Goal: Information Seeking & Learning: Learn about a topic

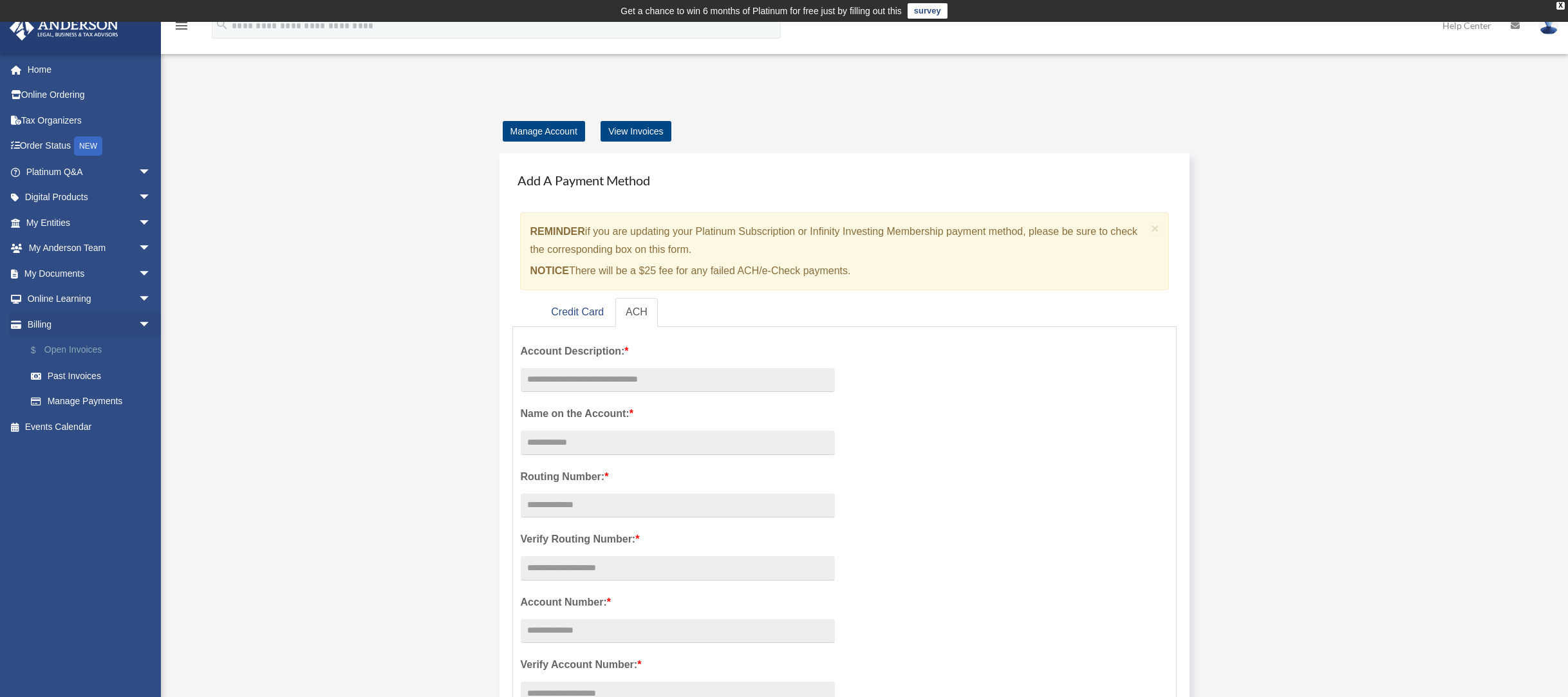
click at [84, 356] on link "$ Open Invoices" at bounding box center [94, 350] width 153 height 26
click at [84, 354] on link "$ Open Invoices" at bounding box center [94, 350] width 153 height 26
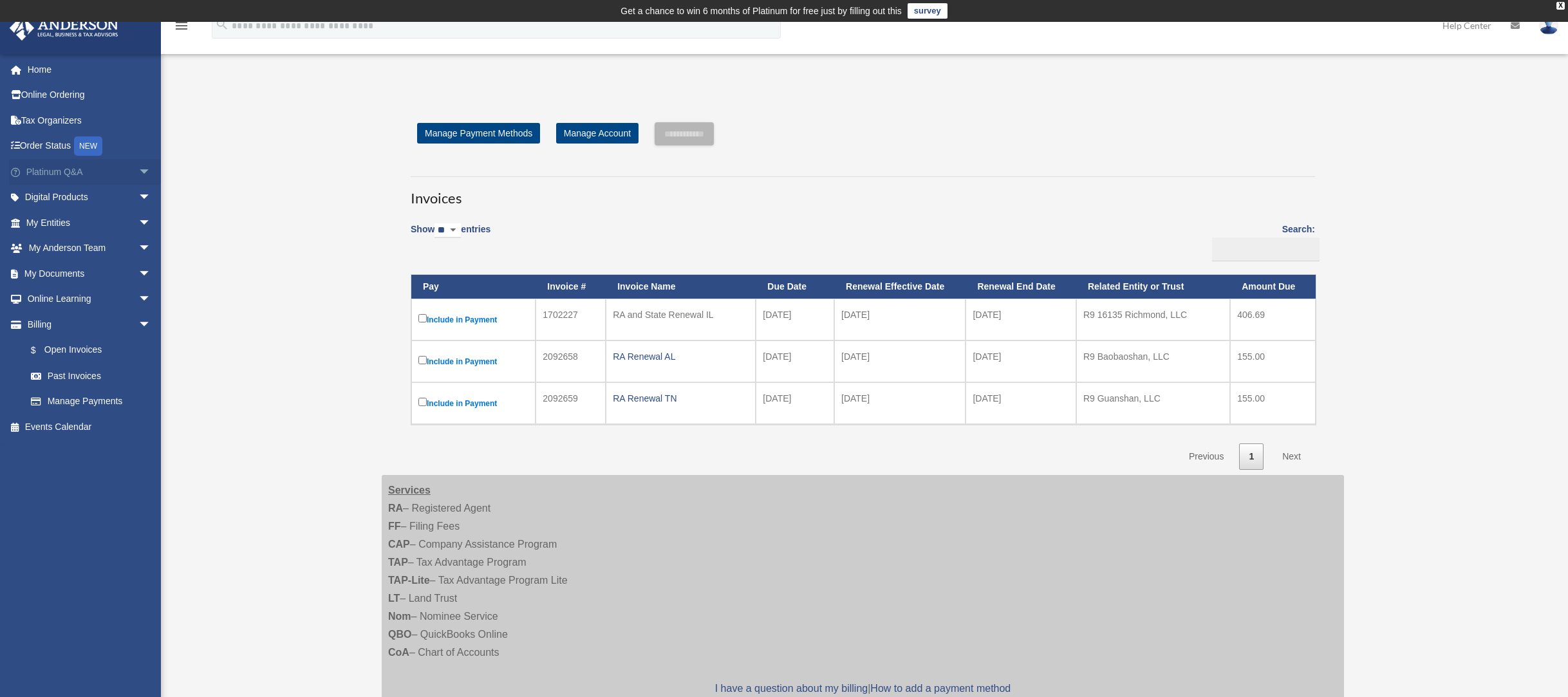
click at [95, 166] on link "Platinum Q&A arrow_drop_down" at bounding box center [90, 172] width 162 height 26
click at [64, 70] on link "Home" at bounding box center [90, 69] width 162 height 26
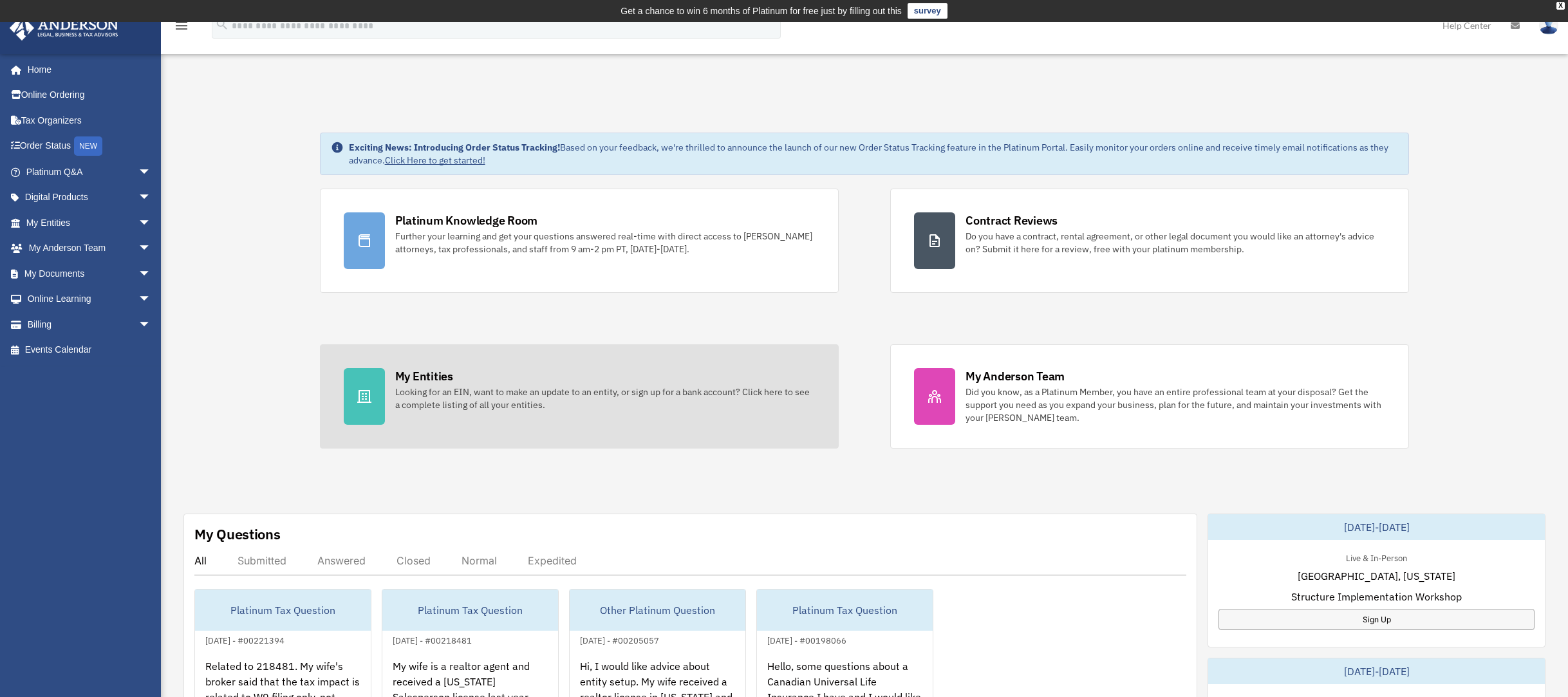
click at [708, 381] on div "My Entities Looking for an EIN, want to make an update to an entity, or sign up…" at bounding box center [605, 390] width 420 height 43
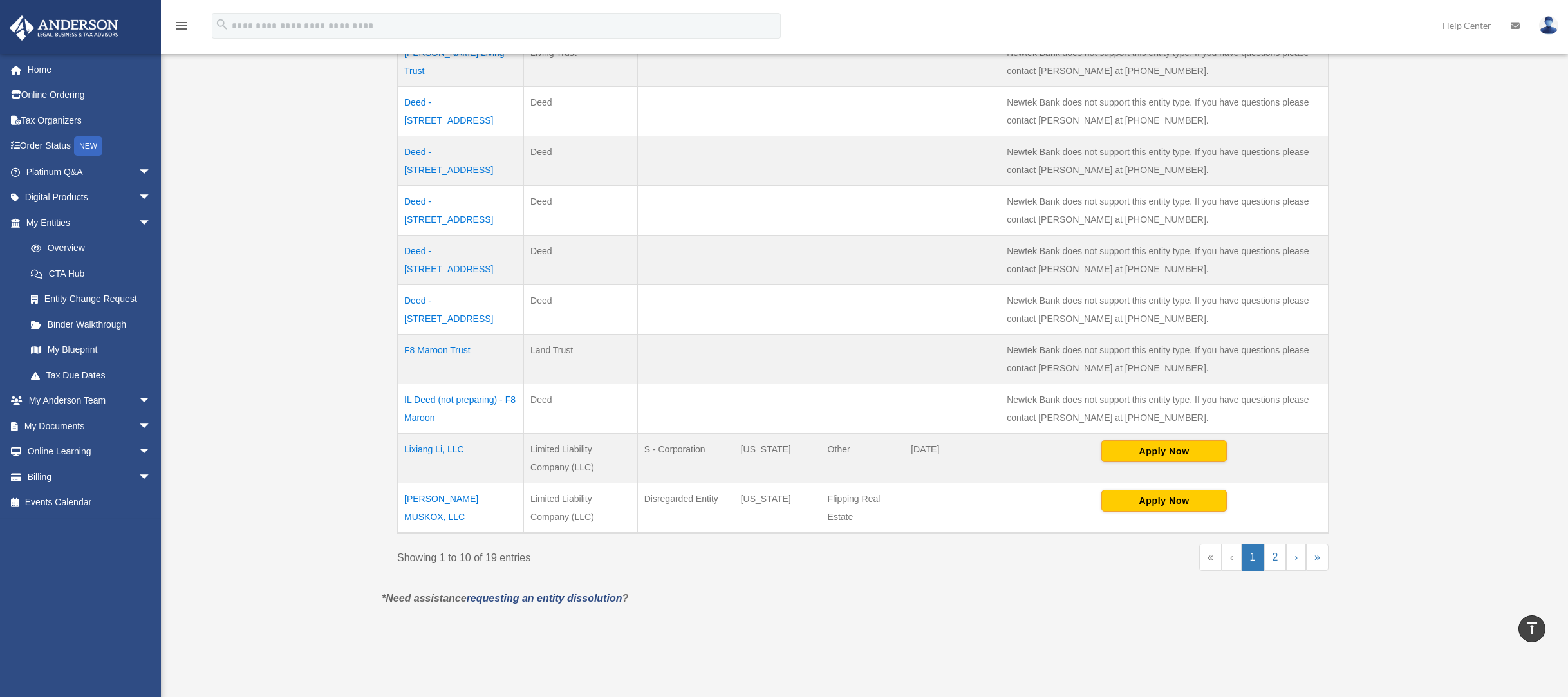
scroll to position [379, 0]
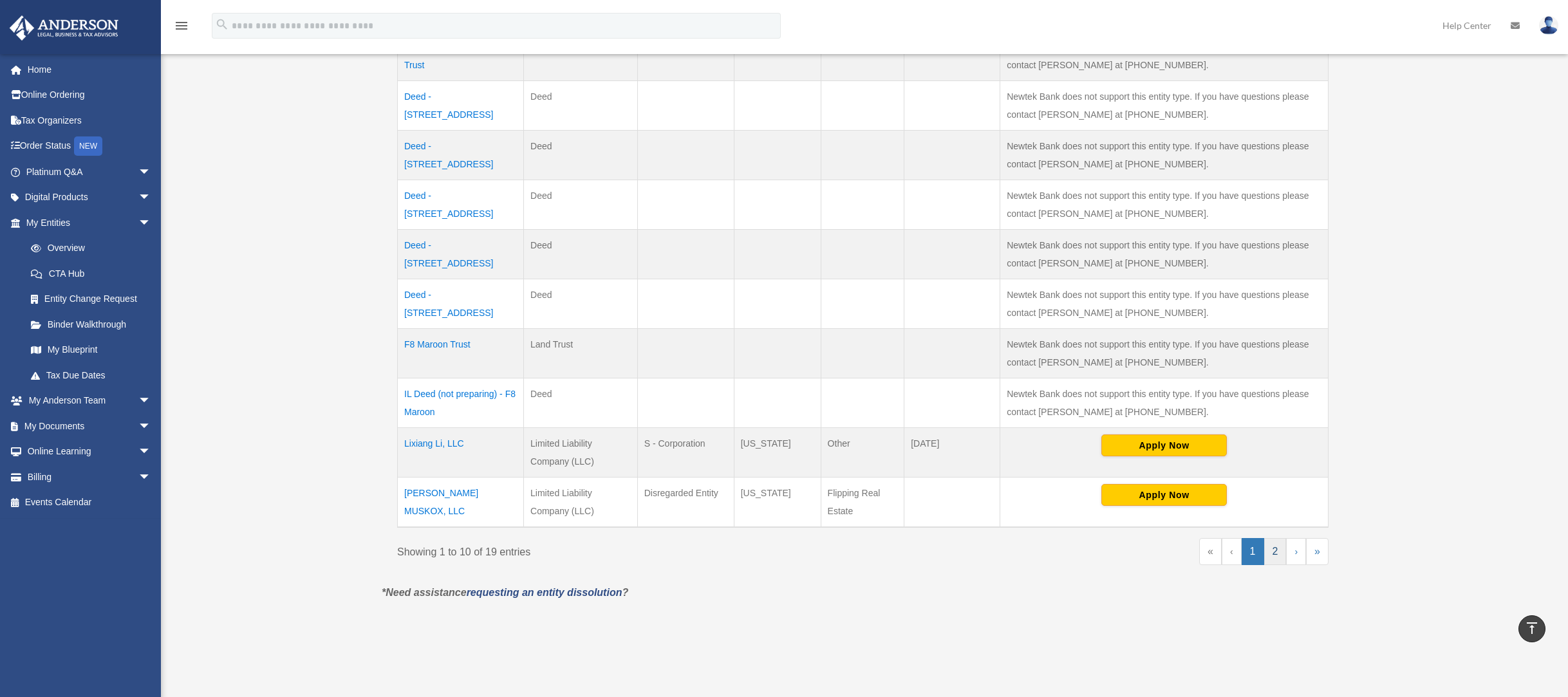
click at [1270, 553] on link "2" at bounding box center [1275, 551] width 22 height 27
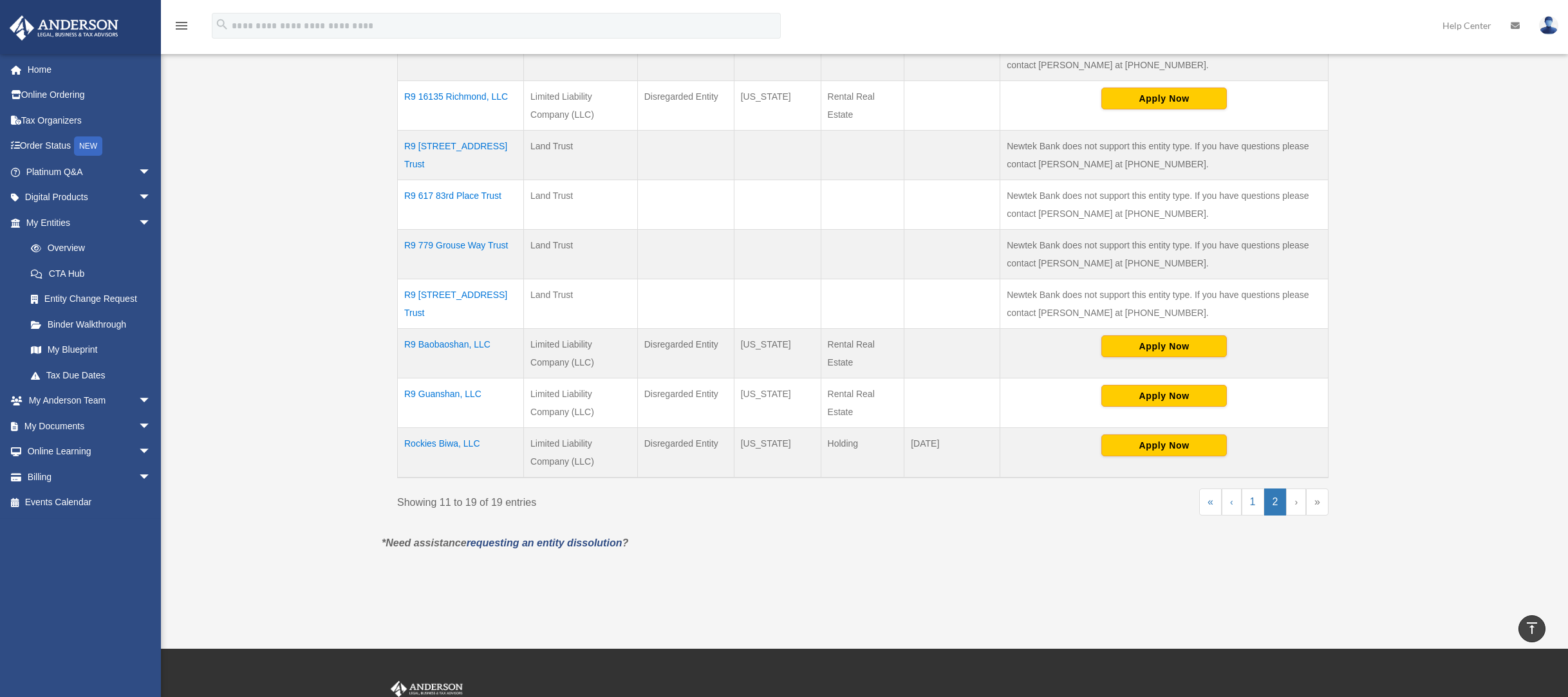
click at [456, 195] on td "R9 617 83rd Place Trust" at bounding box center [461, 204] width 126 height 49
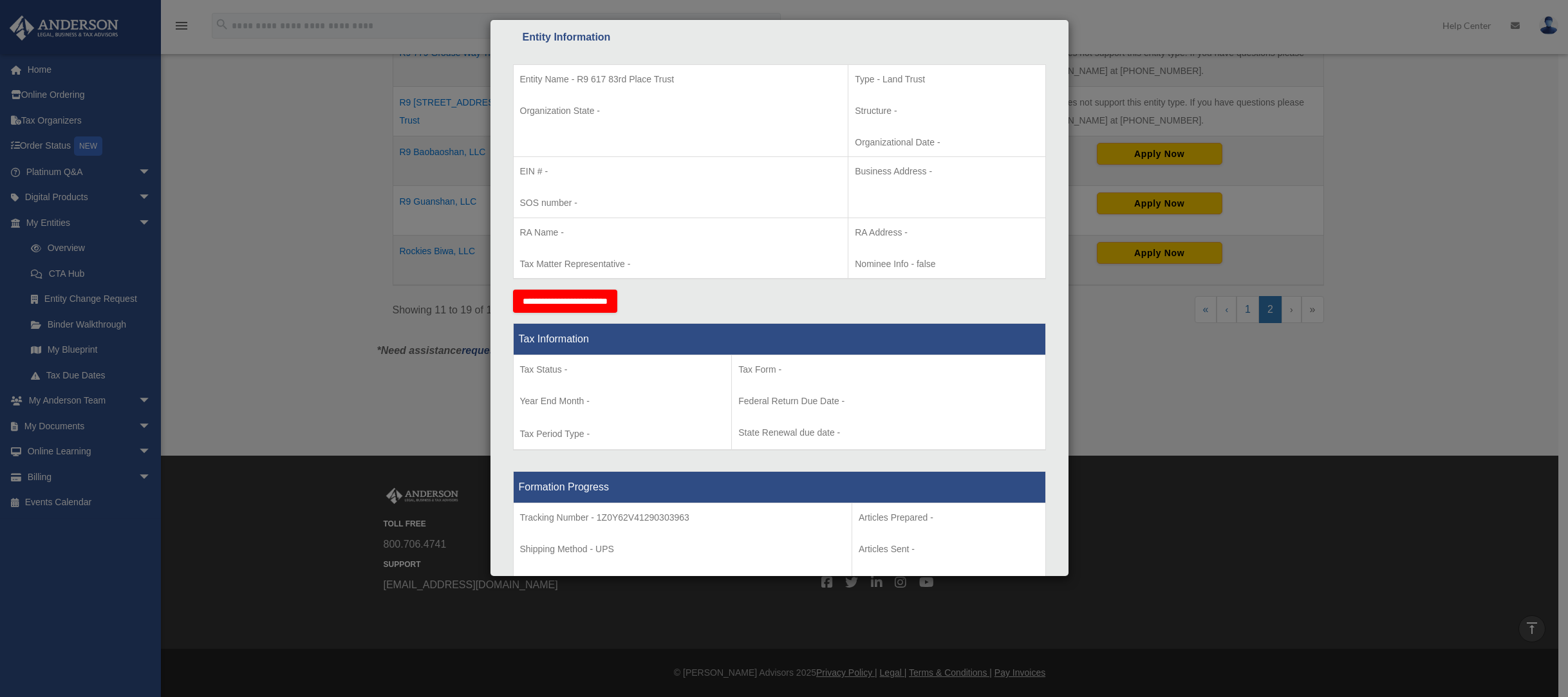
scroll to position [248, 0]
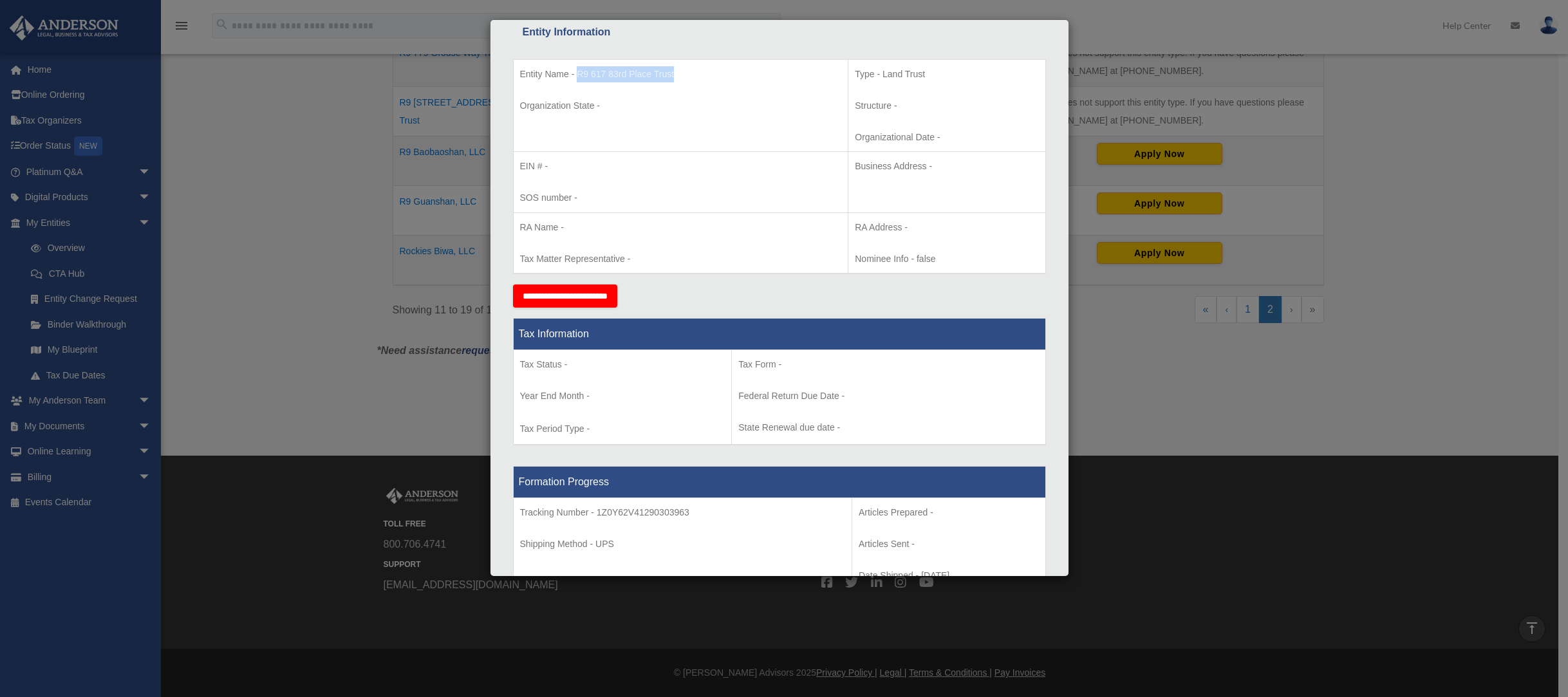
drag, startPoint x: 687, startPoint y: 79, endPoint x: 577, endPoint y: 76, distance: 110.0
click at [577, 76] on p "Entity Name - R9 617 83rd Place Trust" at bounding box center [680, 74] width 322 height 16
copy p "R9 617 83rd Place Trust"
click at [1107, 260] on div "Details × Articles Sent Organizational Date" at bounding box center [784, 348] width 1568 height 697
click at [1093, 291] on div "Details × Articles Sent Organizational Date" at bounding box center [784, 348] width 1568 height 697
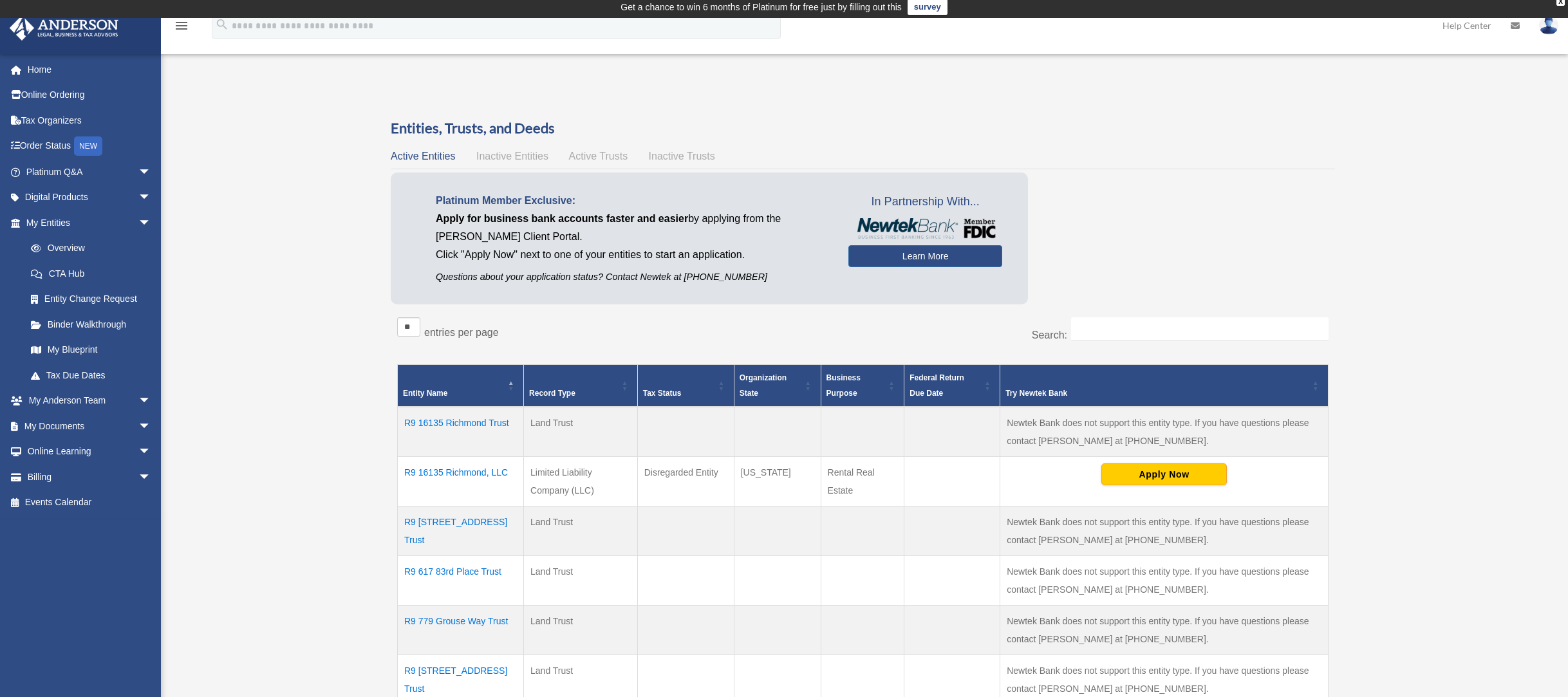
scroll to position [0, 0]
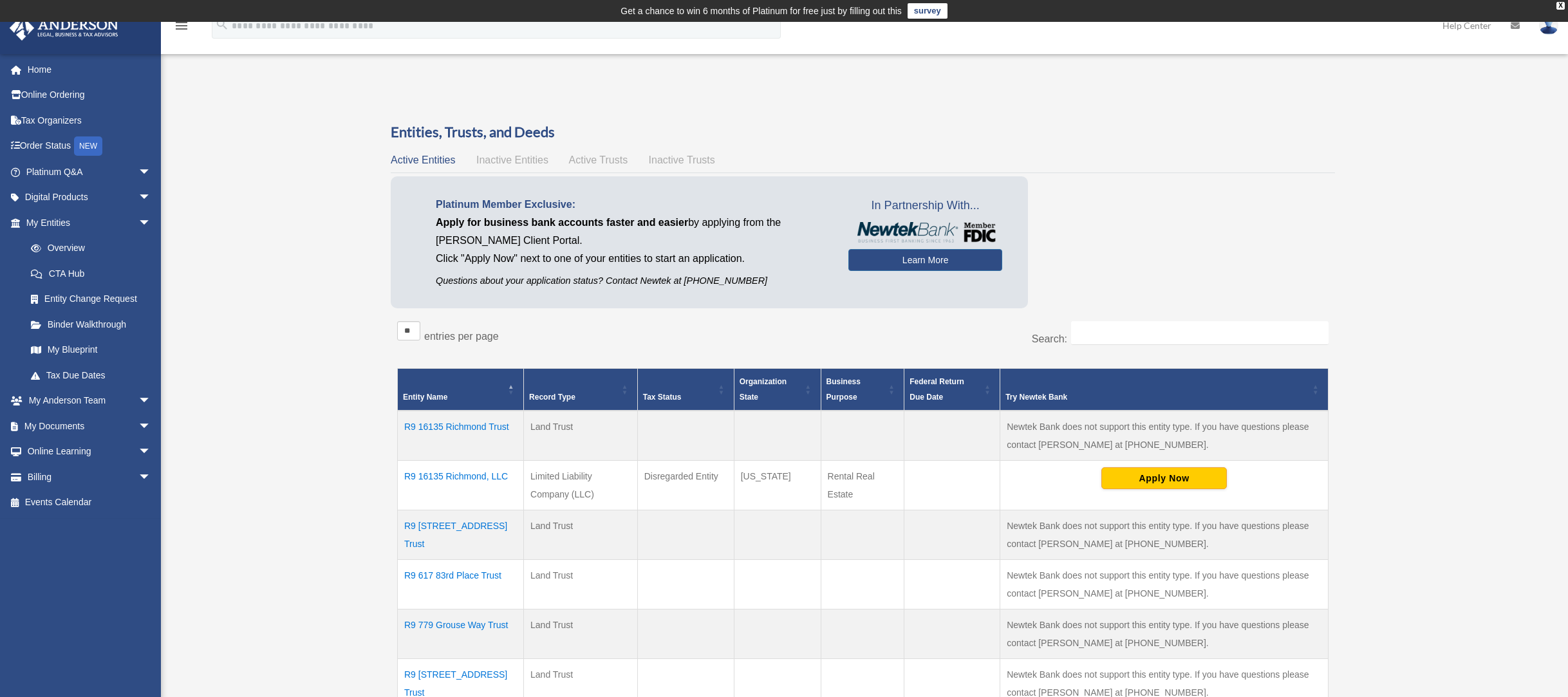
click at [582, 161] on span "Active Trusts" at bounding box center [599, 160] width 59 height 11
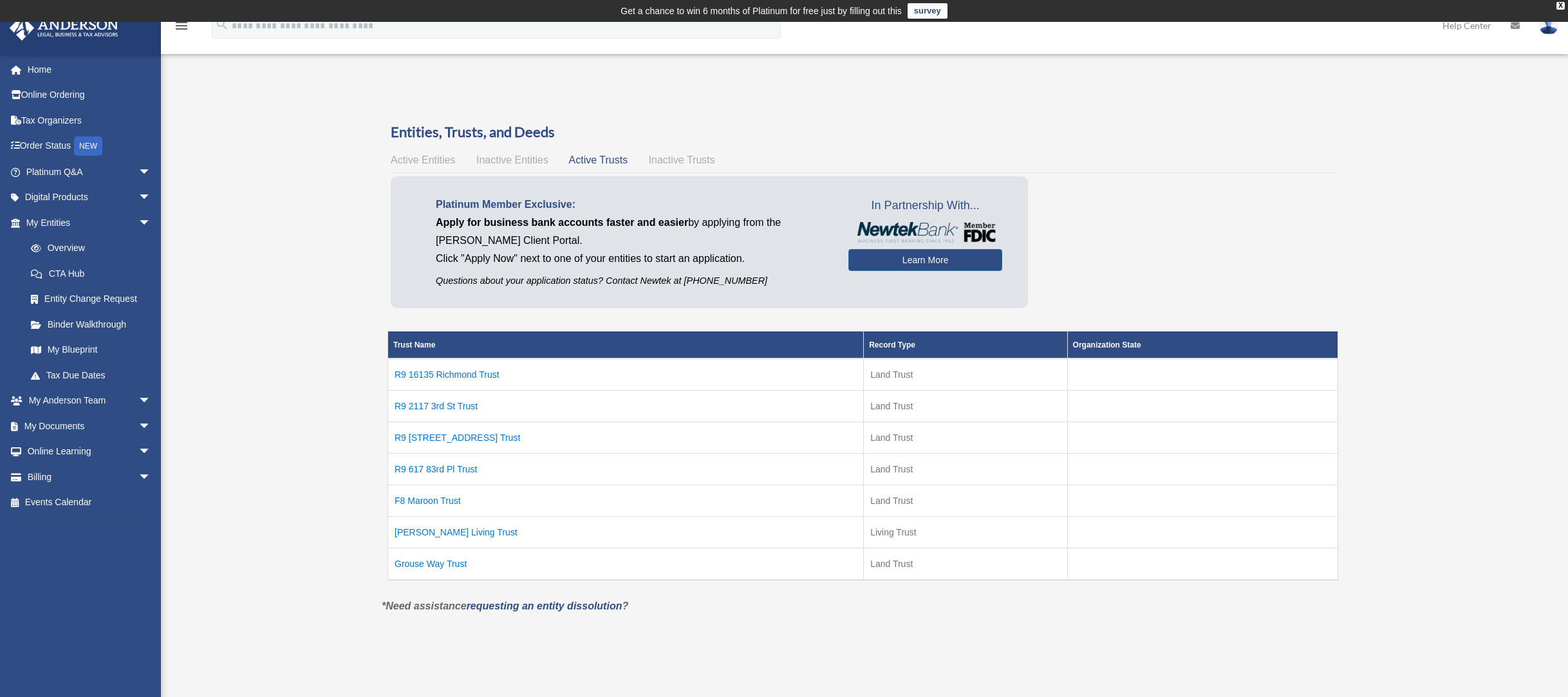
click at [513, 162] on span "Inactive Entities" at bounding box center [513, 160] width 72 height 11
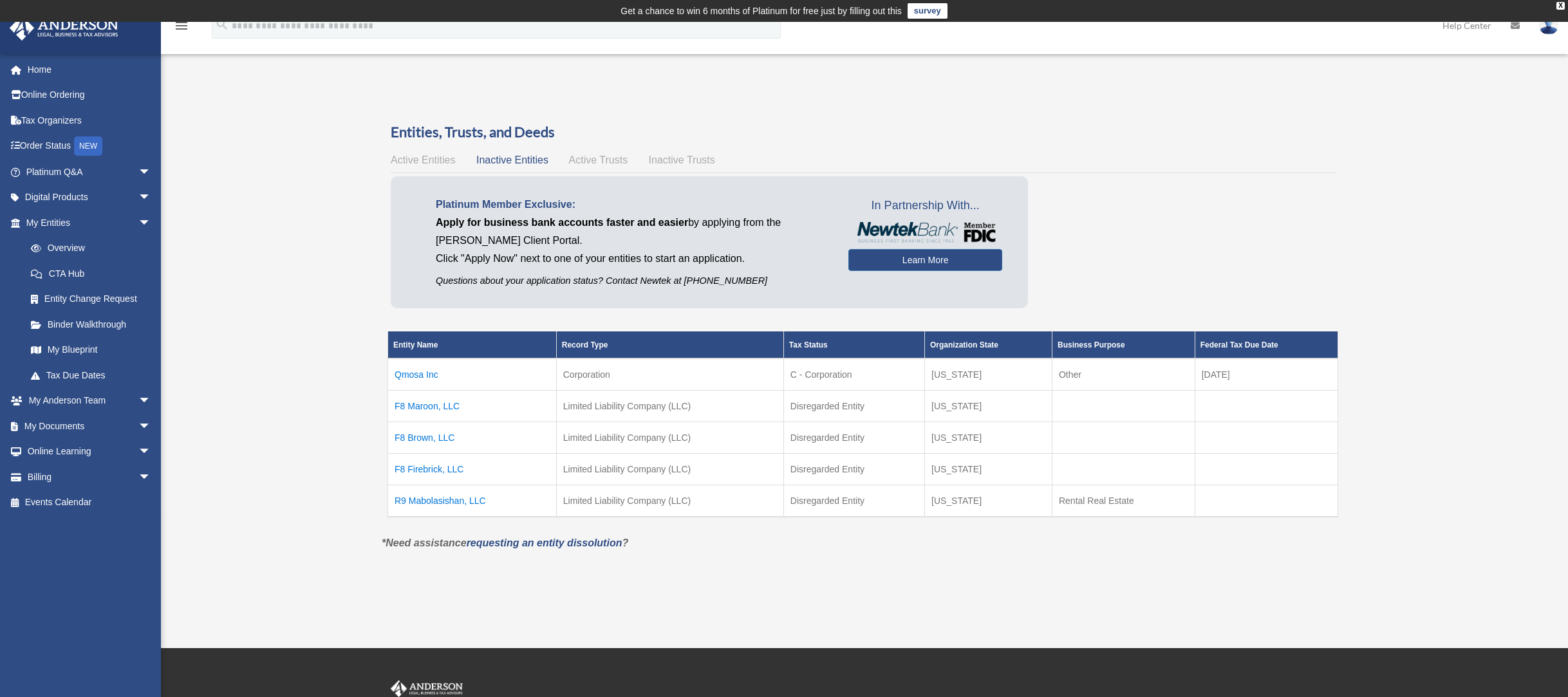
click at [682, 162] on span "Inactive Trusts" at bounding box center [682, 160] width 66 height 11
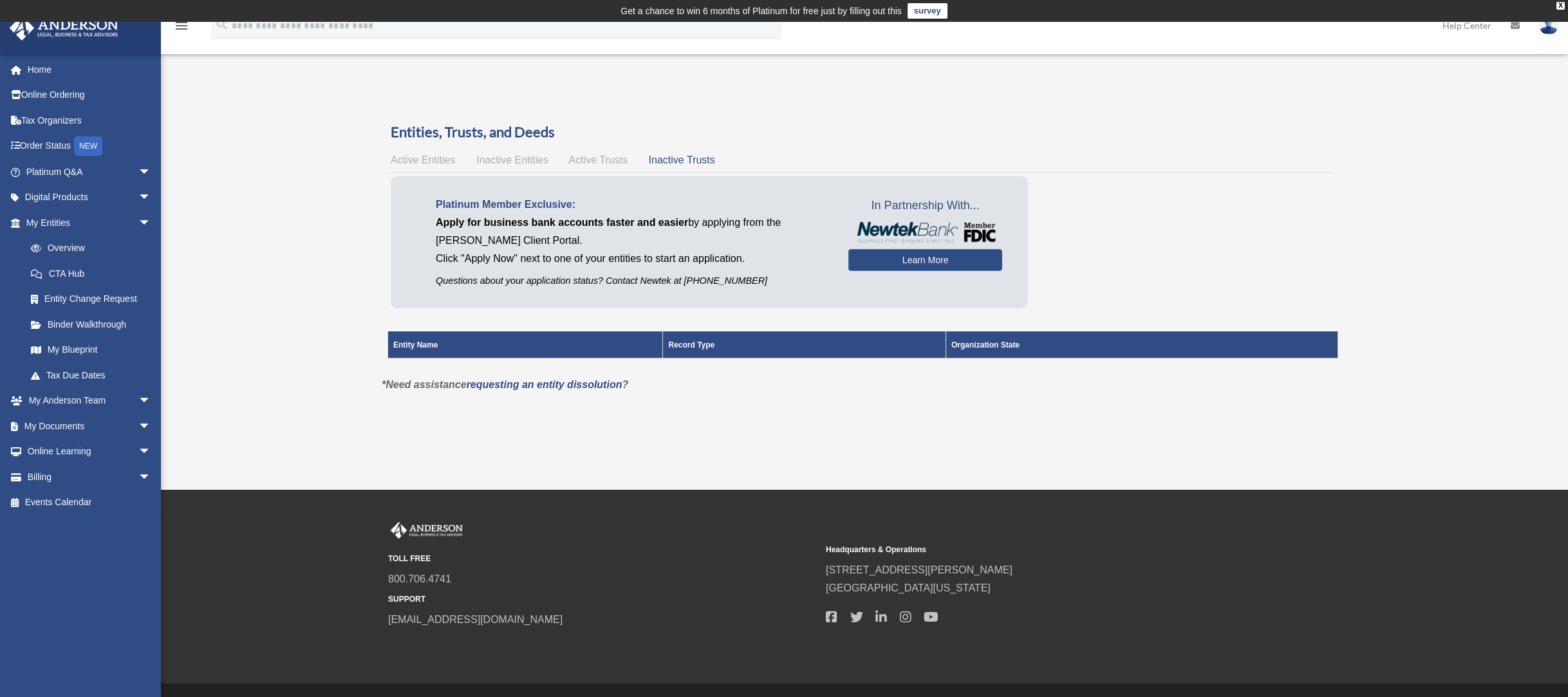
click at [530, 167] on div "Active Entities Inactive Entities Active Trusts Inactive Trusts" at bounding box center [863, 160] width 944 height 18
click at [526, 163] on span "Inactive Entities" at bounding box center [513, 160] width 72 height 11
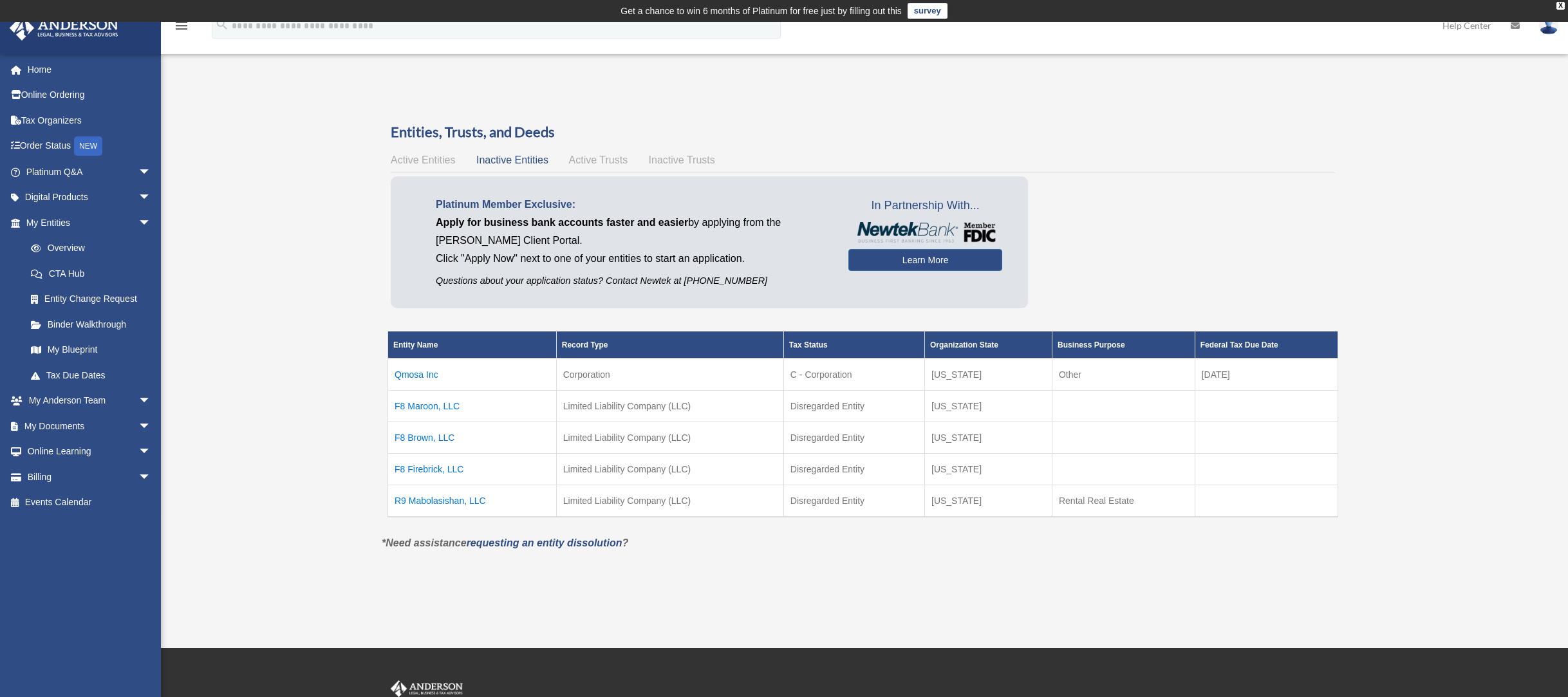
click at [421, 159] on span "Active Entities" at bounding box center [423, 160] width 64 height 11
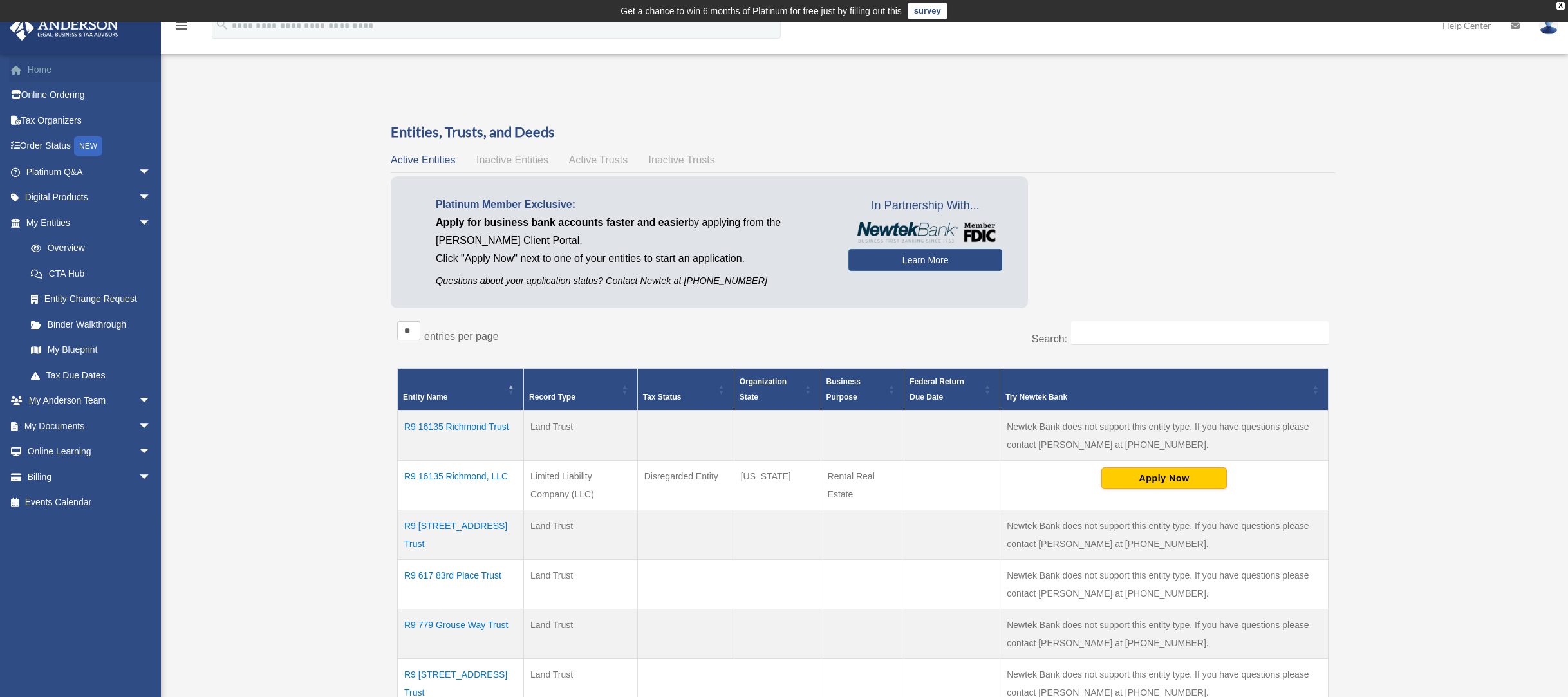
click at [60, 73] on link "Home" at bounding box center [90, 69] width 162 height 26
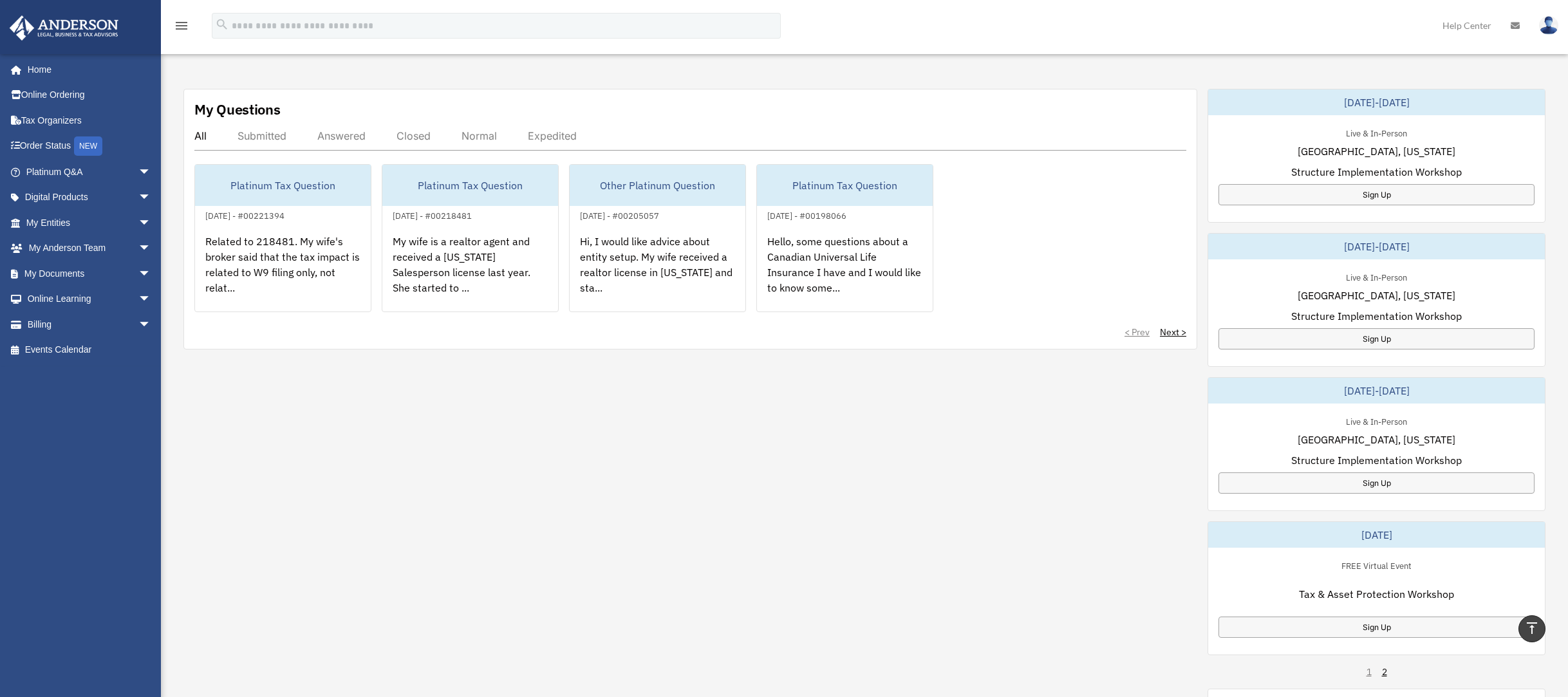
scroll to position [405, 0]
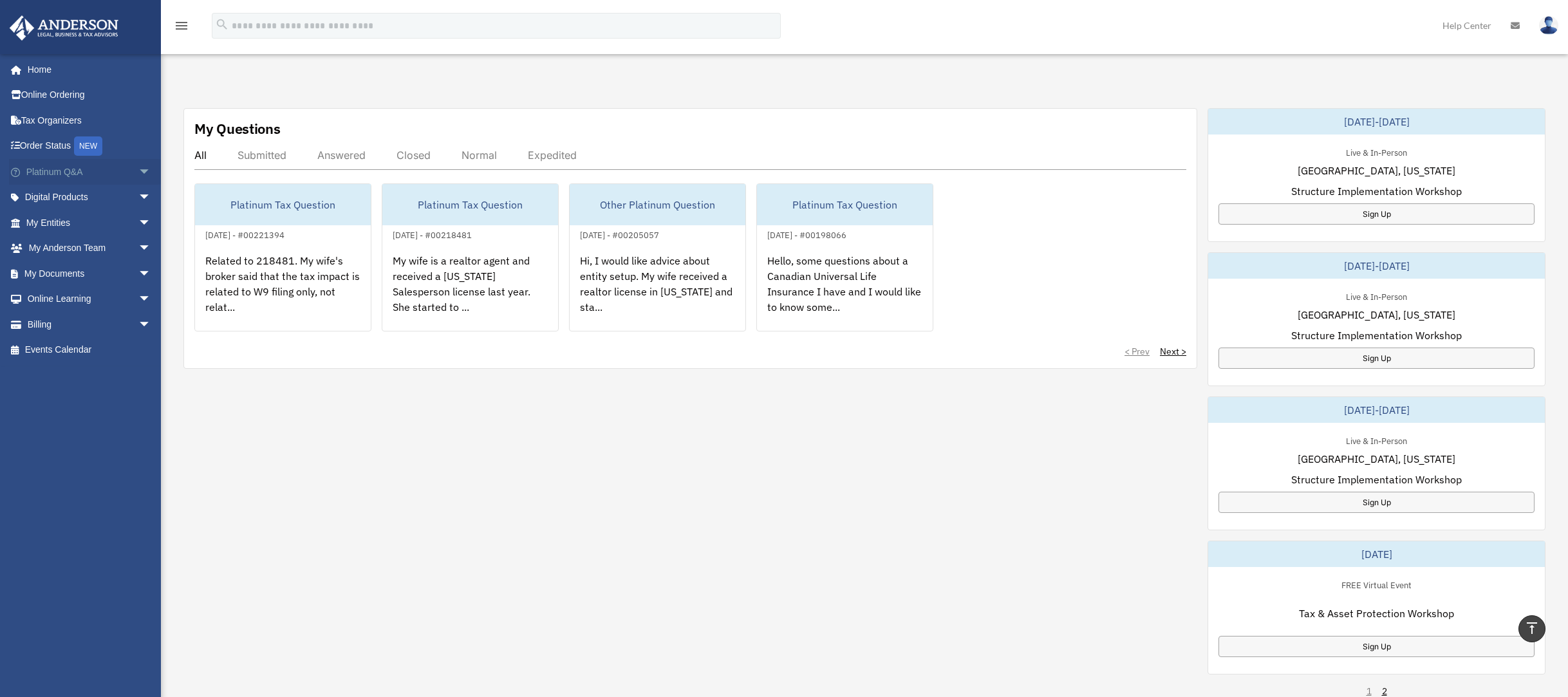
click at [138, 172] on span "arrow_drop_down" at bounding box center [151, 172] width 26 height 26
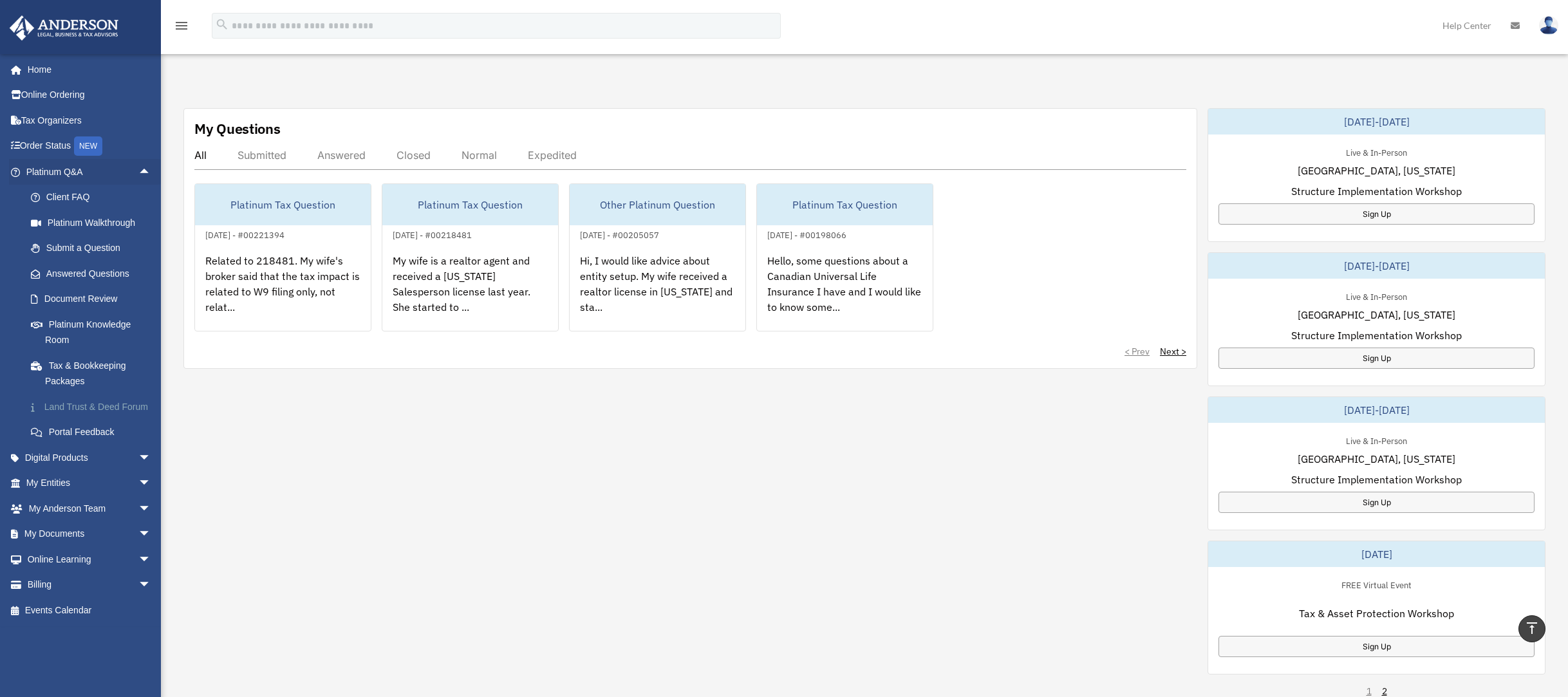
click at [86, 402] on link "Land Trust & Deed Forum" at bounding box center [94, 406] width 153 height 26
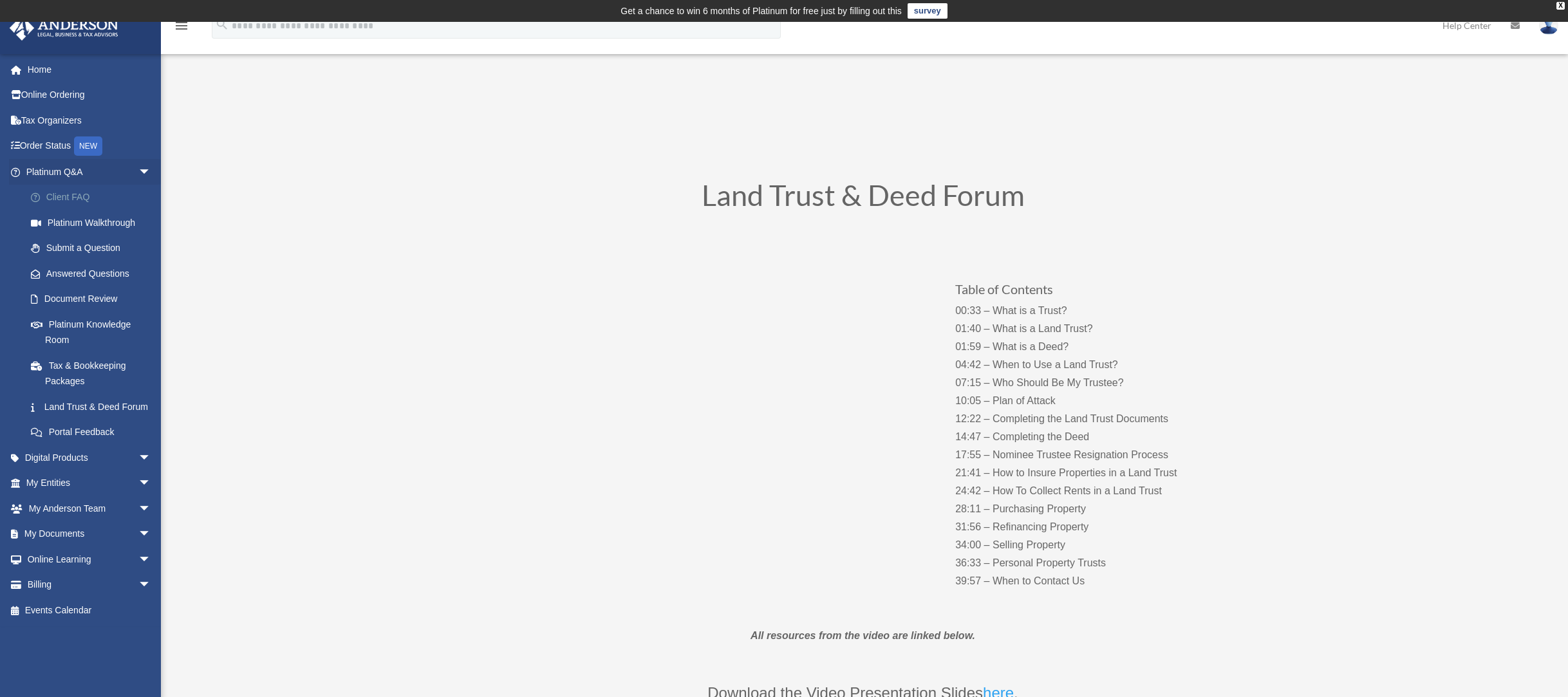
click at [76, 195] on link "Client FAQ" at bounding box center [94, 197] width 153 height 26
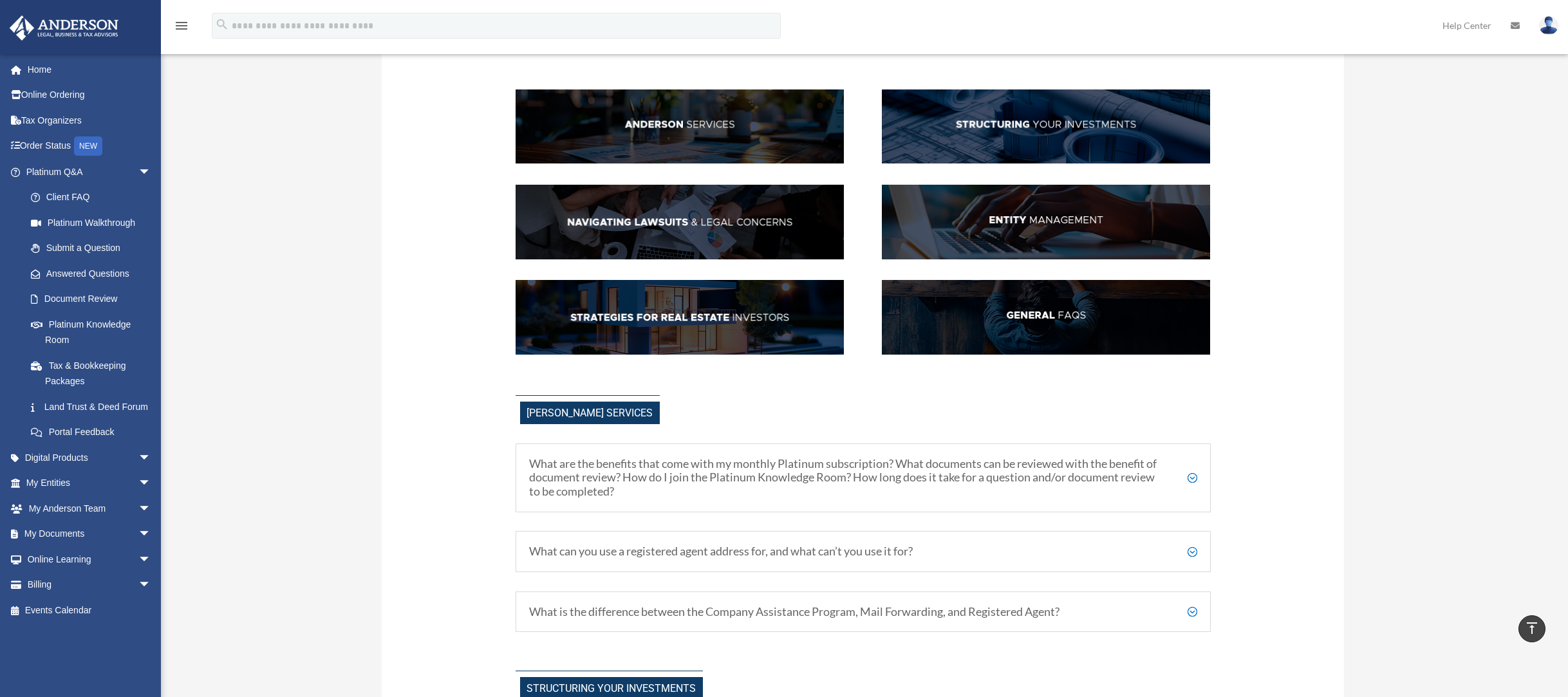
scroll to position [118, 0]
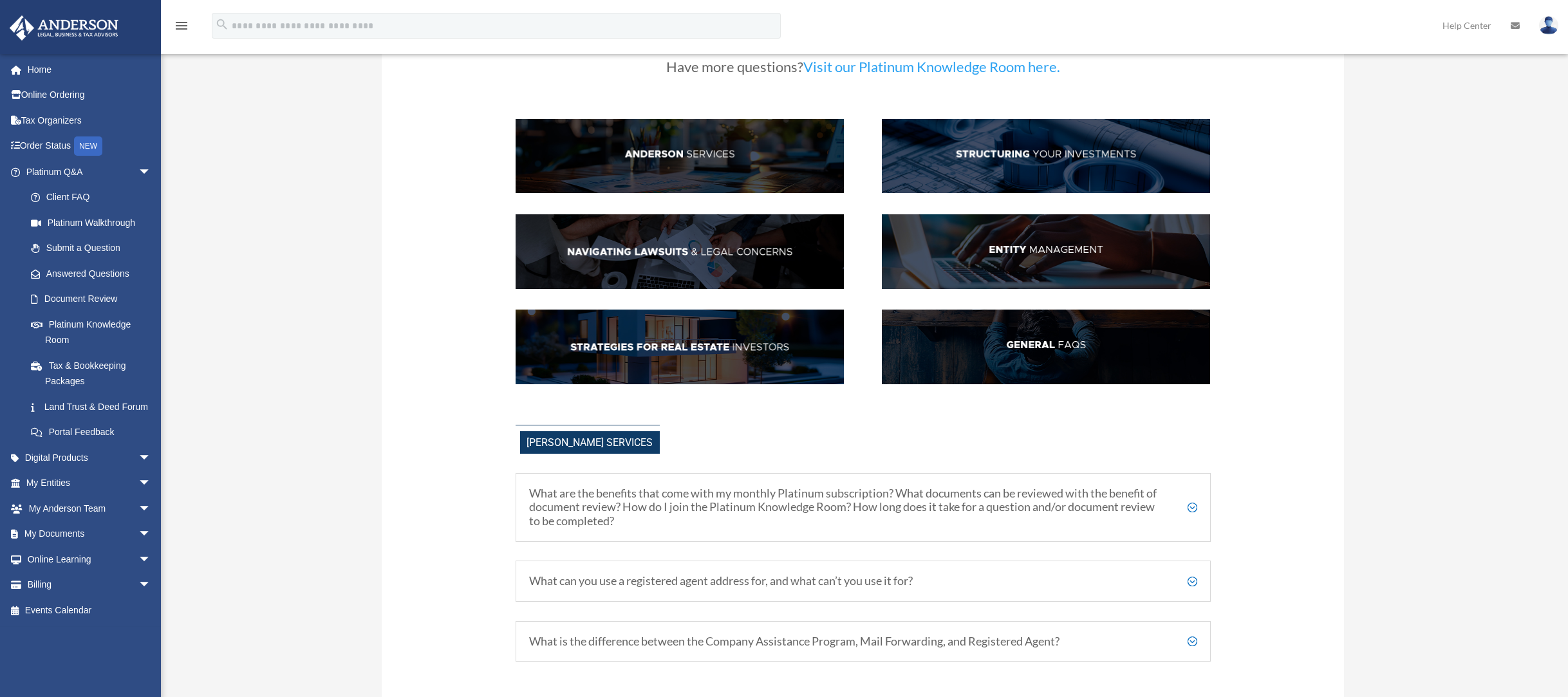
click at [682, 154] on img at bounding box center [680, 156] width 328 height 74
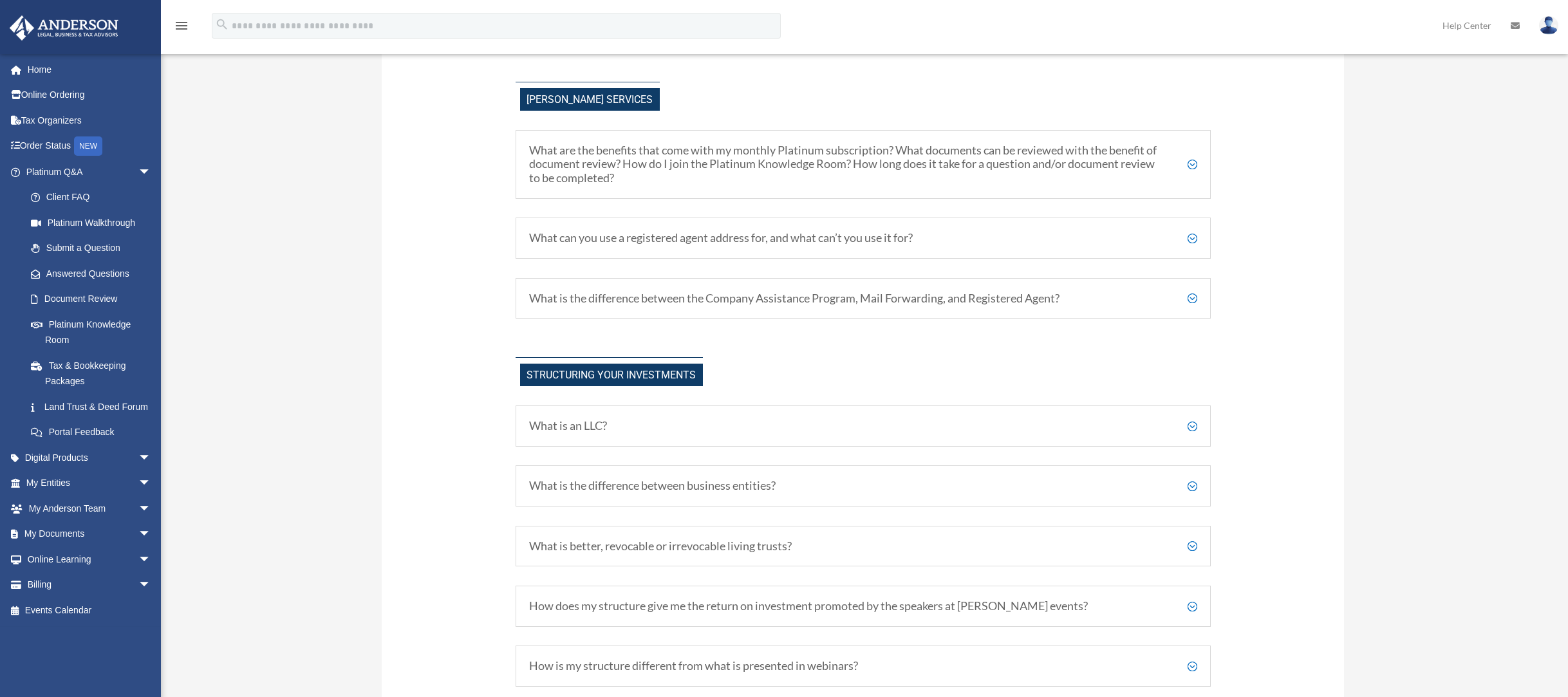
scroll to position [465, 0]
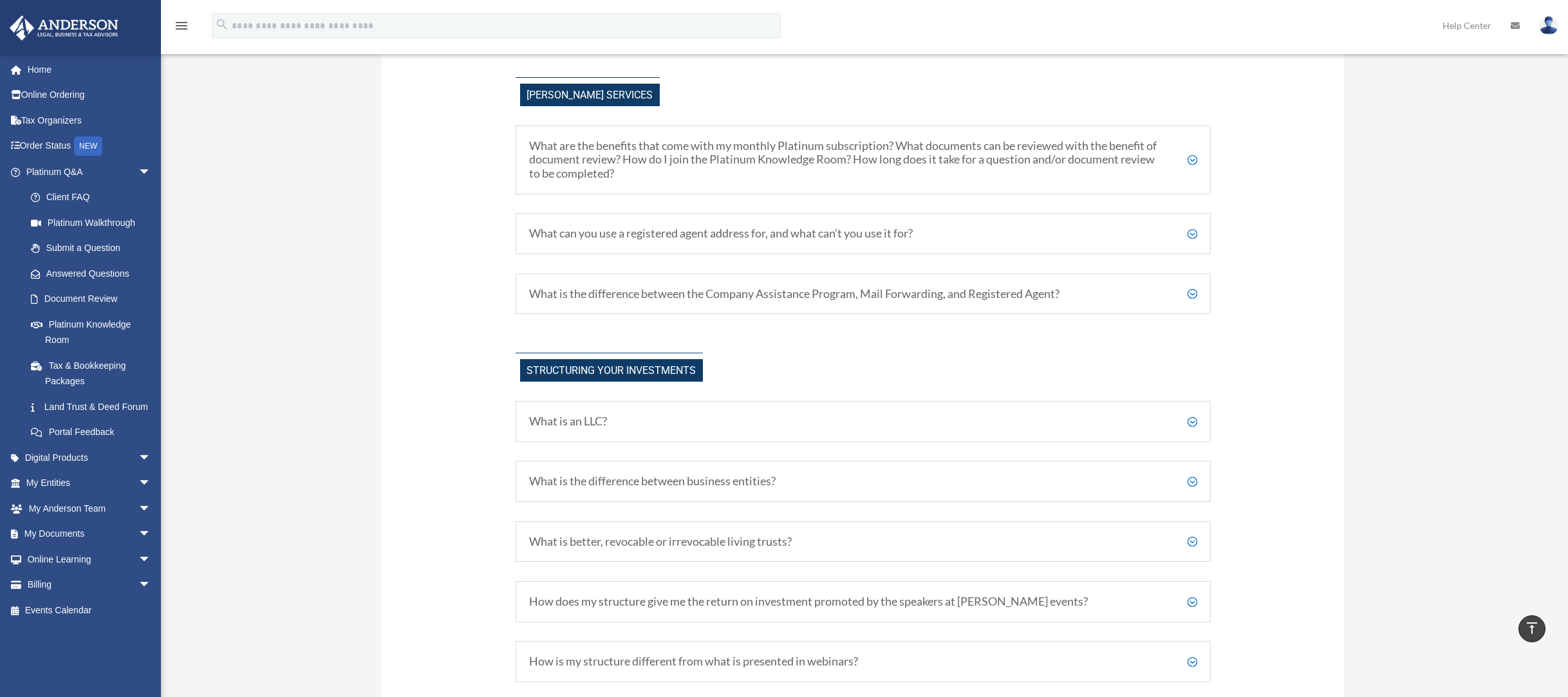
click at [821, 174] on h5 "What are the benefits that come with my monthly Platinum subscription? What doc…" at bounding box center [863, 160] width 669 height 42
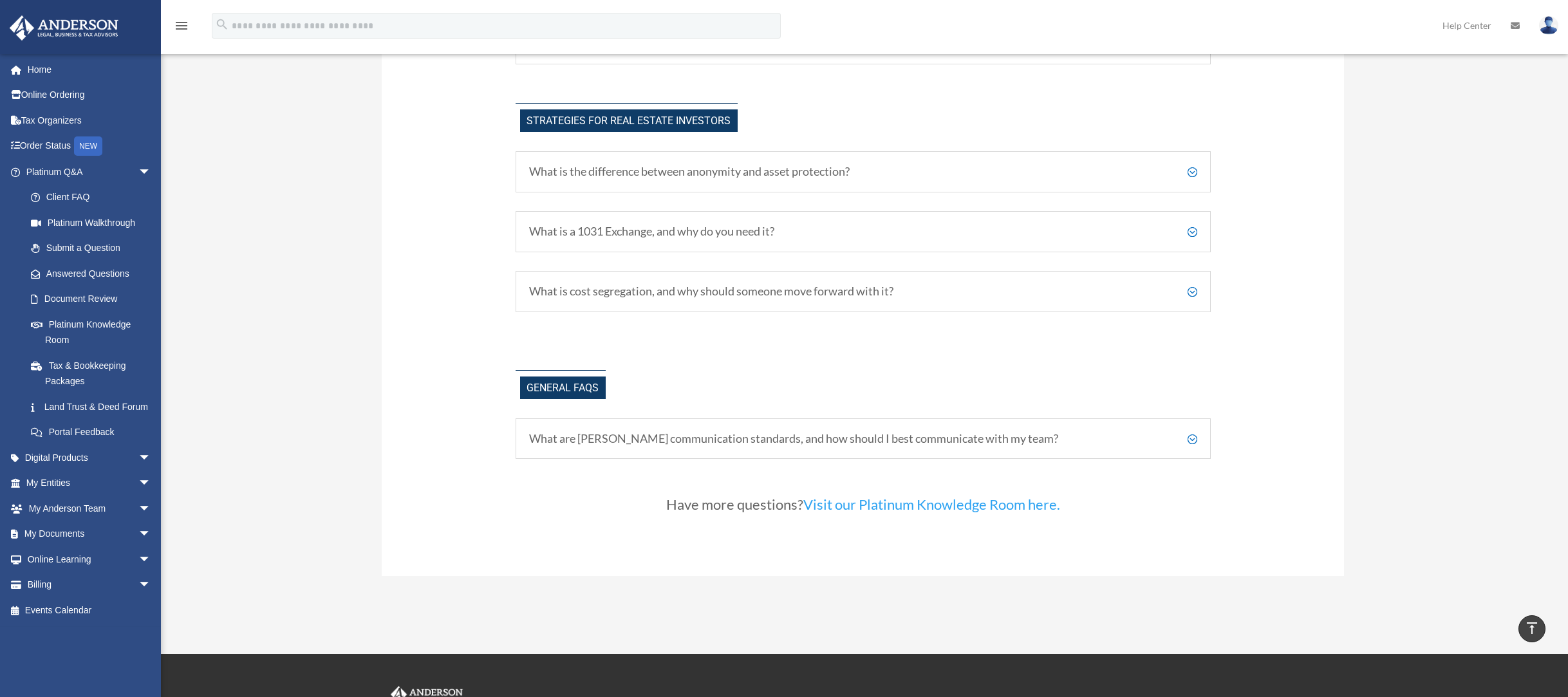
scroll to position [2775, 0]
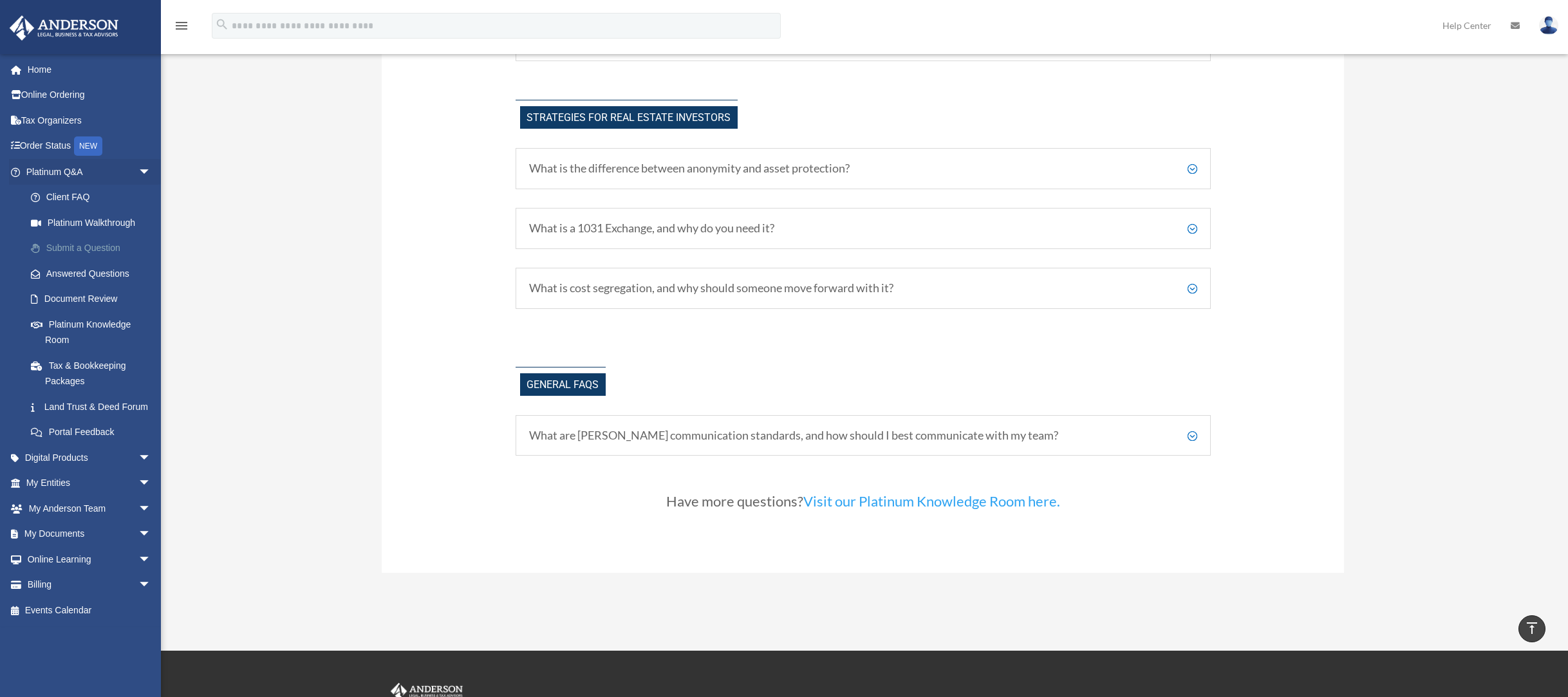
click at [111, 256] on link "Submit a Question" at bounding box center [94, 248] width 153 height 26
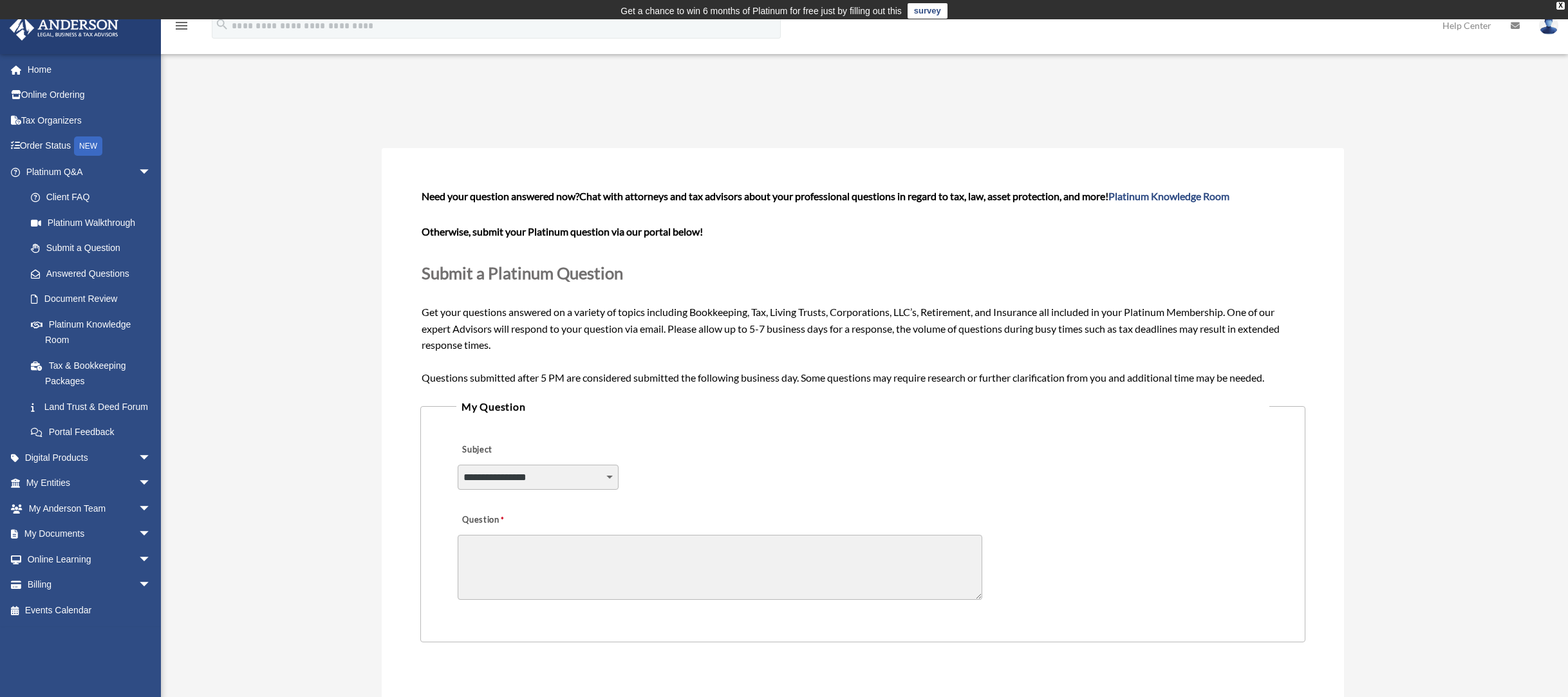
click at [578, 487] on select "**********" at bounding box center [538, 476] width 161 height 24
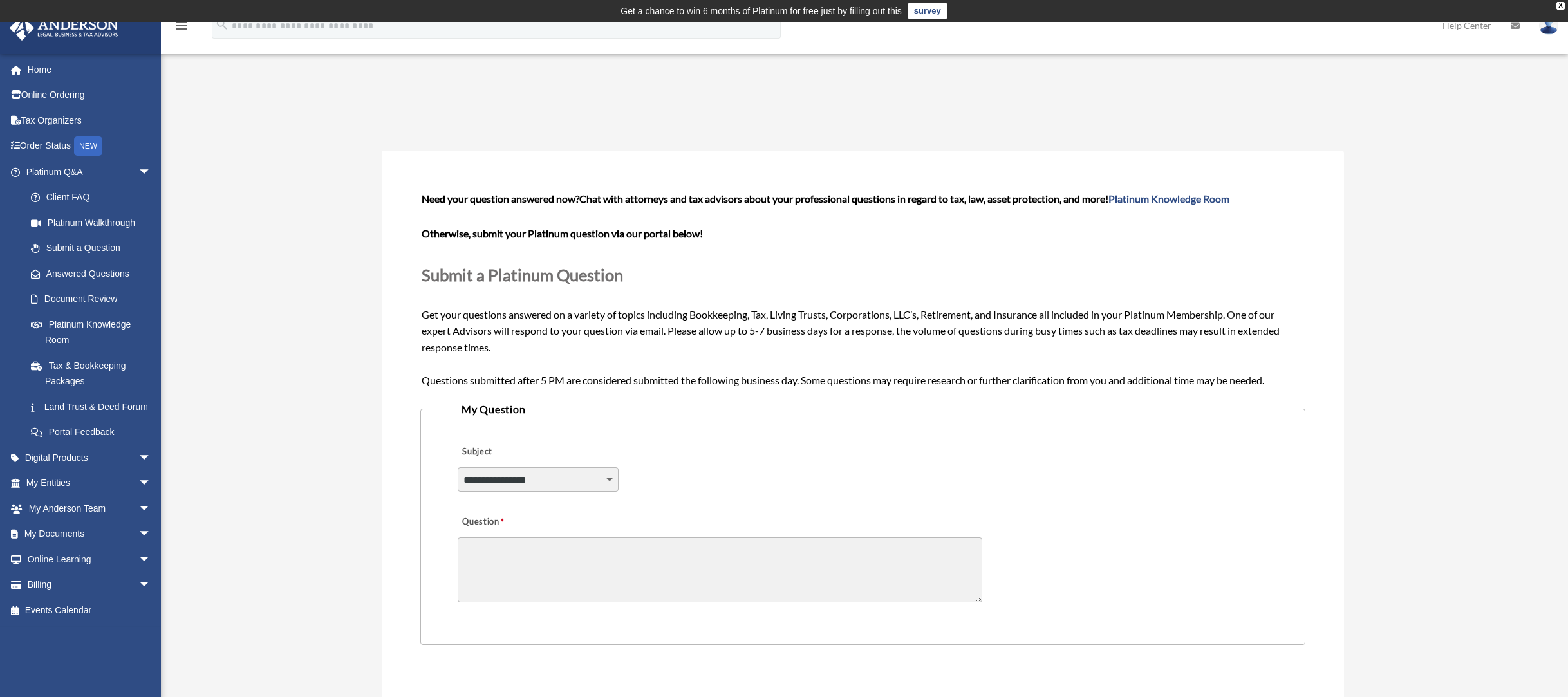
select select "******"
click at [458, 467] on select "**********" at bounding box center [538, 479] width 161 height 24
click at [613, 573] on textarea "Question" at bounding box center [720, 569] width 524 height 65
click at [50, 70] on link "Home" at bounding box center [90, 69] width 162 height 26
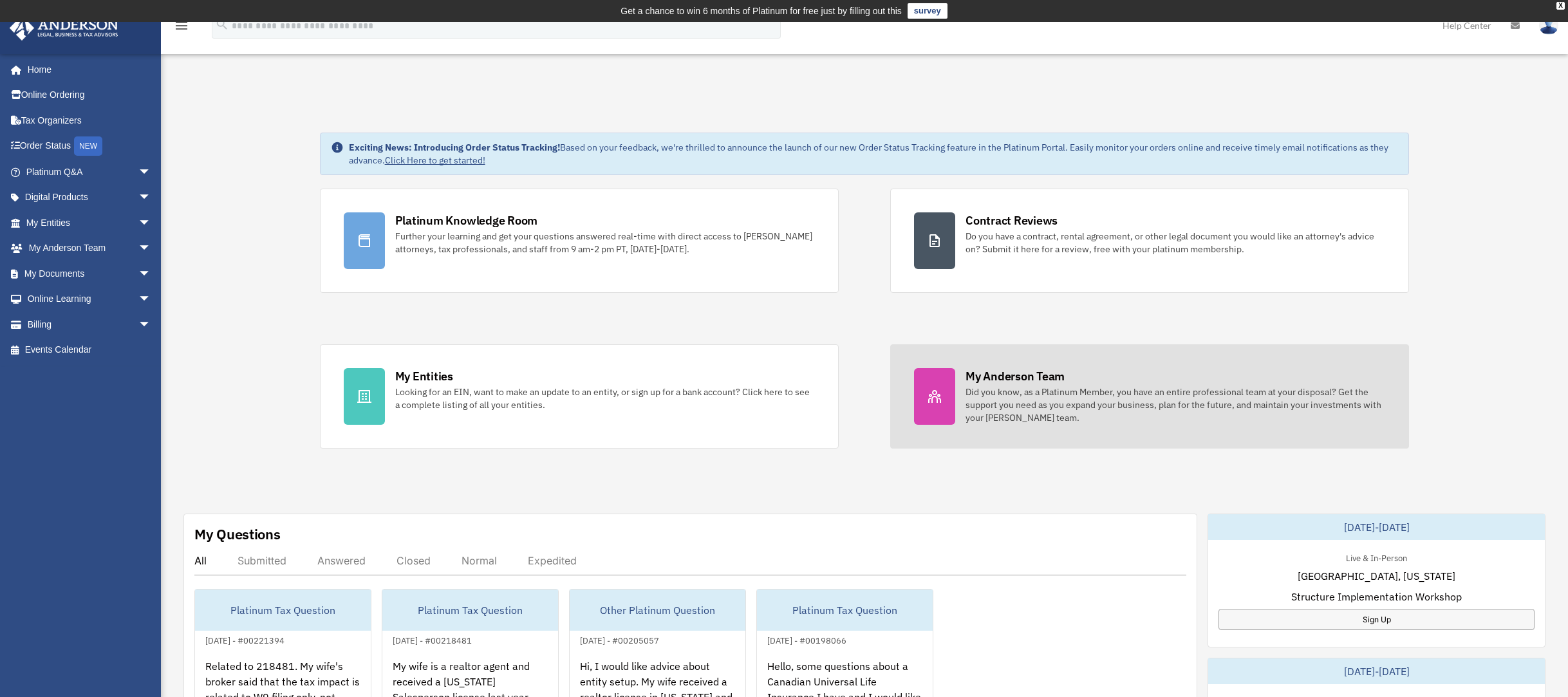
click at [1016, 373] on div "My Anderson Team" at bounding box center [1015, 376] width 99 height 16
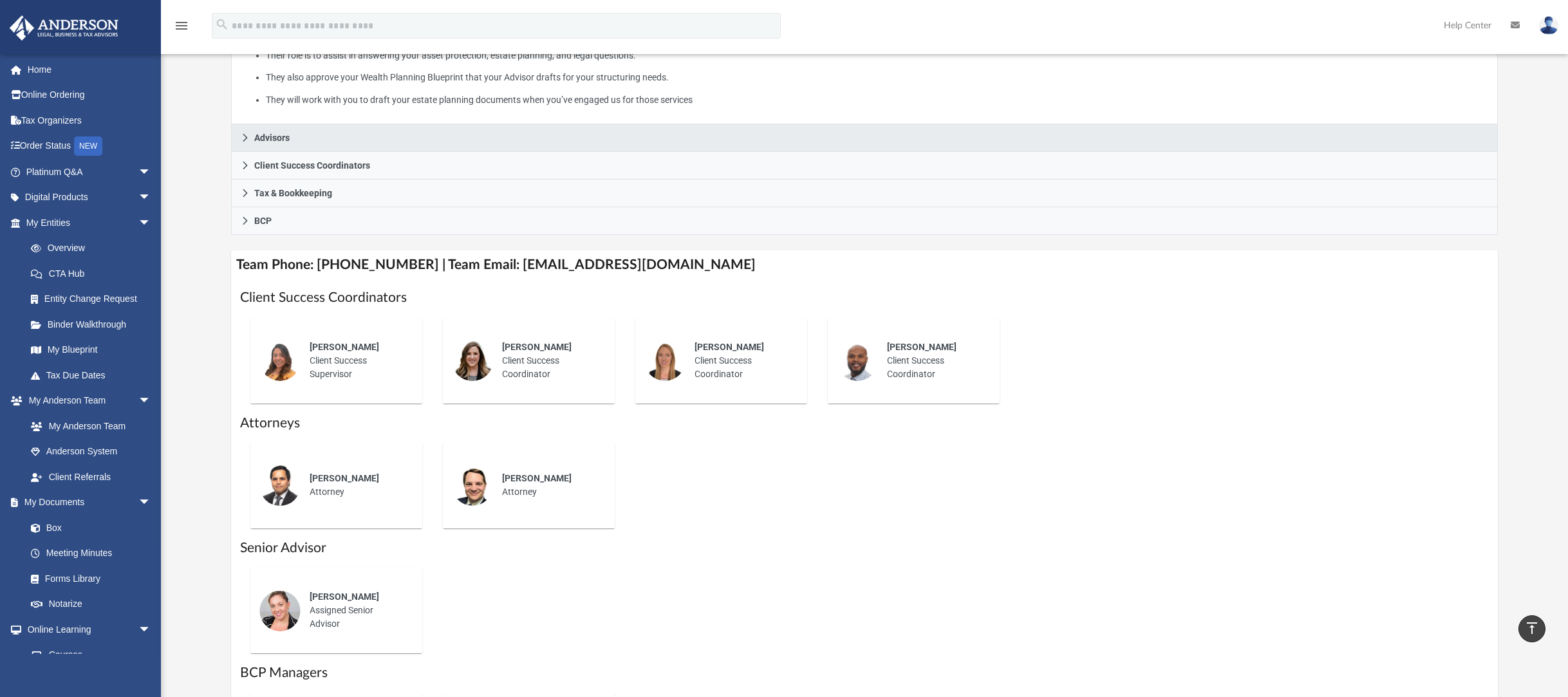
scroll to position [320, 0]
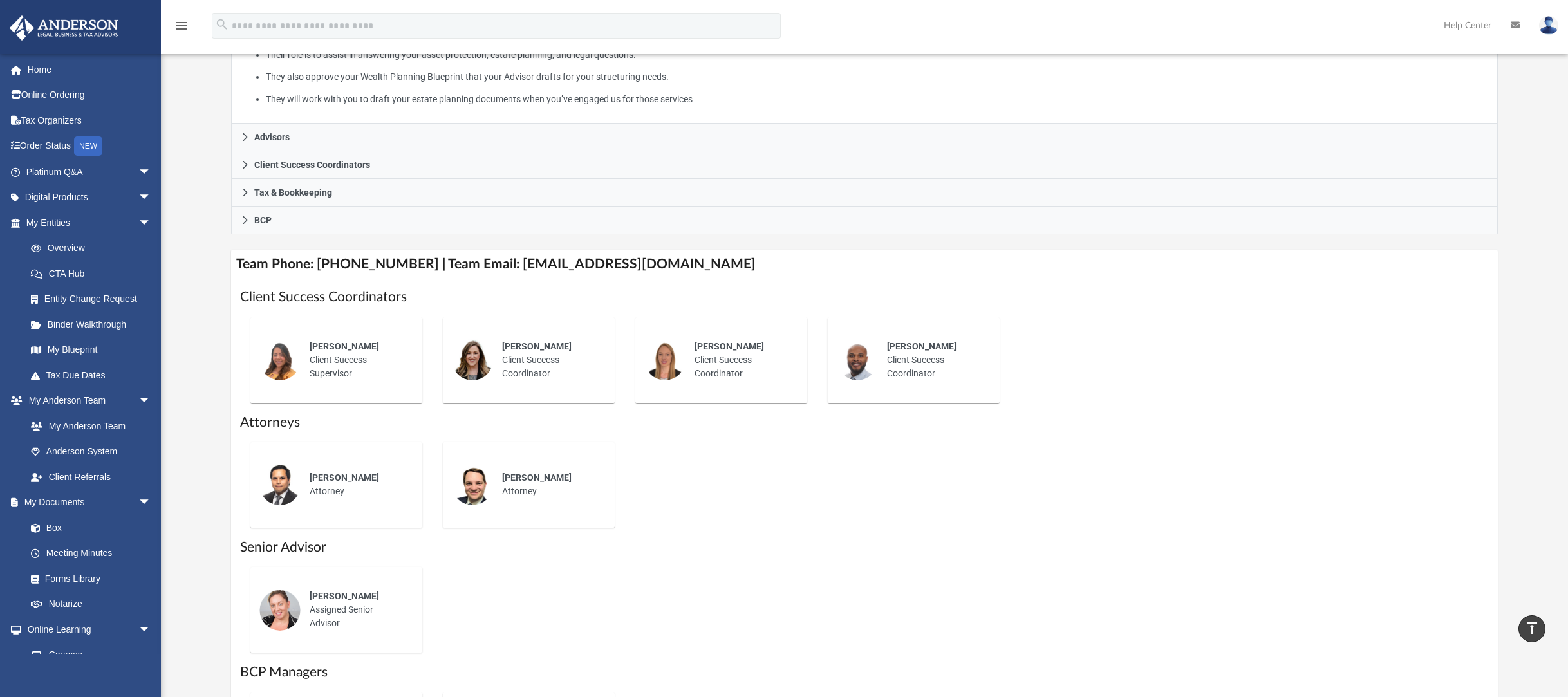
click at [718, 345] on div "Brittany Hartman Client Success Coordinator" at bounding box center [742, 360] width 113 height 59
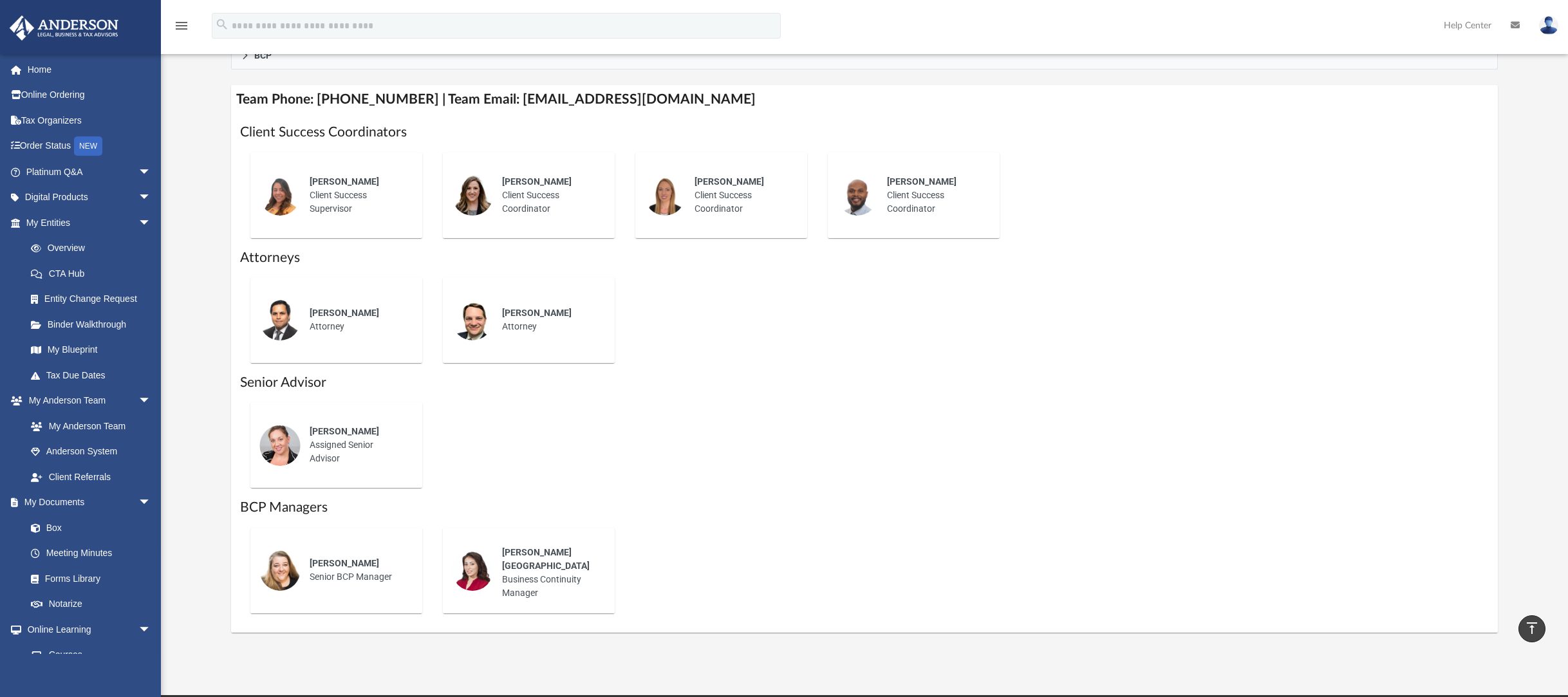
scroll to position [483, 0]
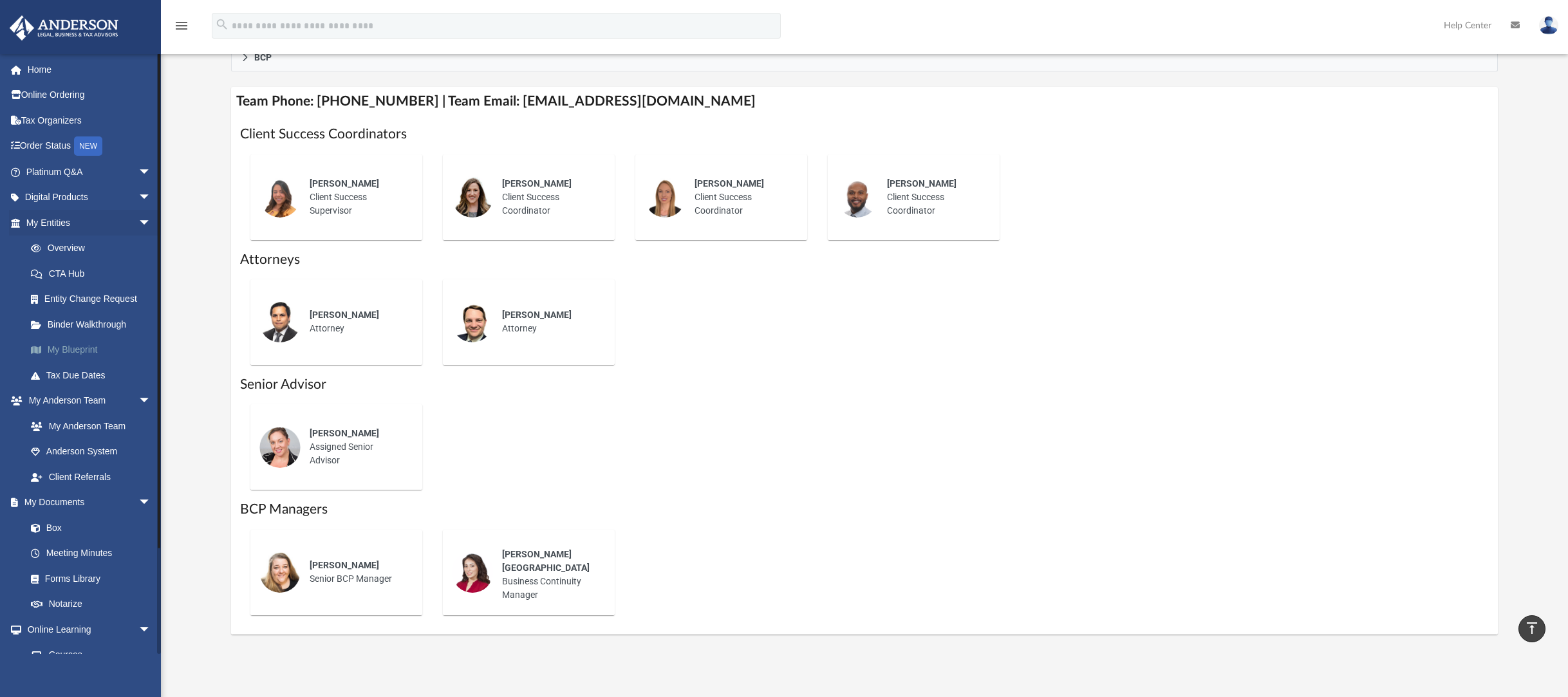
click at [74, 346] on link "My Blueprint" at bounding box center [94, 350] width 153 height 26
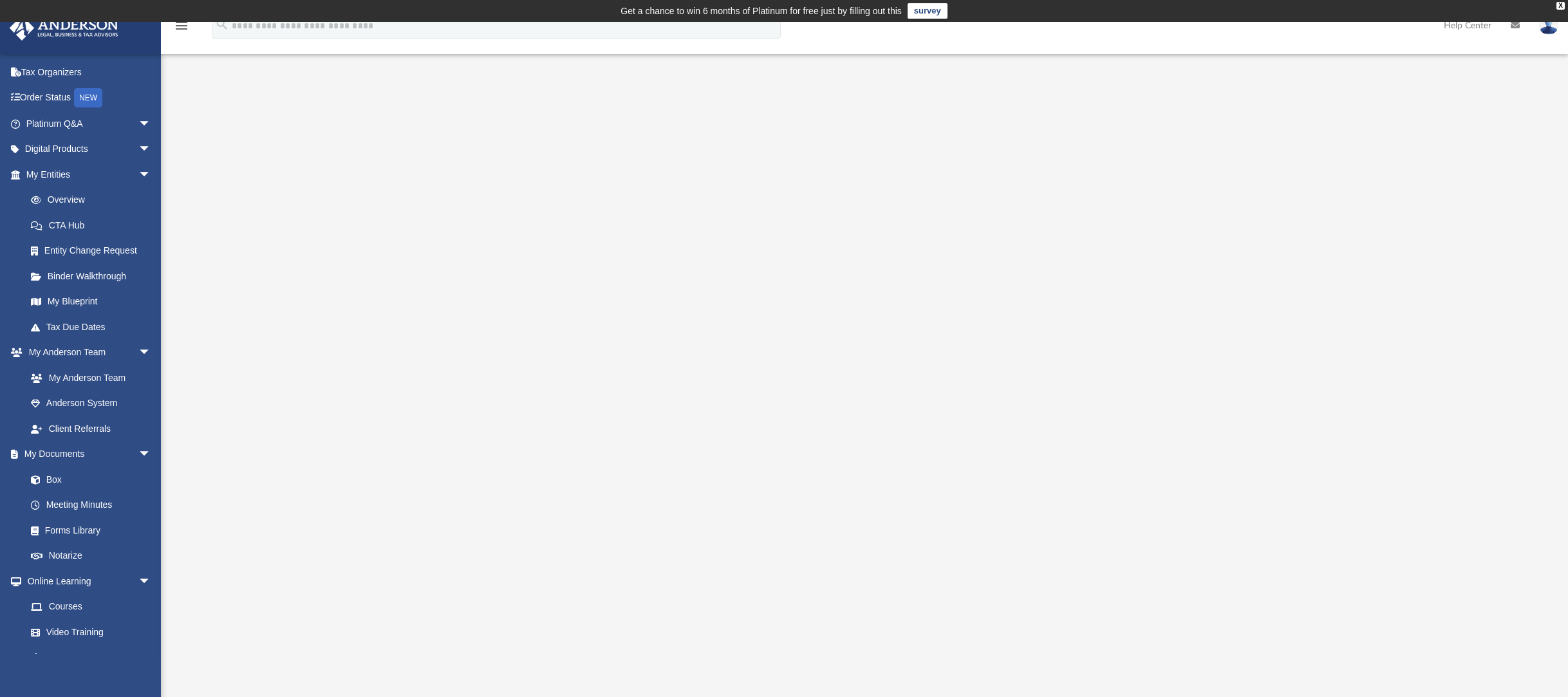
click at [1552, 30] on img at bounding box center [1548, 25] width 19 height 18
click at [92, 151] on link "Digital Products arrow_drop_down" at bounding box center [90, 149] width 162 height 26
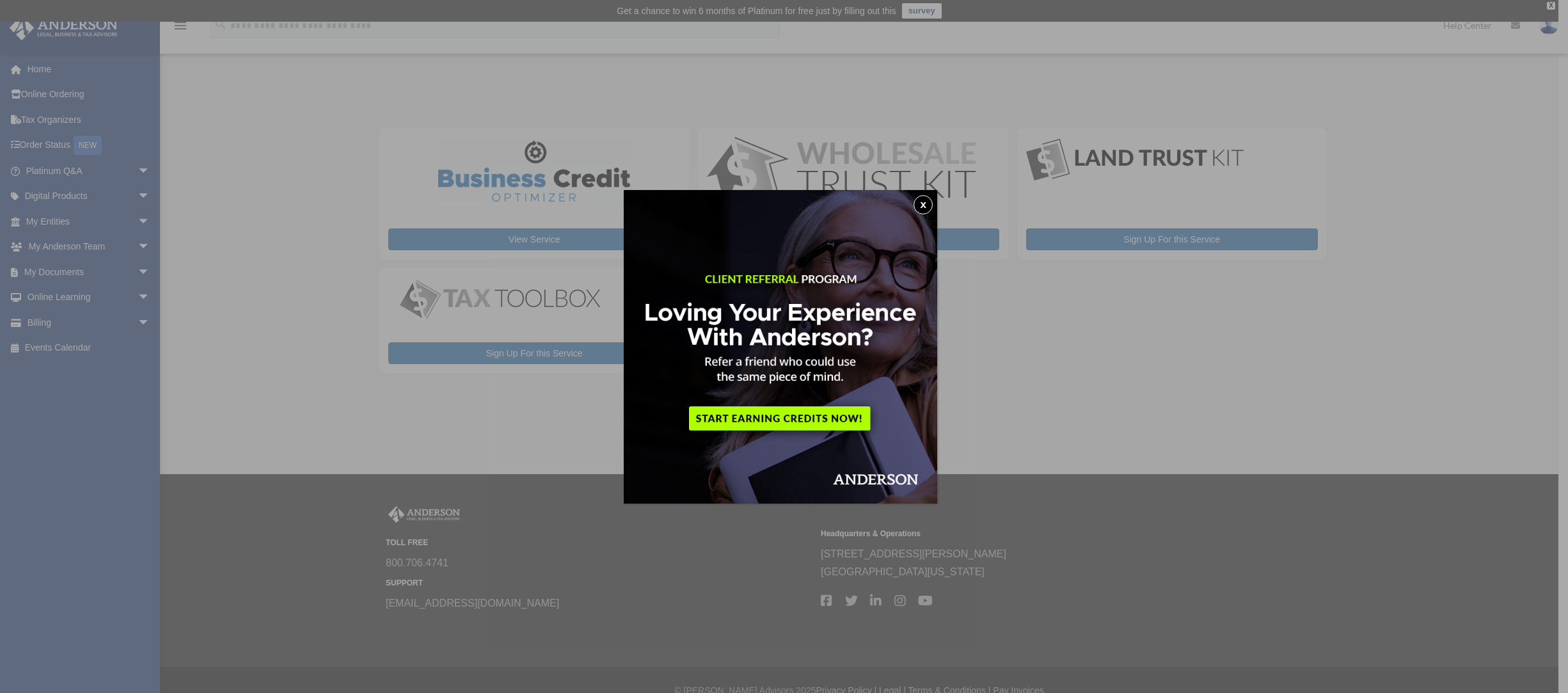
click at [126, 221] on div "x" at bounding box center [784, 346] width 1568 height 693
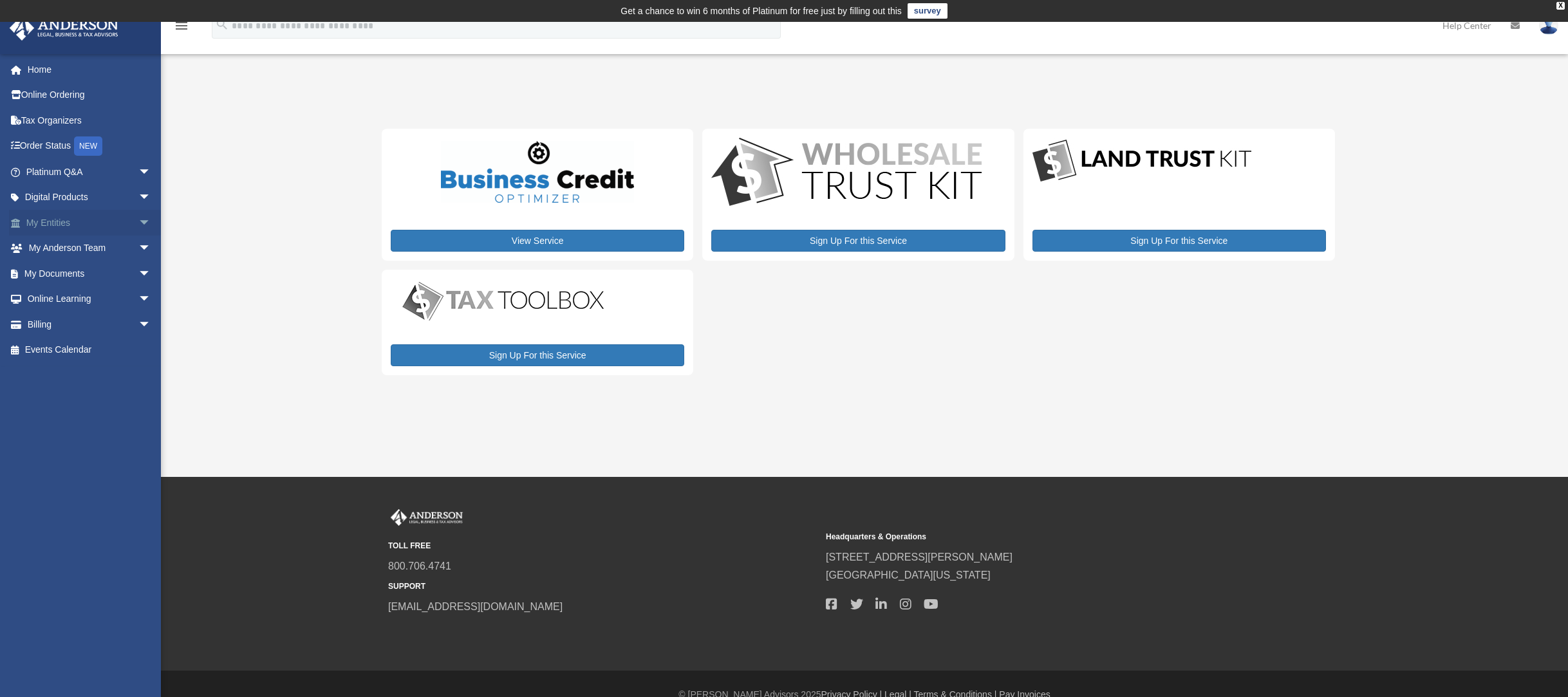
click at [138, 229] on span "arrow_drop_down" at bounding box center [151, 223] width 26 height 26
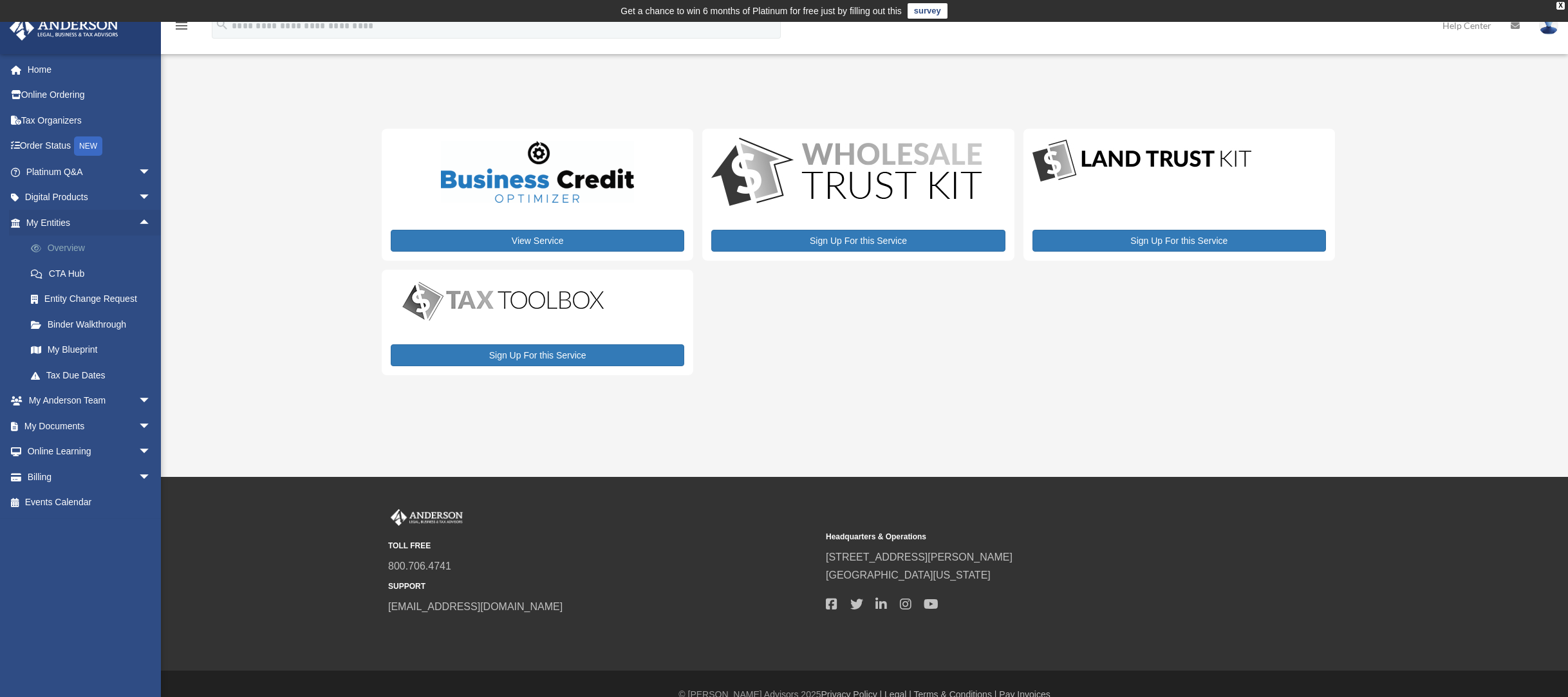
click at [87, 254] on link "Overview" at bounding box center [94, 248] width 153 height 26
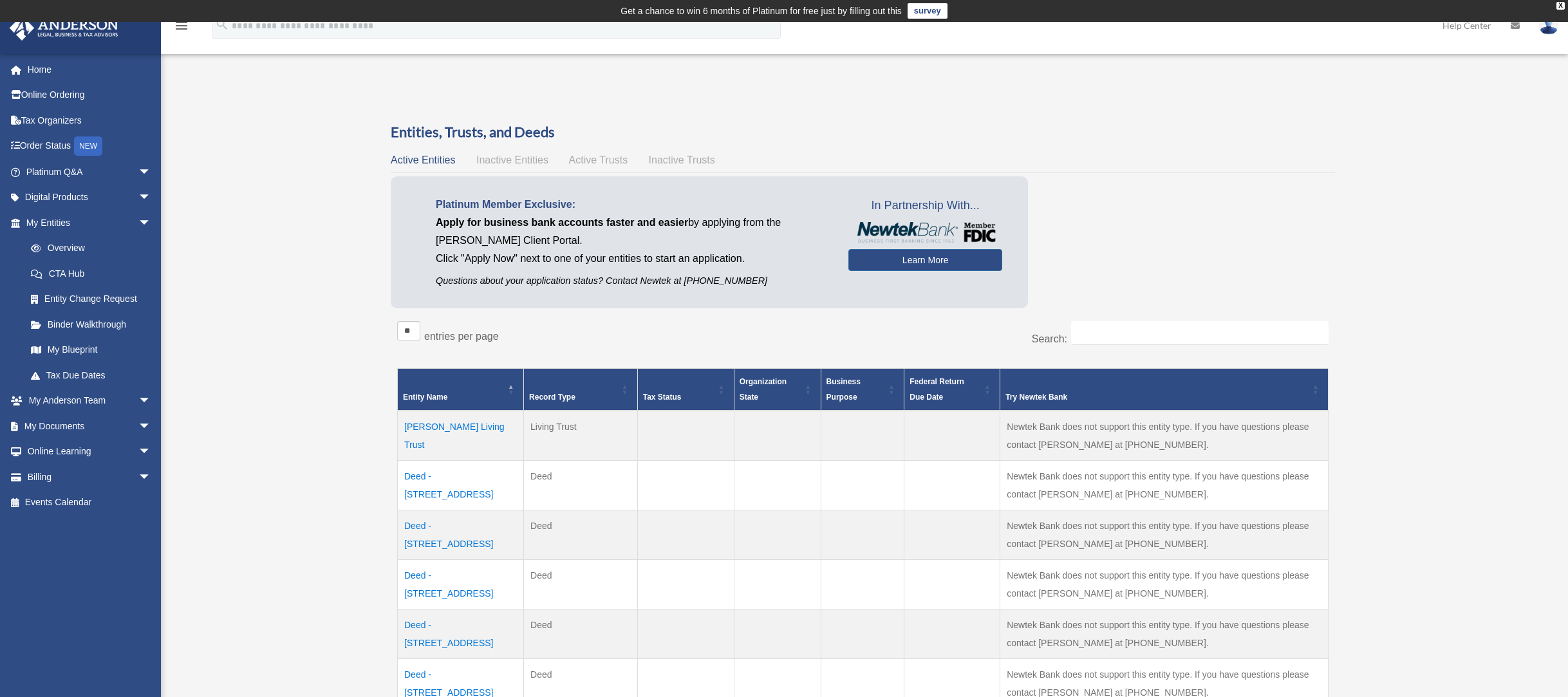
click at [451, 571] on td "Deed - 617 83rd Place South" at bounding box center [461, 584] width 126 height 49
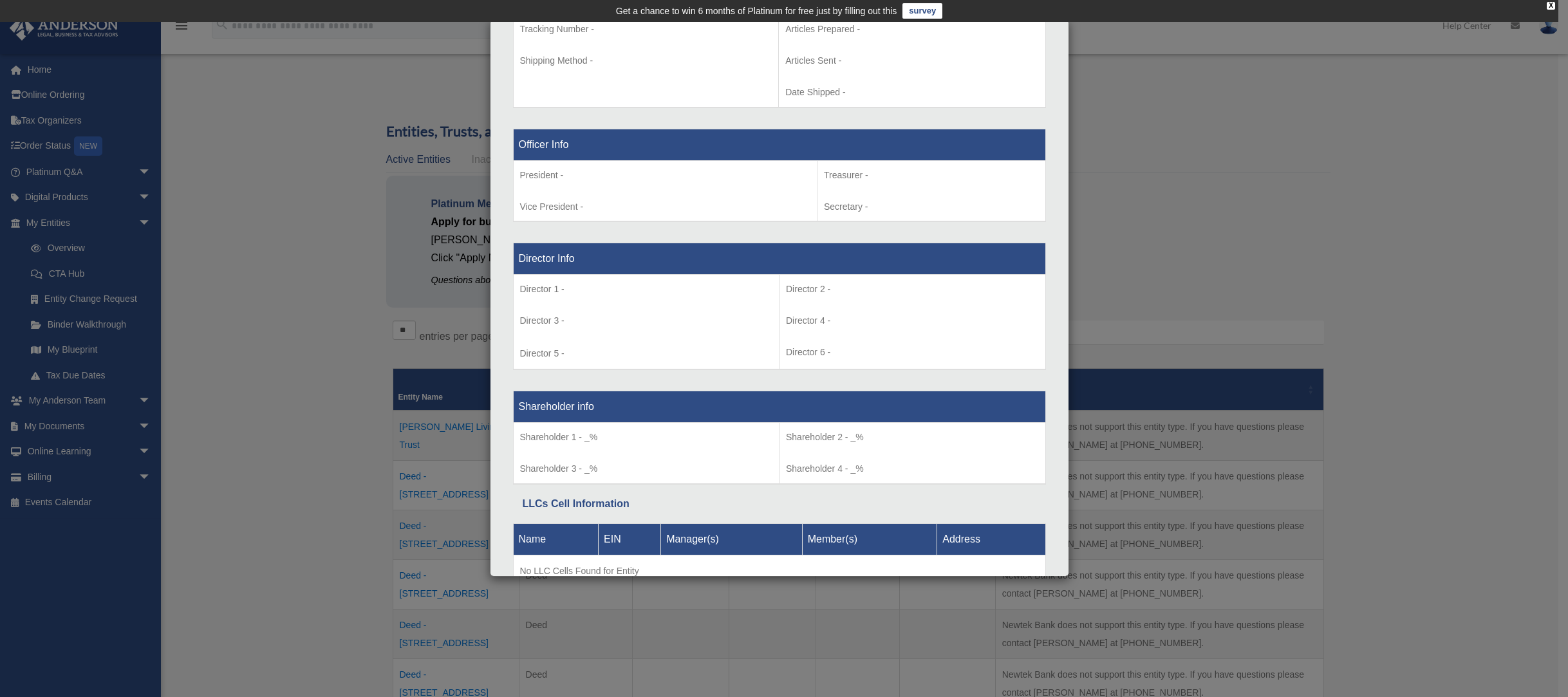
scroll to position [791, 0]
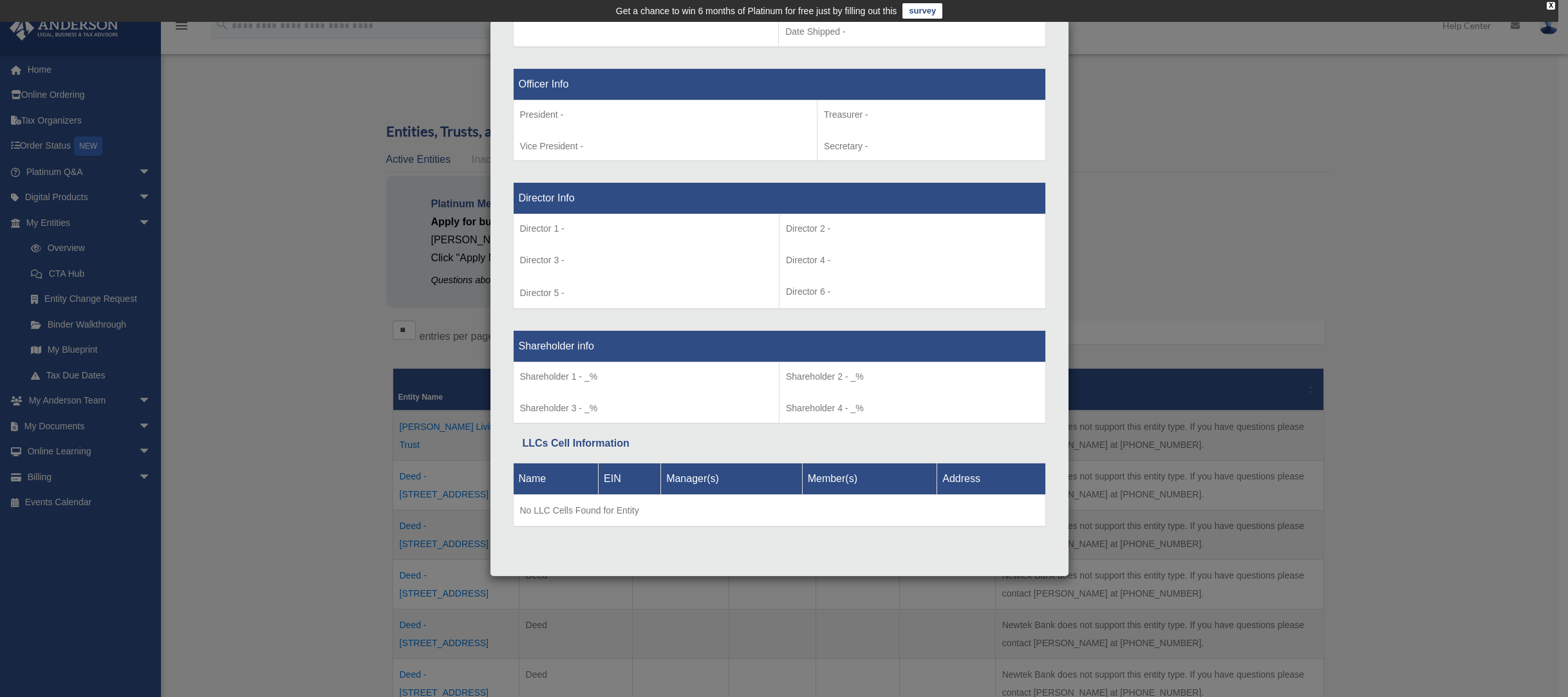
click at [384, 375] on div "Details × Articles Sent Organizational Date" at bounding box center [784, 348] width 1568 height 697
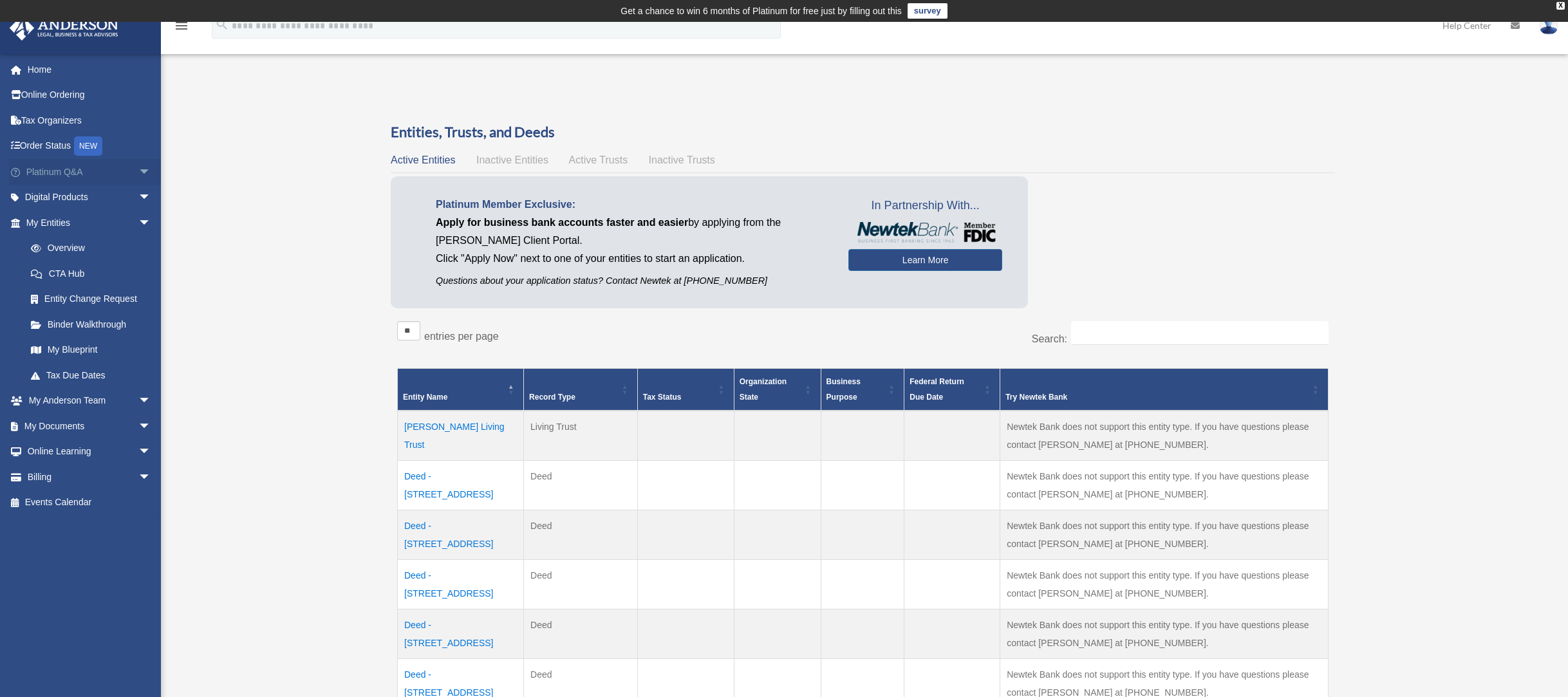
click at [139, 175] on span "arrow_drop_down" at bounding box center [151, 172] width 26 height 26
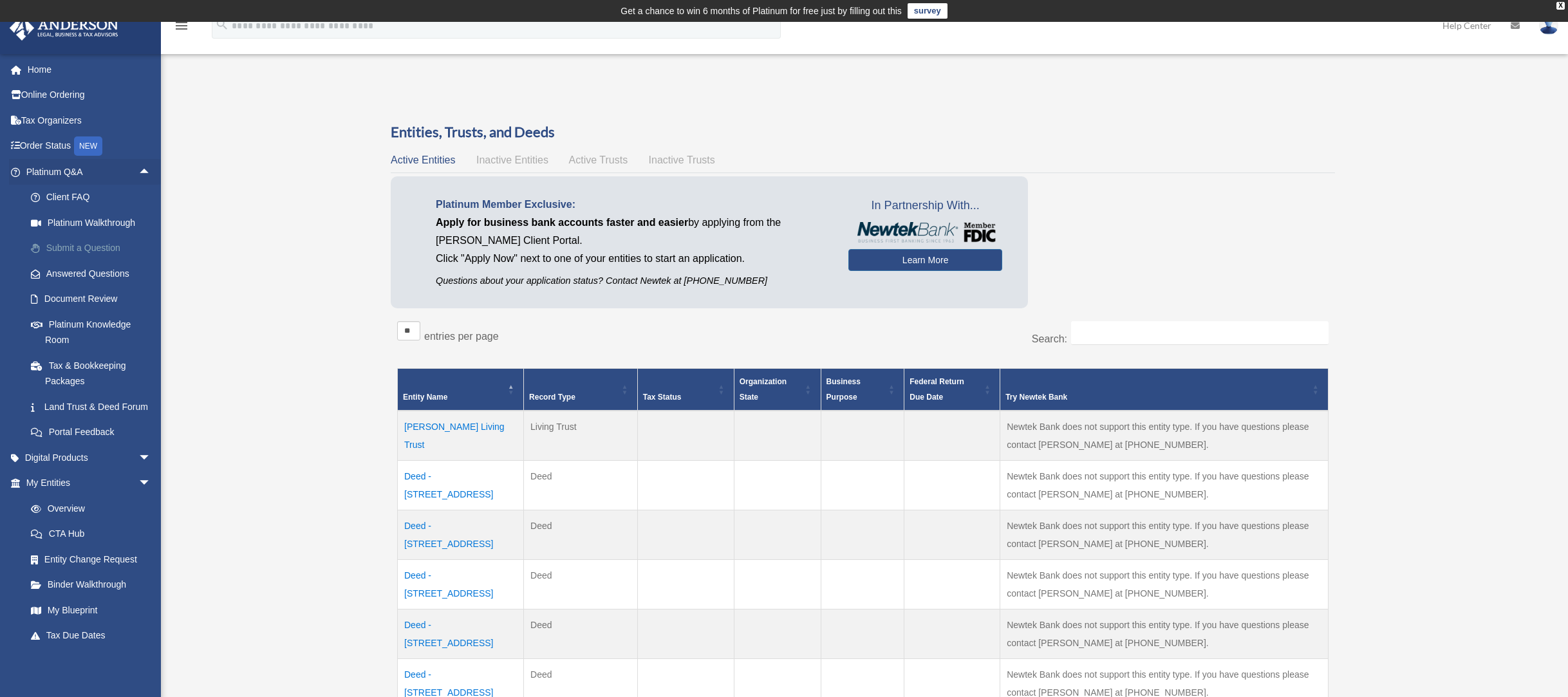
click at [116, 244] on link "Submit a Question" at bounding box center [94, 248] width 153 height 26
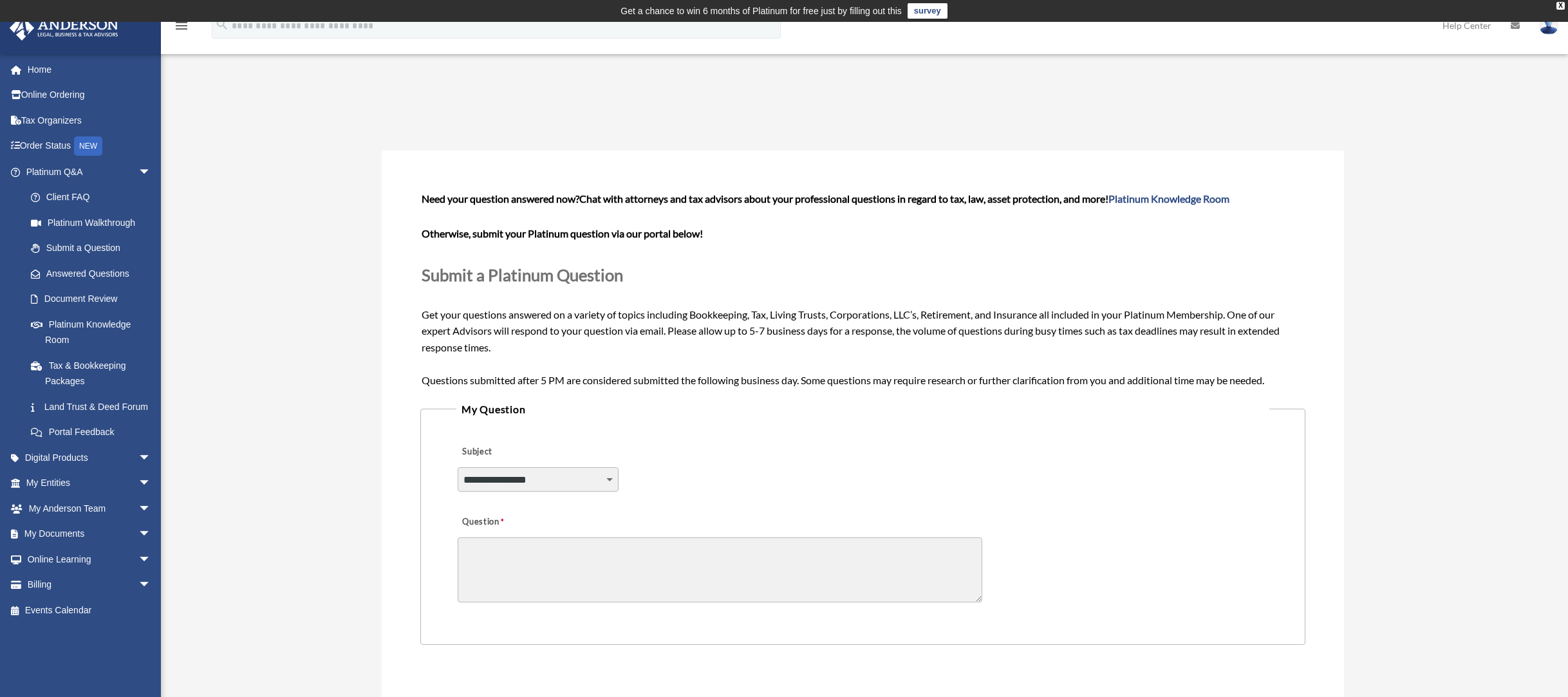
click at [577, 485] on select "**********" at bounding box center [538, 479] width 161 height 24
click at [458, 467] on select "**********" at bounding box center [538, 479] width 161 height 24
click at [583, 560] on textarea "Question" at bounding box center [720, 569] width 524 height 65
click at [568, 469] on select "**********" at bounding box center [538, 479] width 161 height 24
select select "******"
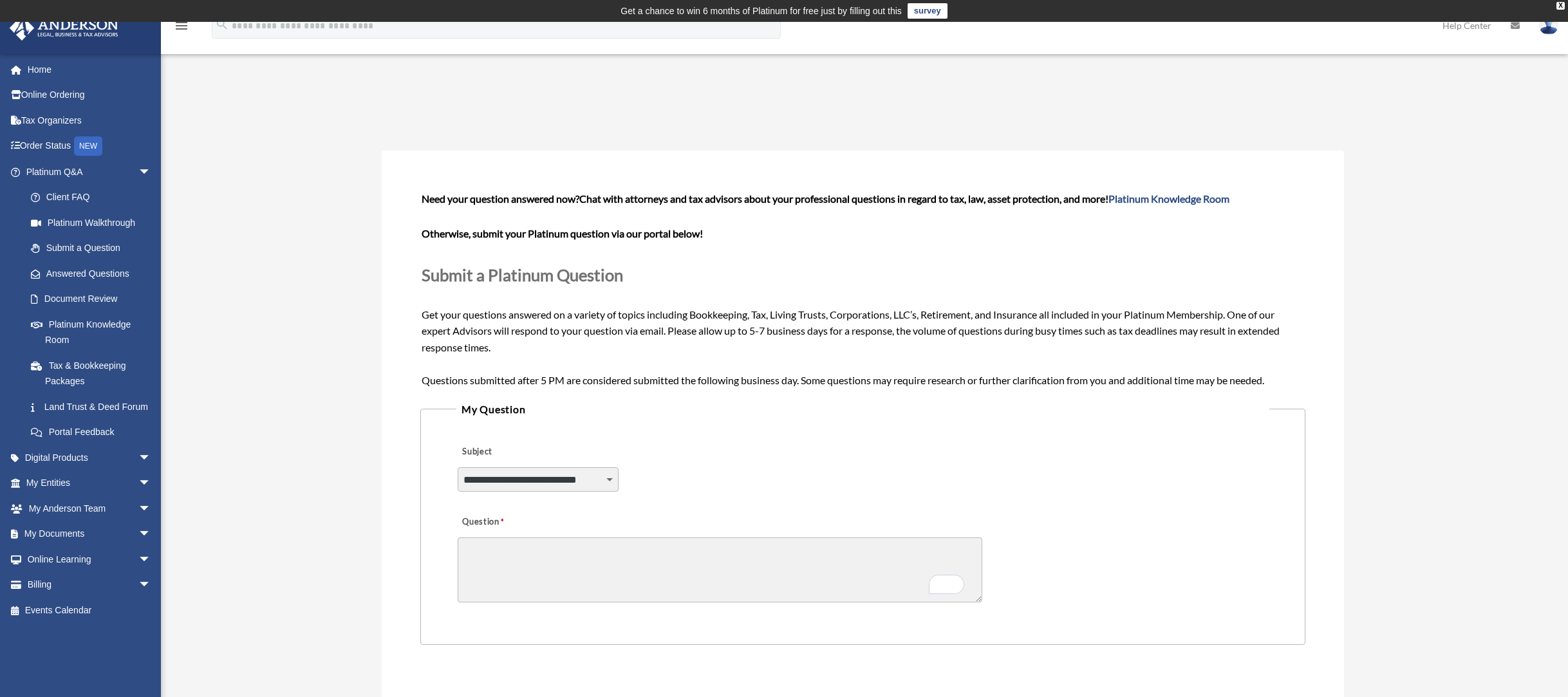
click at [458, 467] on select "**********" at bounding box center [538, 479] width 161 height 24
click at [747, 544] on textarea "Question" at bounding box center [720, 569] width 524 height 65
paste textarea "**********"
click at [624, 551] on textarea "**********" at bounding box center [720, 569] width 524 height 65
click at [927, 554] on textarea "**********" at bounding box center [720, 569] width 524 height 65
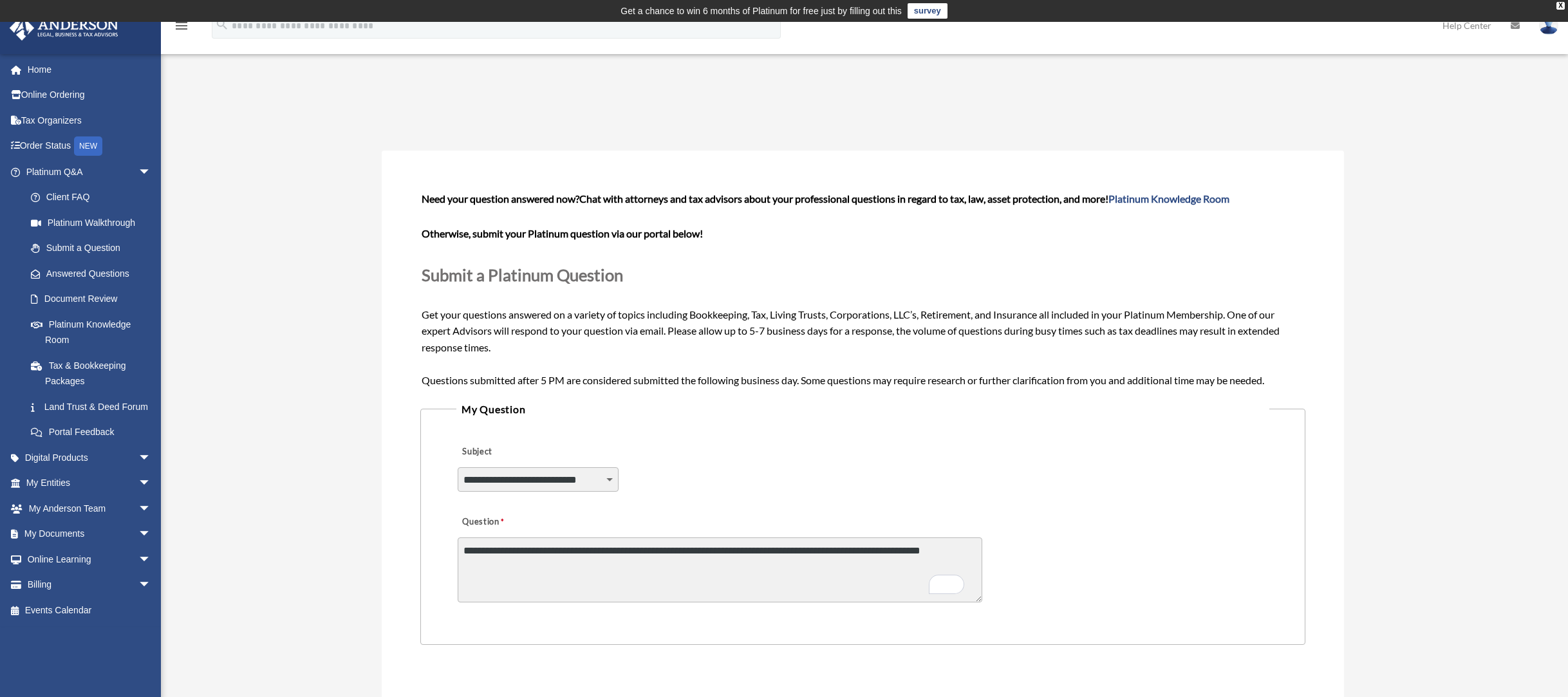
click at [872, 553] on textarea "**********" at bounding box center [720, 569] width 524 height 65
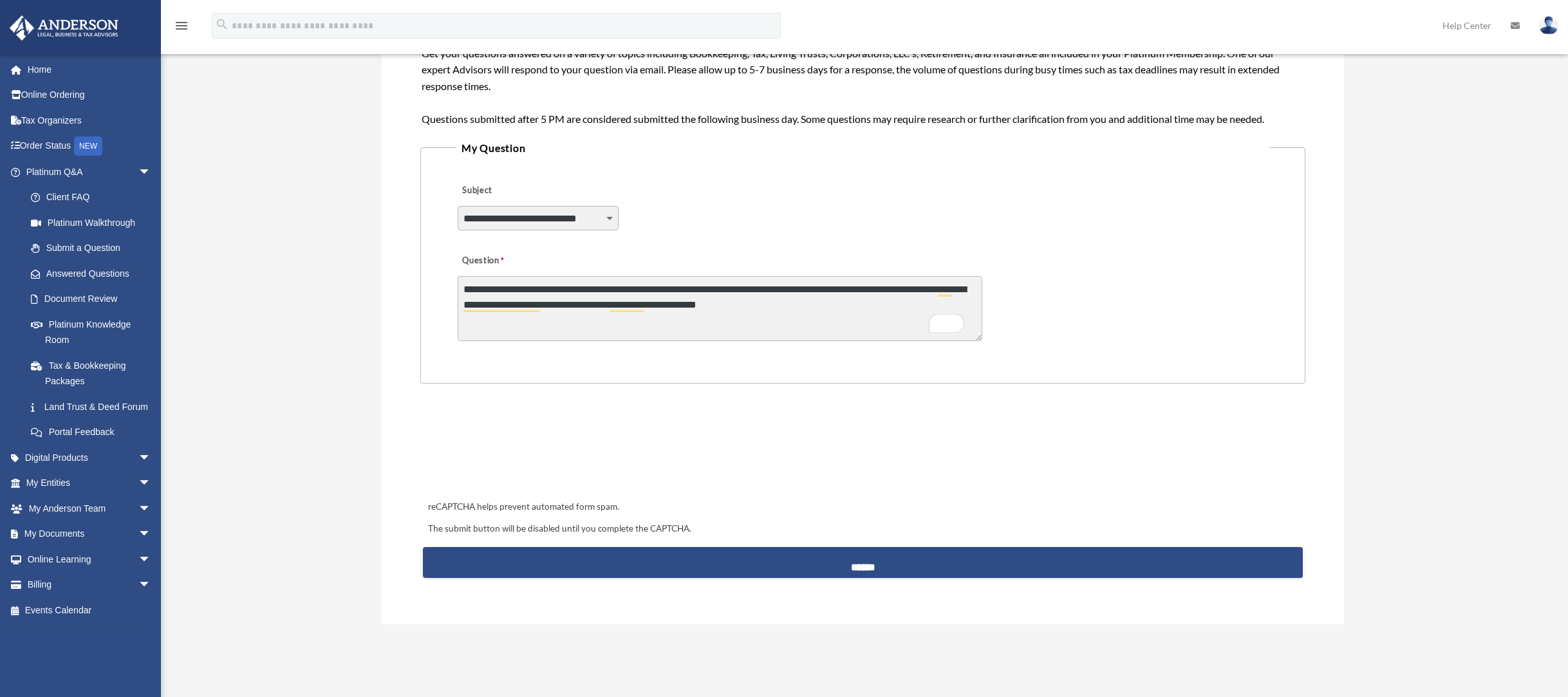
scroll to position [363, 0]
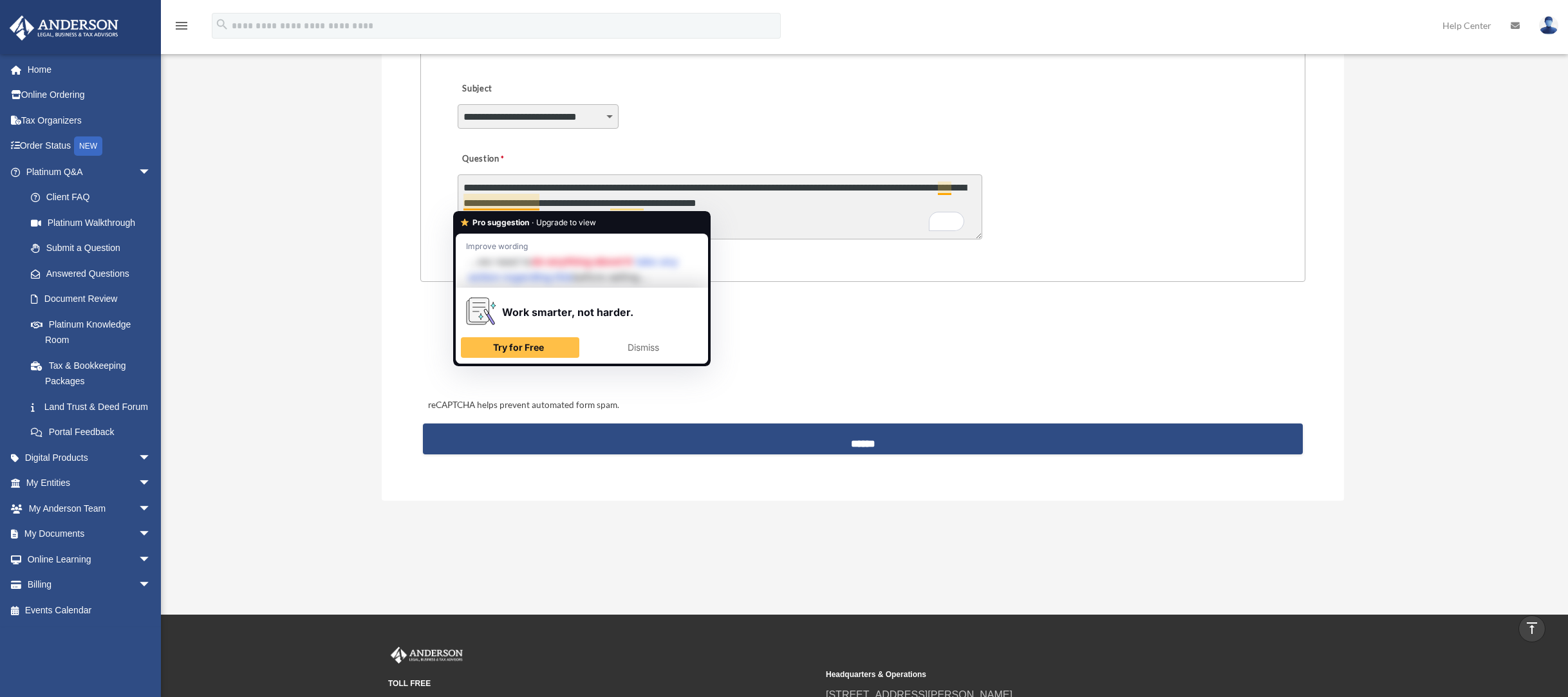
click at [877, 206] on textarea "**********" at bounding box center [720, 206] width 524 height 65
drag, startPoint x: 540, startPoint y: 202, endPoint x: 458, endPoint y: 201, distance: 82.0
click at [457, 201] on div "menu search Site Menu add viq@qmosa.co My Profile Reset Password Logout Help Ce…" at bounding box center [784, 136] width 1568 height 955
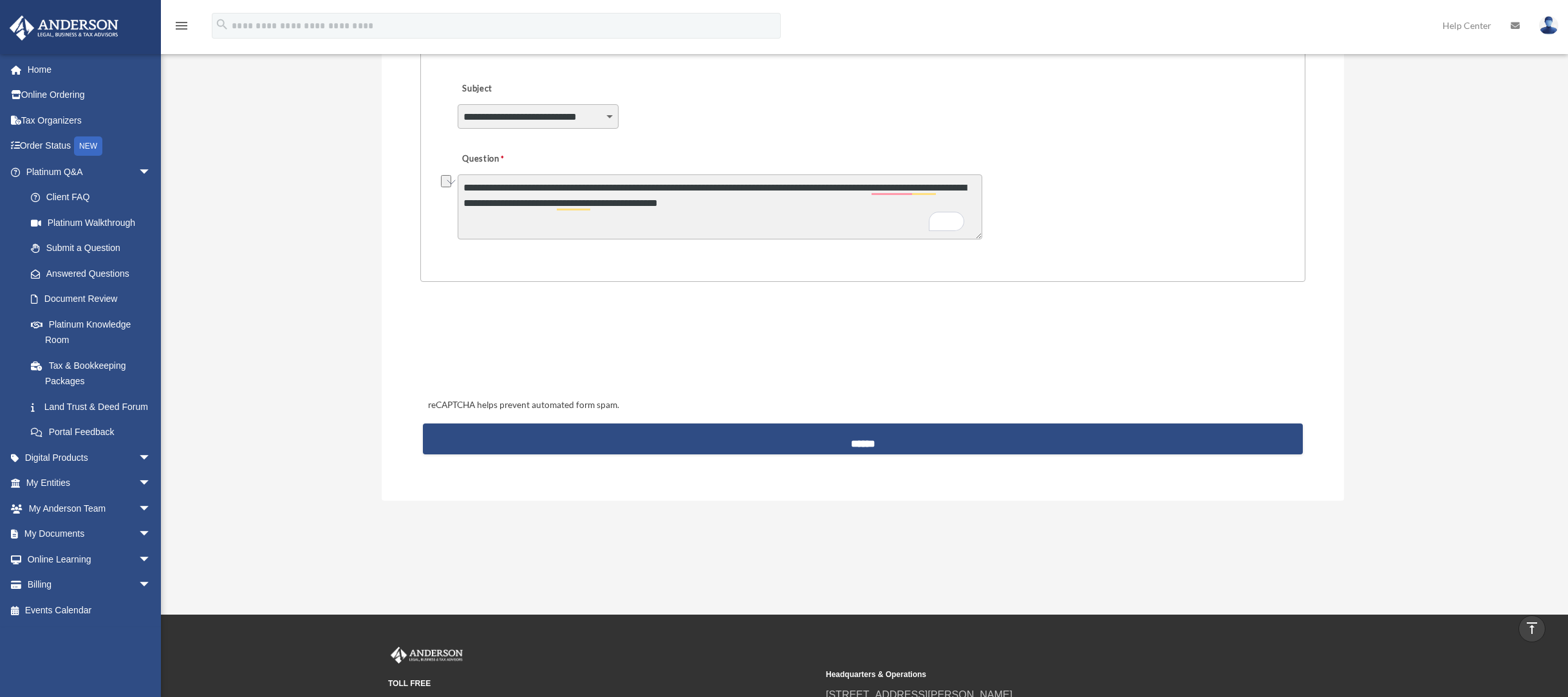
drag, startPoint x: 738, startPoint y: 206, endPoint x: 713, endPoint y: 206, distance: 25.0
click at [713, 206] on textarea "**********" at bounding box center [720, 206] width 524 height 65
type textarea "**********"
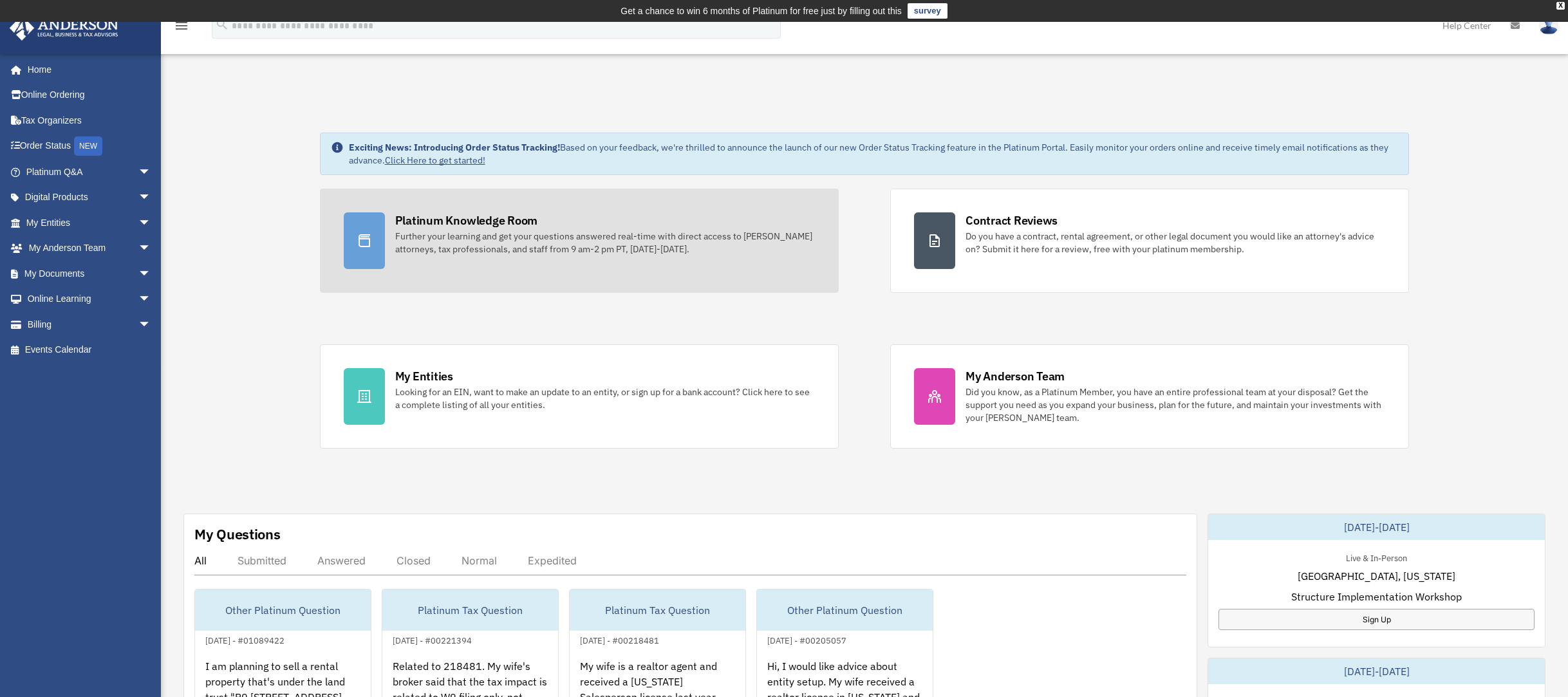
click at [703, 222] on div "Platinum Knowledge Room Further your learning and get your questions answered r…" at bounding box center [605, 234] width 420 height 43
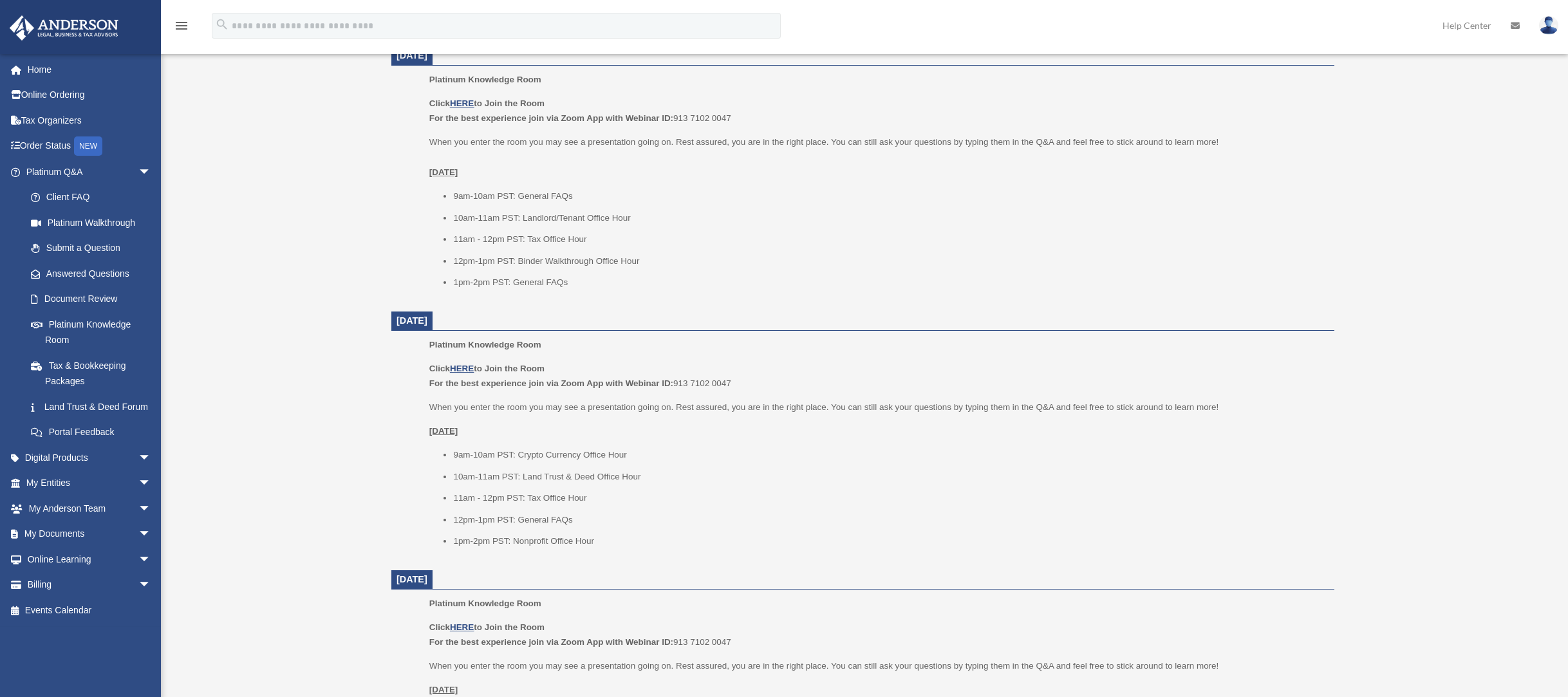
scroll to position [553, 0]
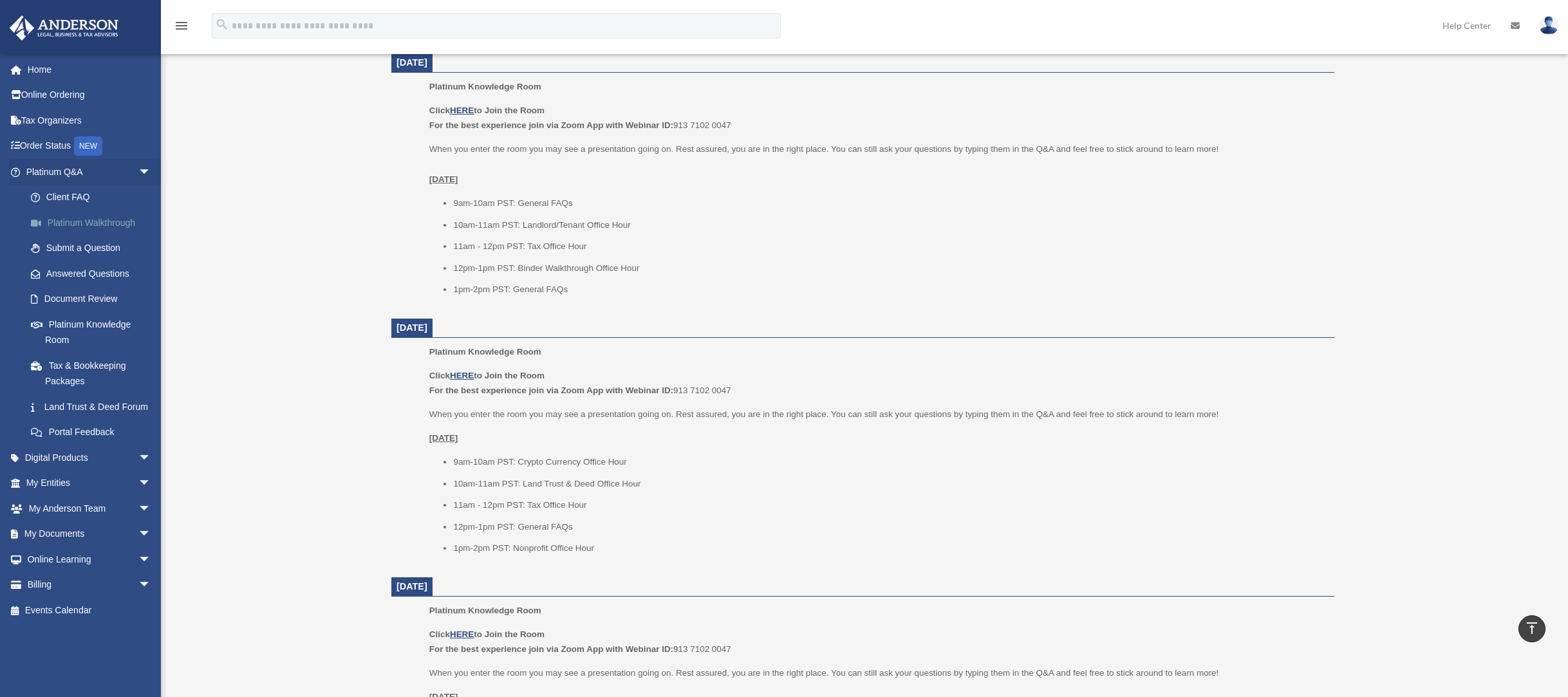
click at [130, 231] on link "Platinum Walkthrough" at bounding box center [94, 222] width 153 height 26
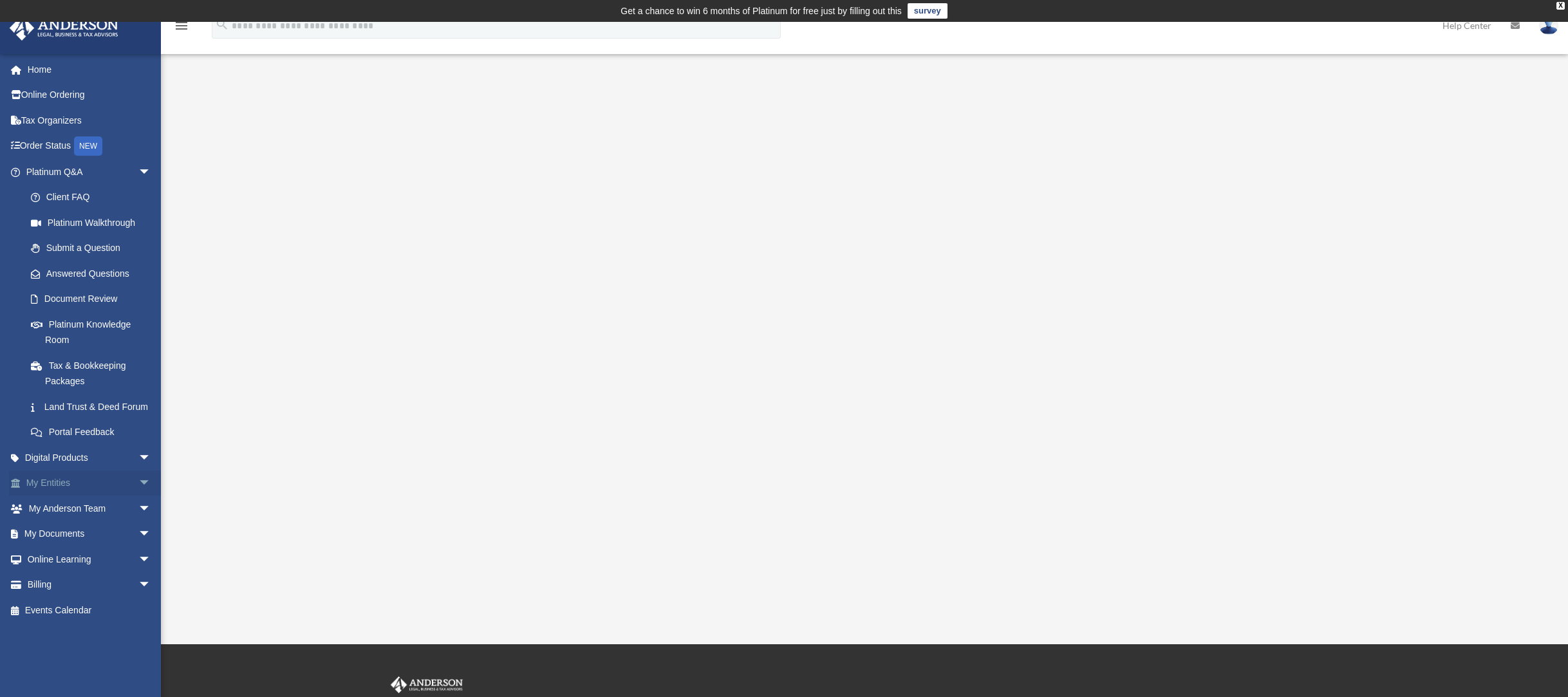
click at [141, 495] on span "arrow_drop_down" at bounding box center [151, 483] width 26 height 26
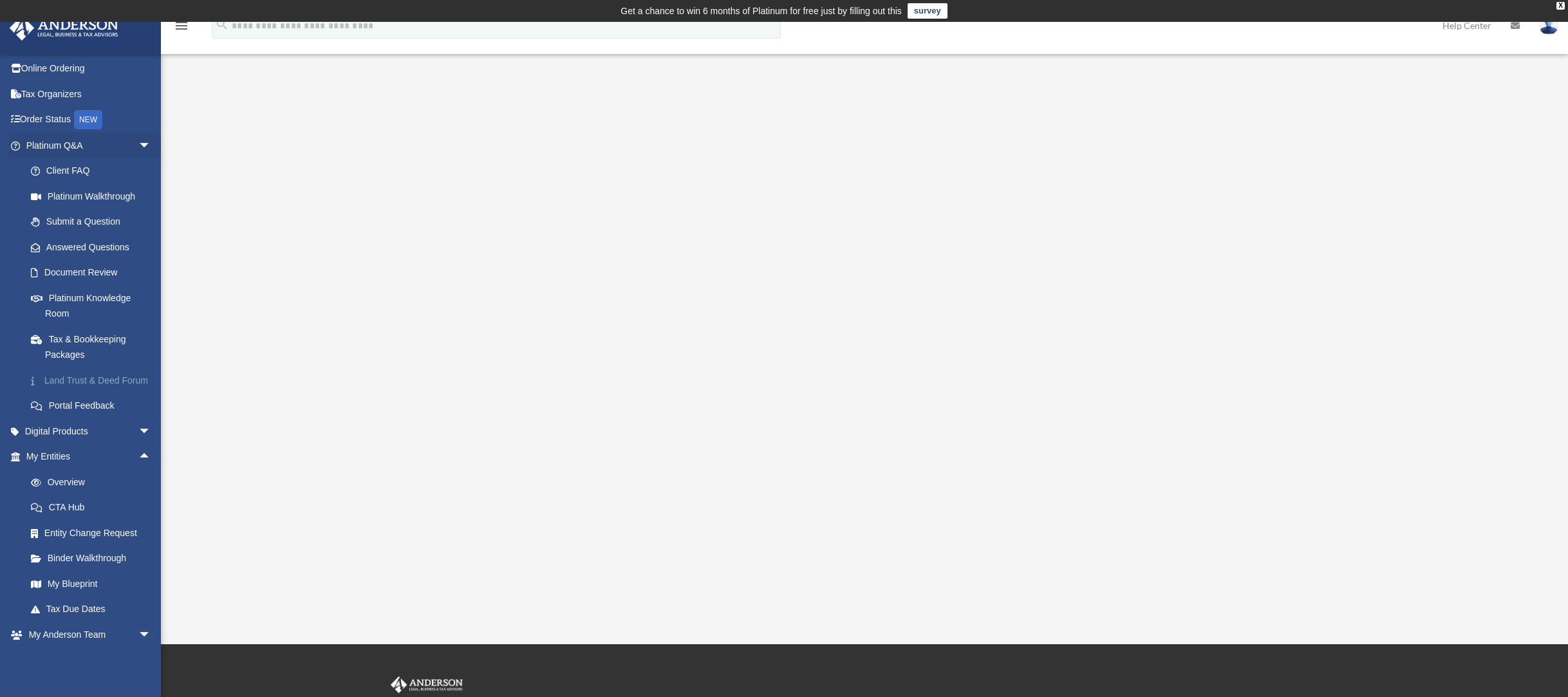
scroll to position [27, 0]
click at [117, 596] on link "My Blueprint" at bounding box center [94, 583] width 153 height 26
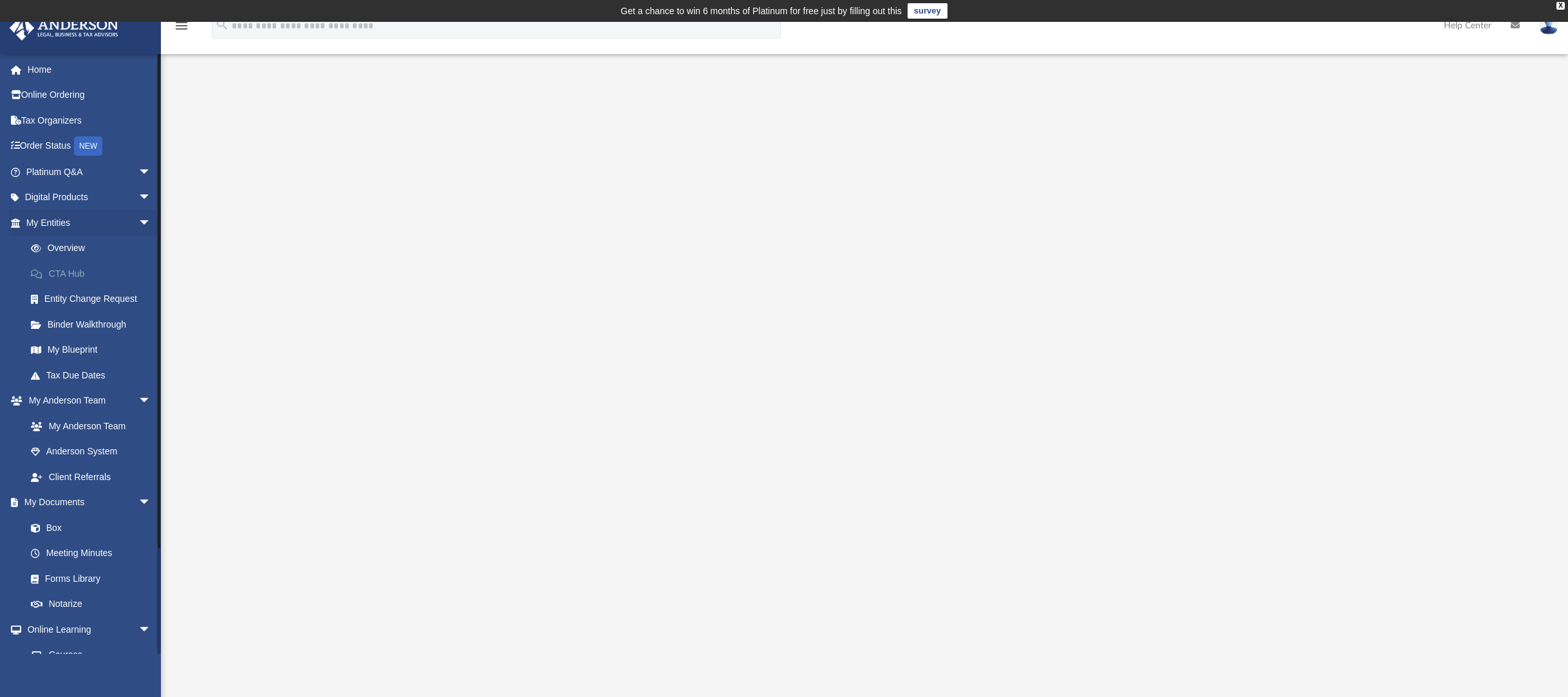
click at [81, 268] on link "CTA Hub" at bounding box center [94, 273] width 153 height 26
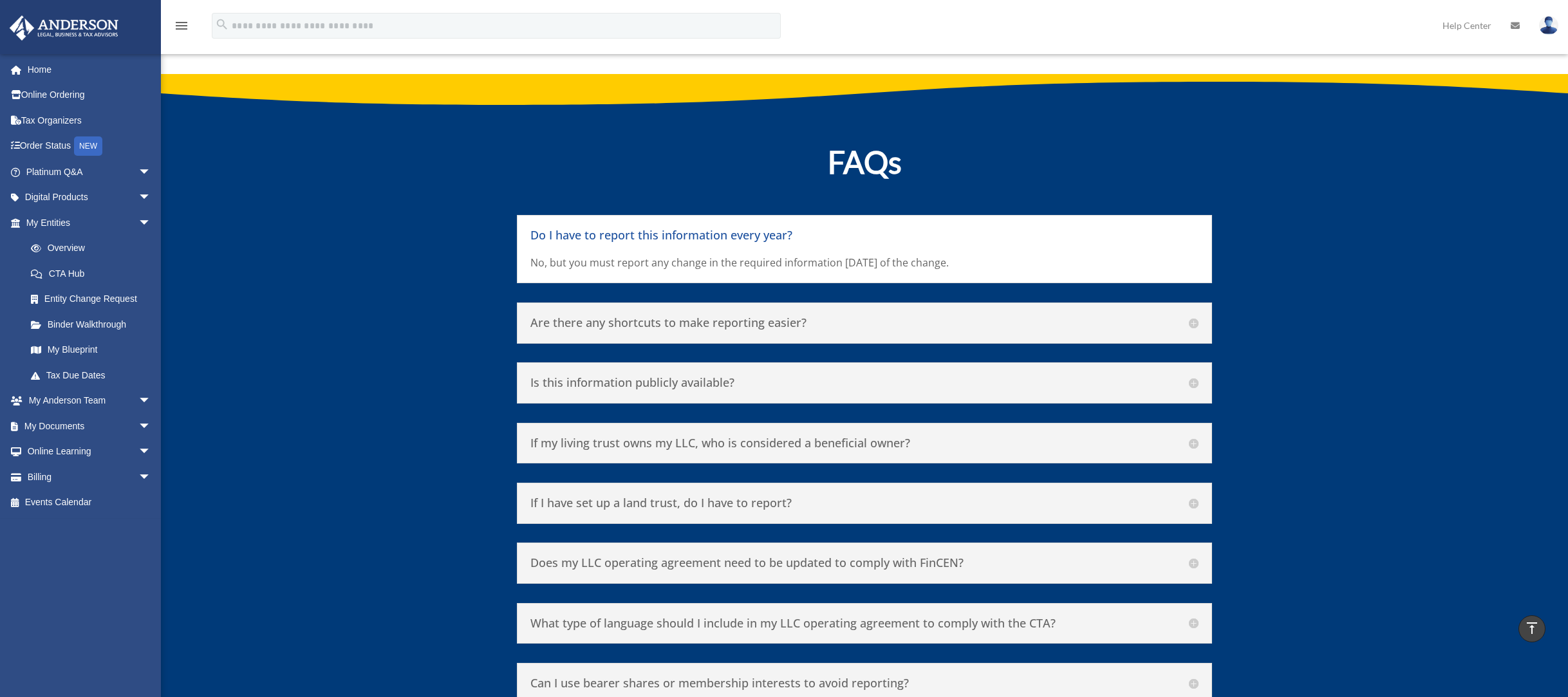
scroll to position [5934, 0]
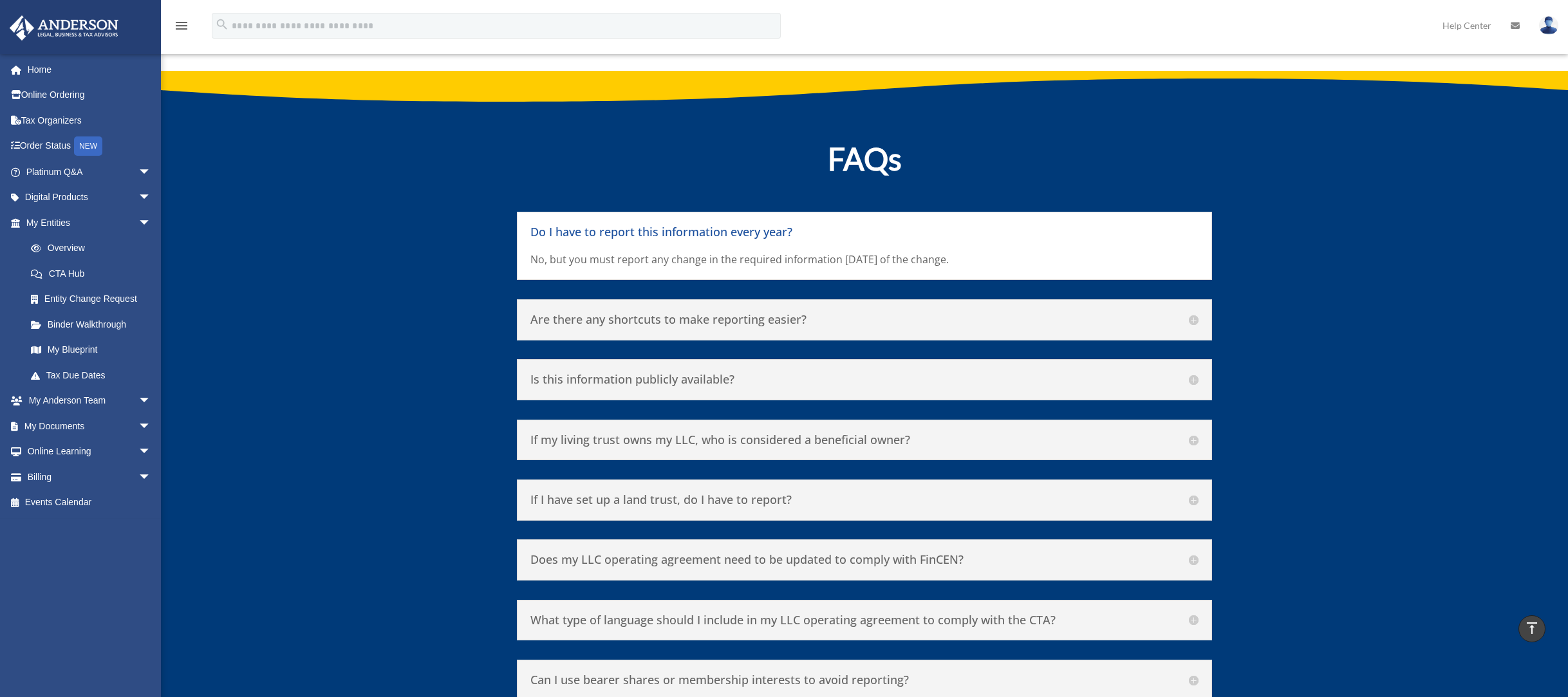
click at [834, 372] on h5 "Is this information publicly available?" at bounding box center [865, 379] width 669 height 14
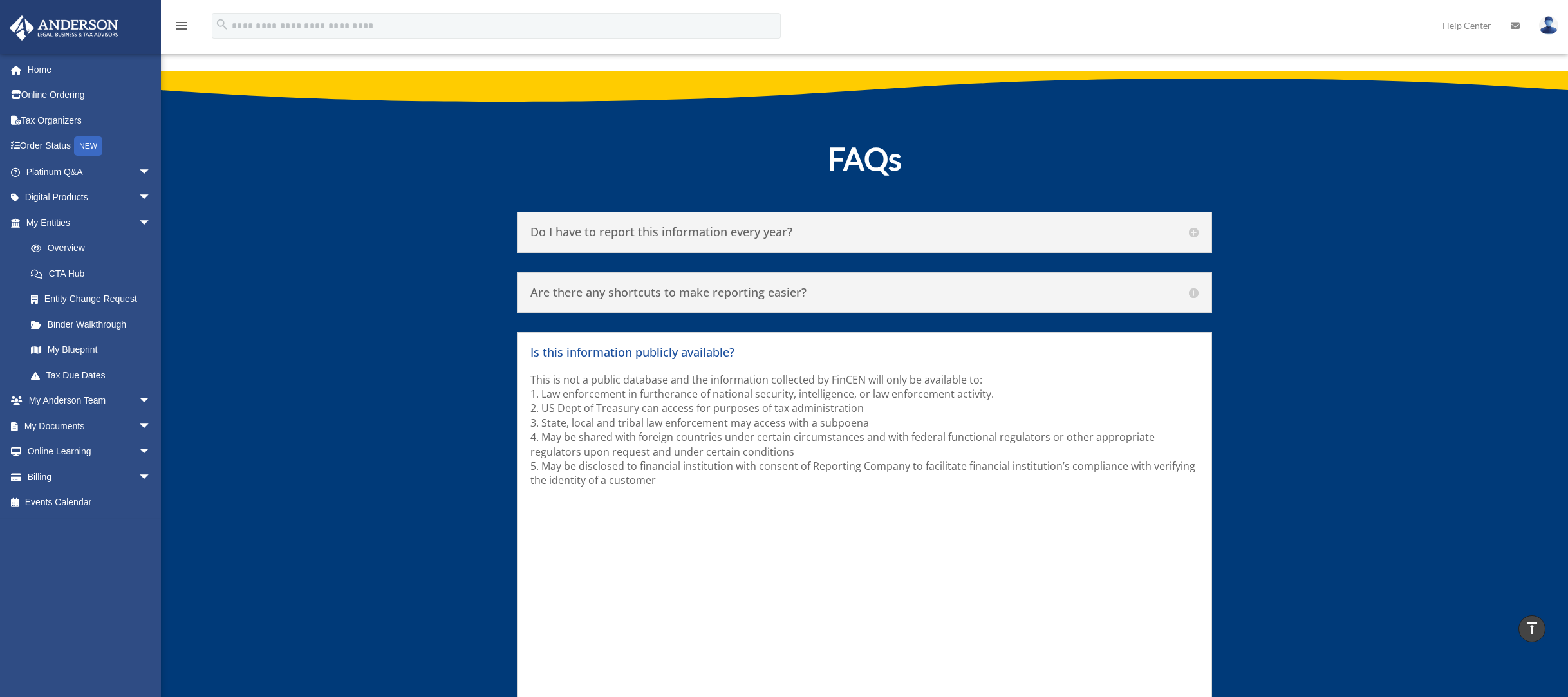
click at [807, 345] on h5 "Is this information publicly available?" at bounding box center [865, 352] width 669 height 14
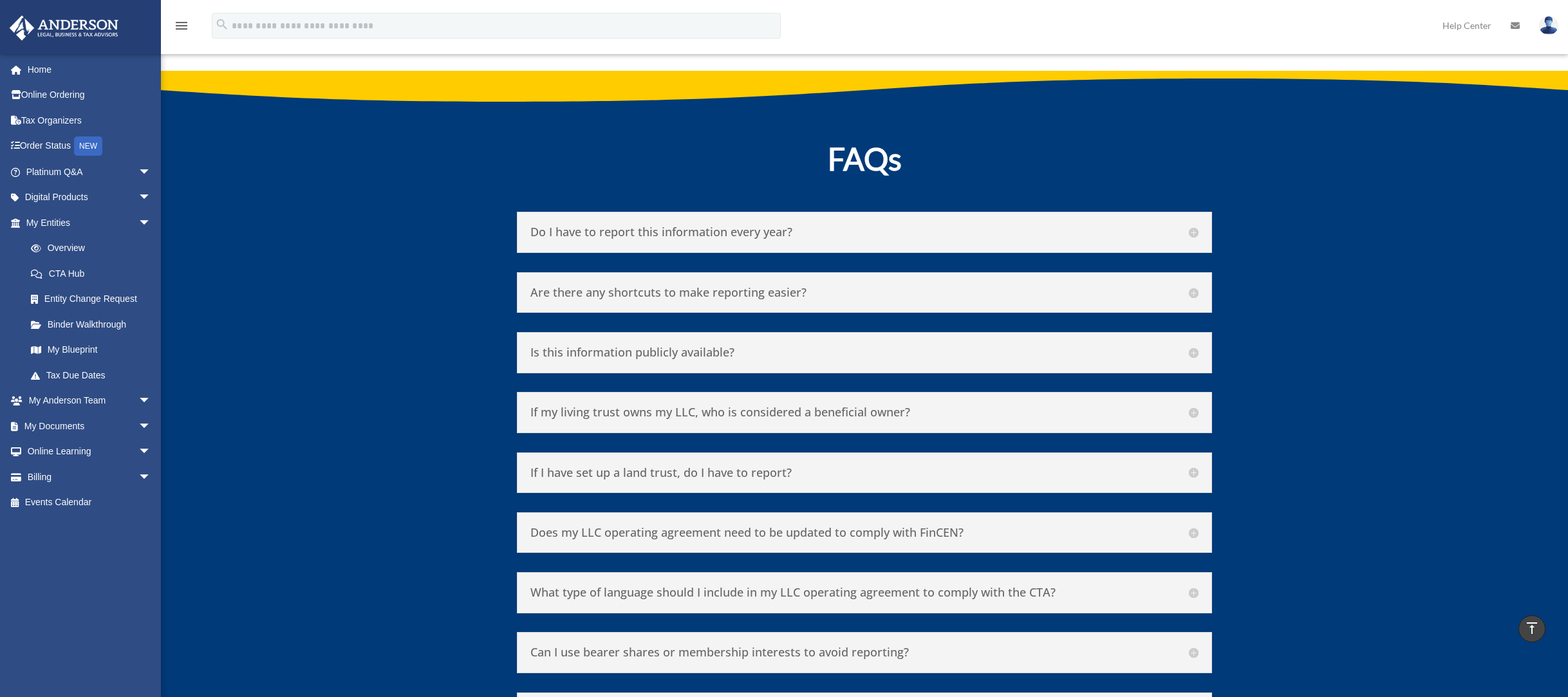
scroll to position [5936, 0]
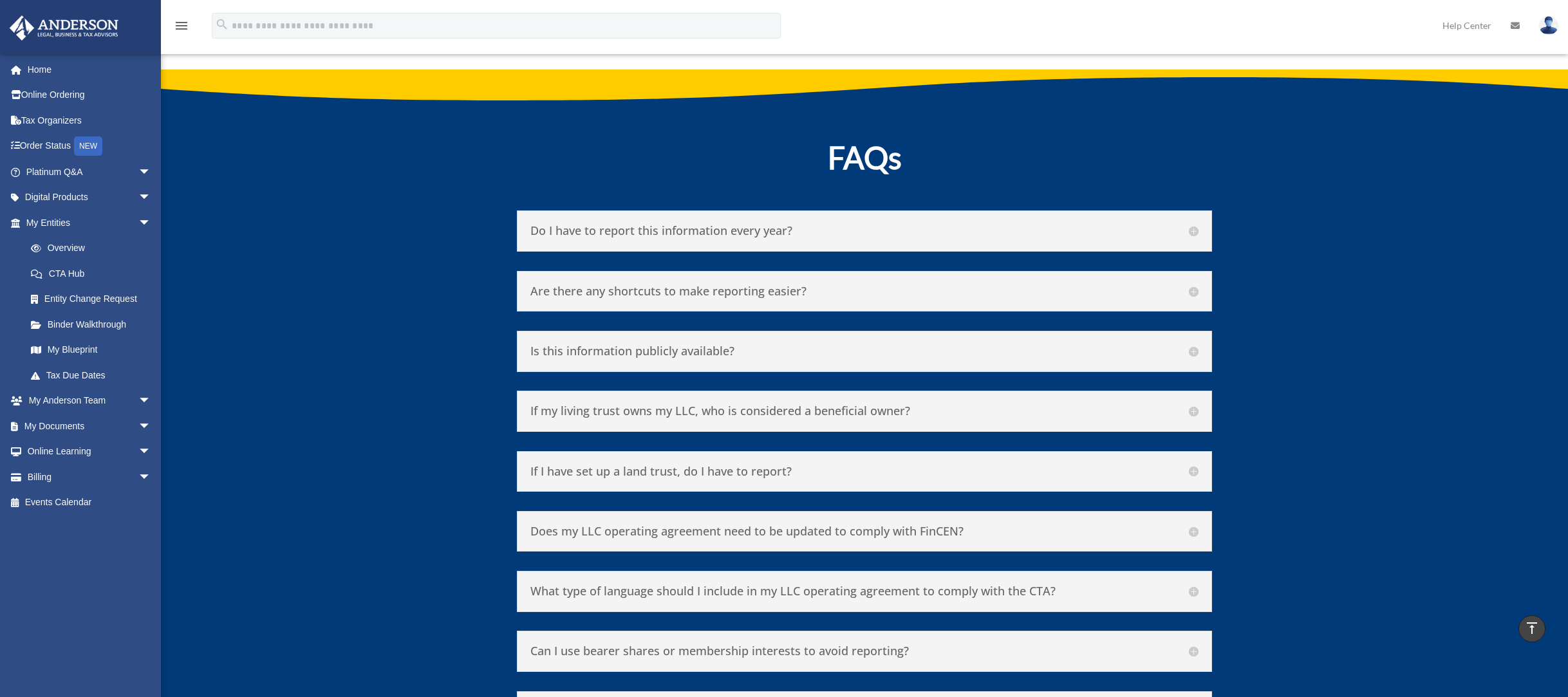
click at [788, 404] on h5 "If my living trust owns my LLC, who is considered a beneficial owner?" at bounding box center [865, 411] width 669 height 14
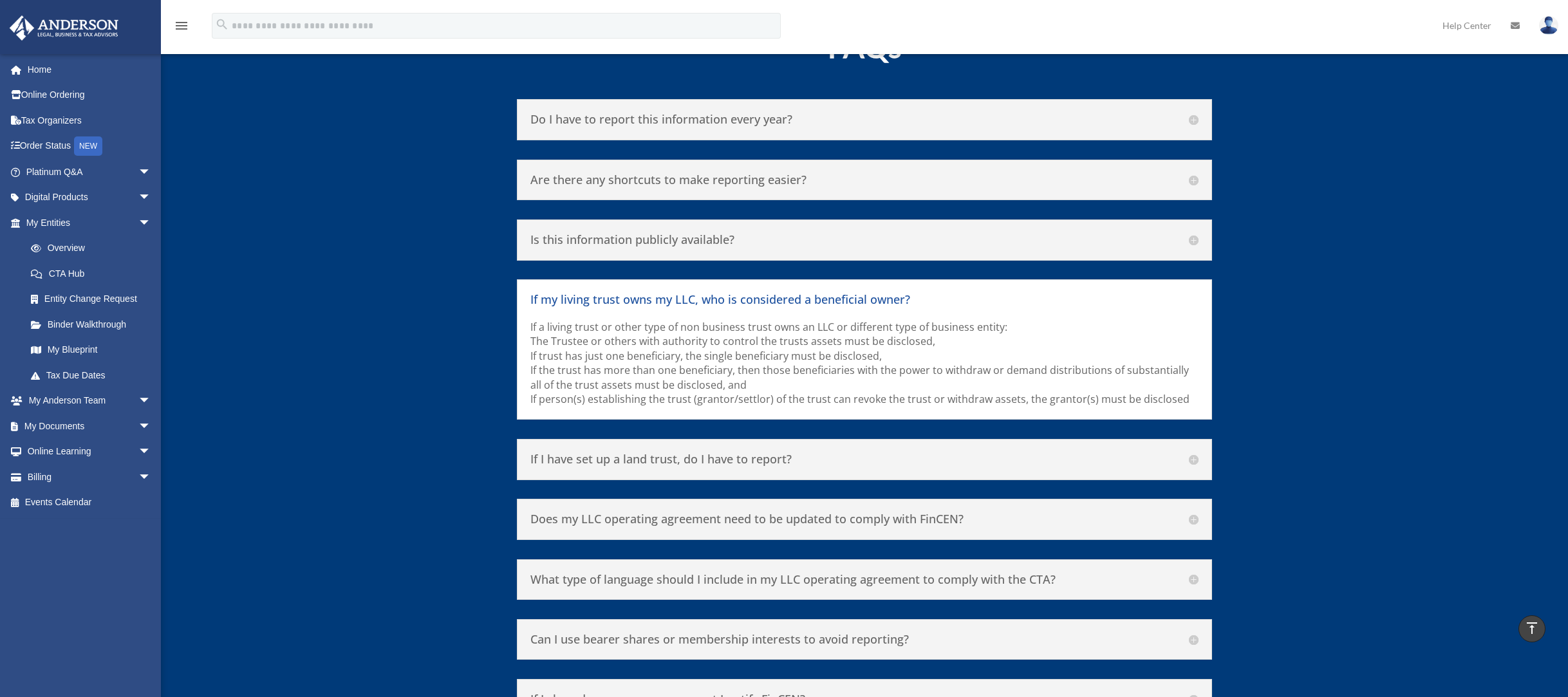
scroll to position [6047, 0]
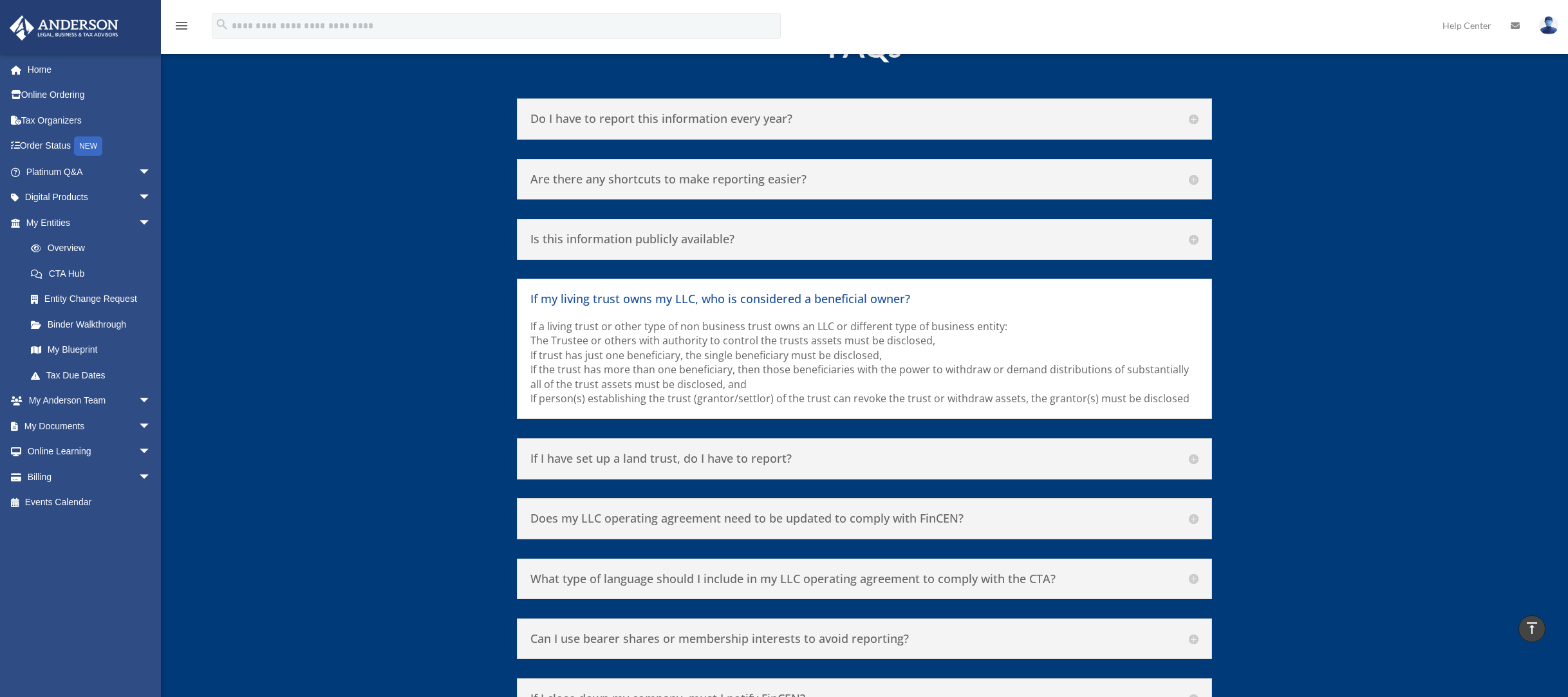
click at [624, 452] on h5 "If I have set up a land trust, do I have to report?" at bounding box center [865, 459] width 669 height 14
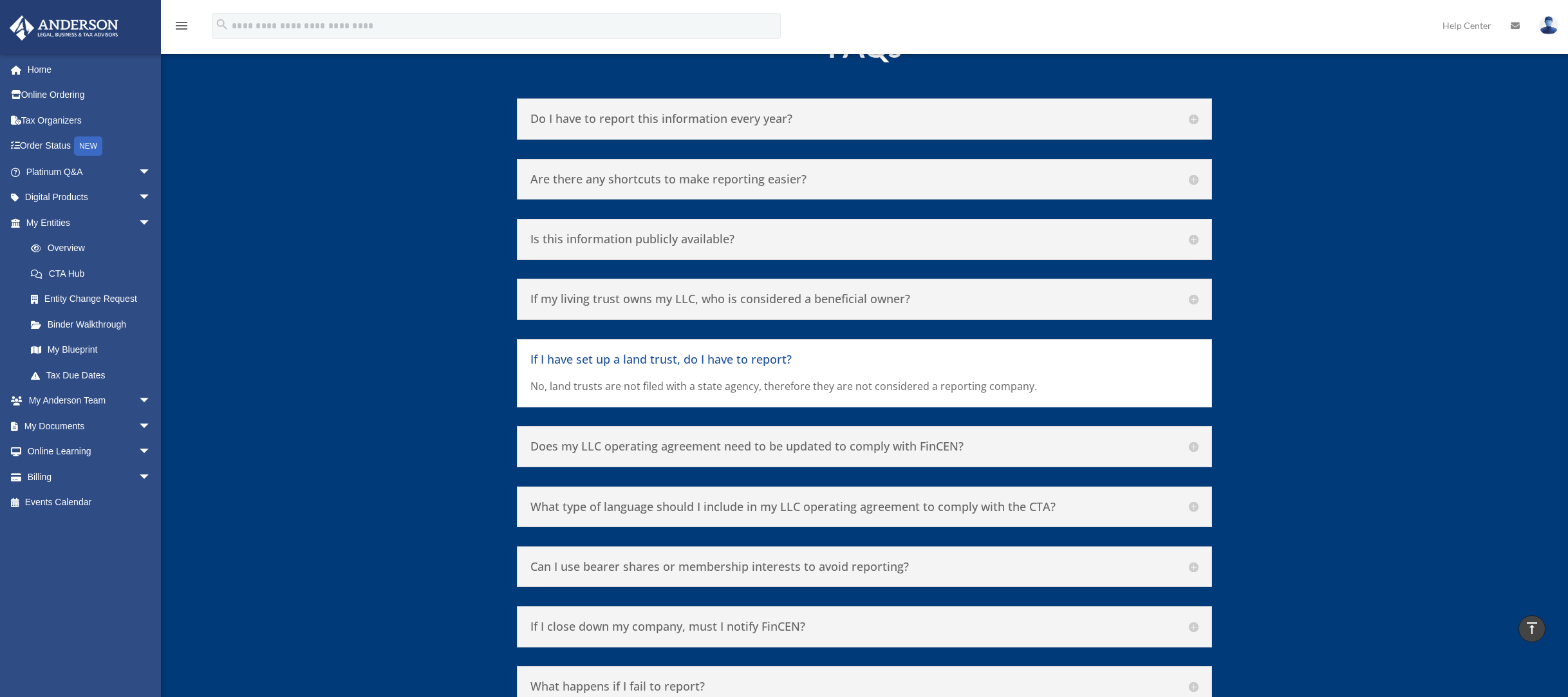
click at [558, 500] on h5 "What type of language should I include in my LLC operating agreement to comply …" at bounding box center [865, 507] width 669 height 14
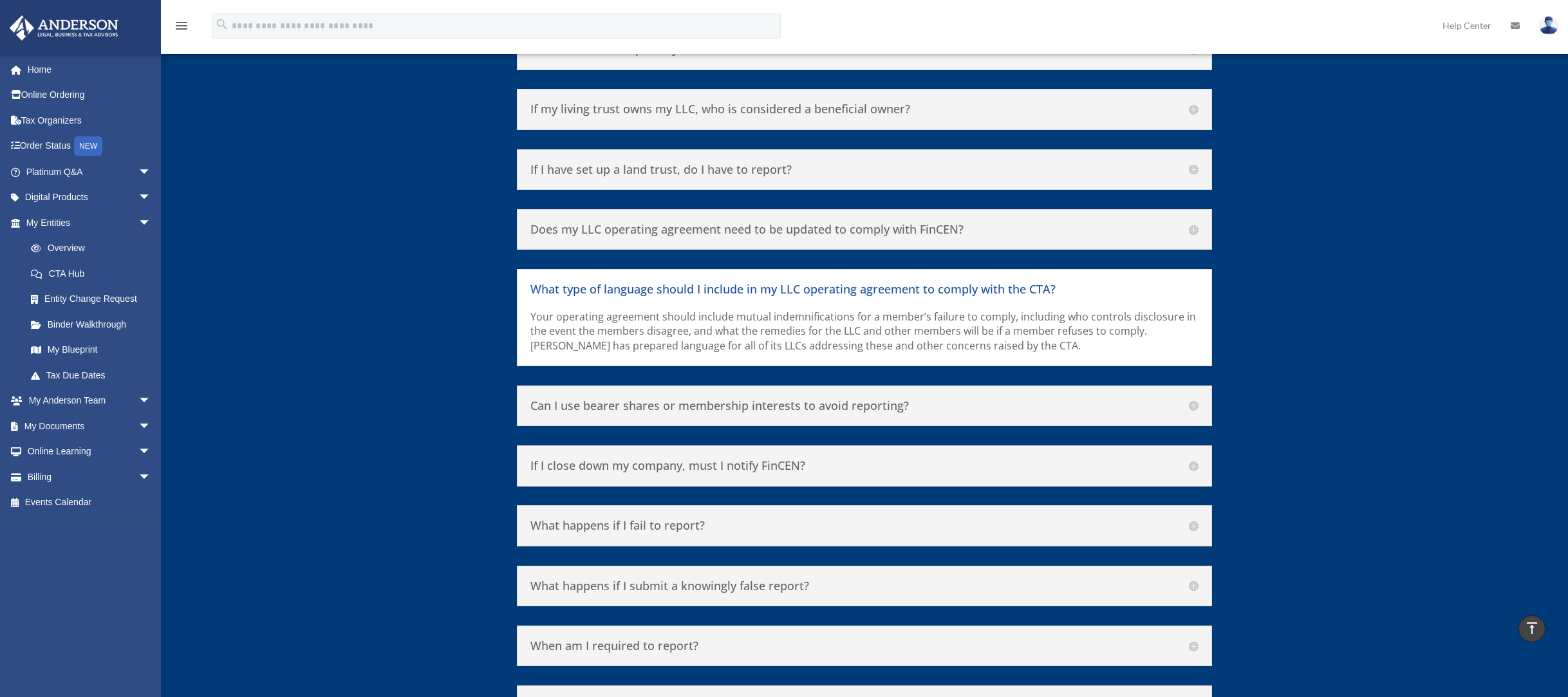
scroll to position [6241, 0]
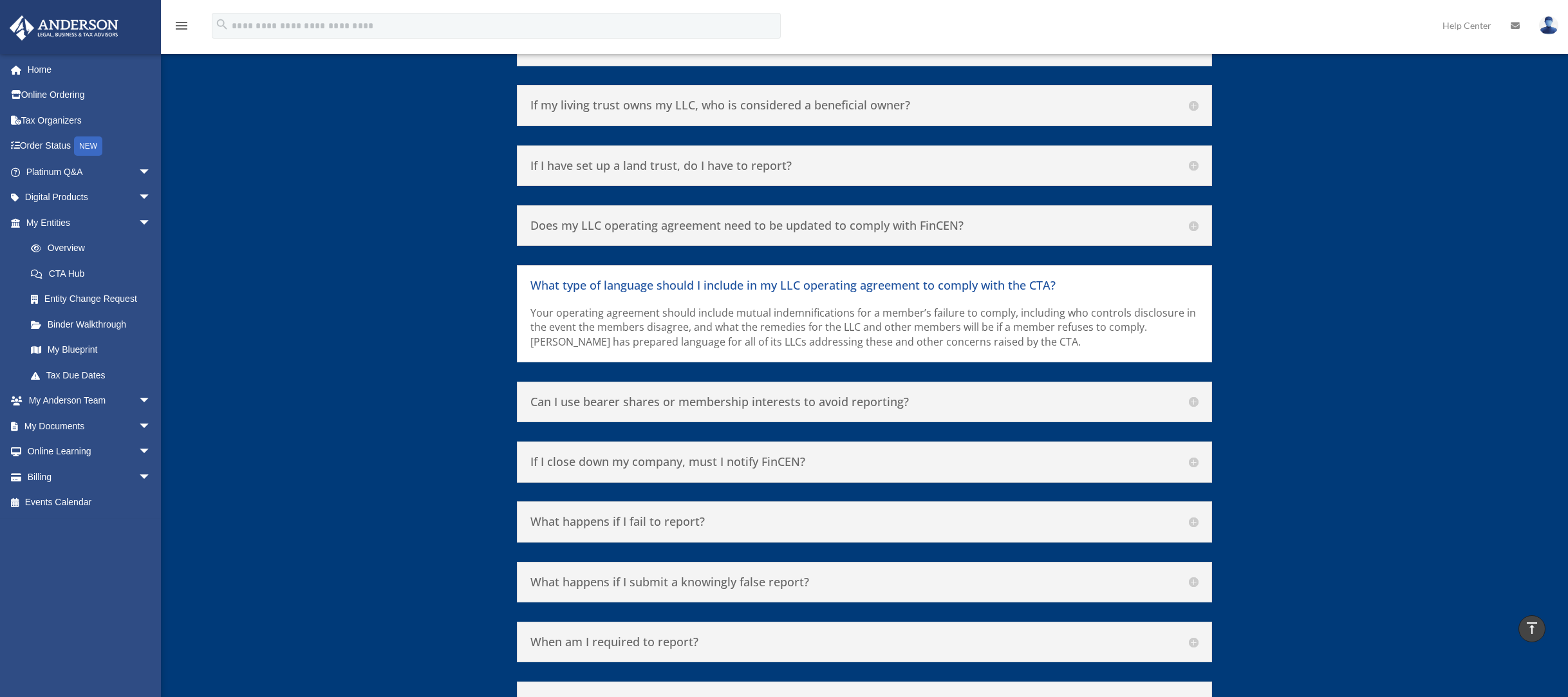
click at [567, 395] on h5 "Can I use bearer shares or membership interests to avoid reporting?" at bounding box center [865, 402] width 669 height 14
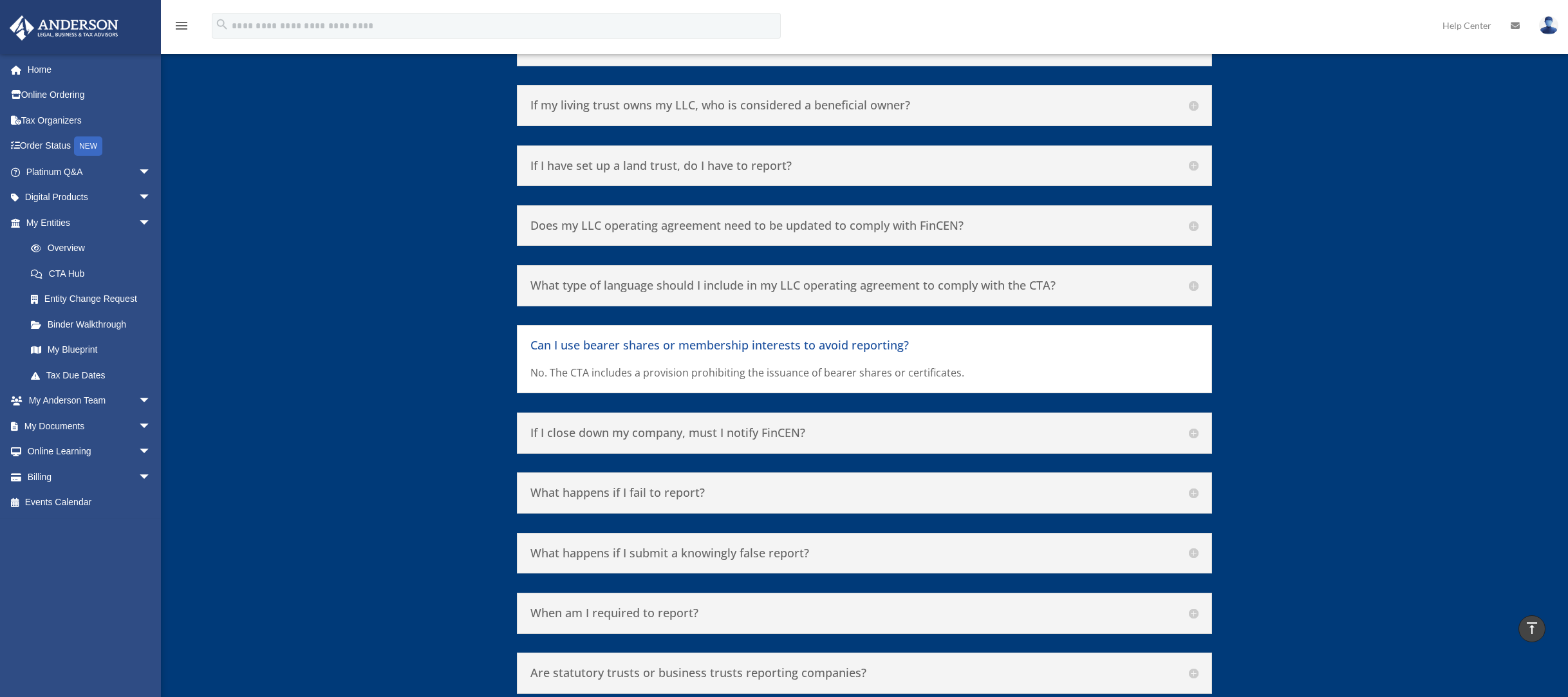
click at [568, 426] on h5 "If I close down my company, must I notify FinCEN?" at bounding box center [865, 433] width 669 height 14
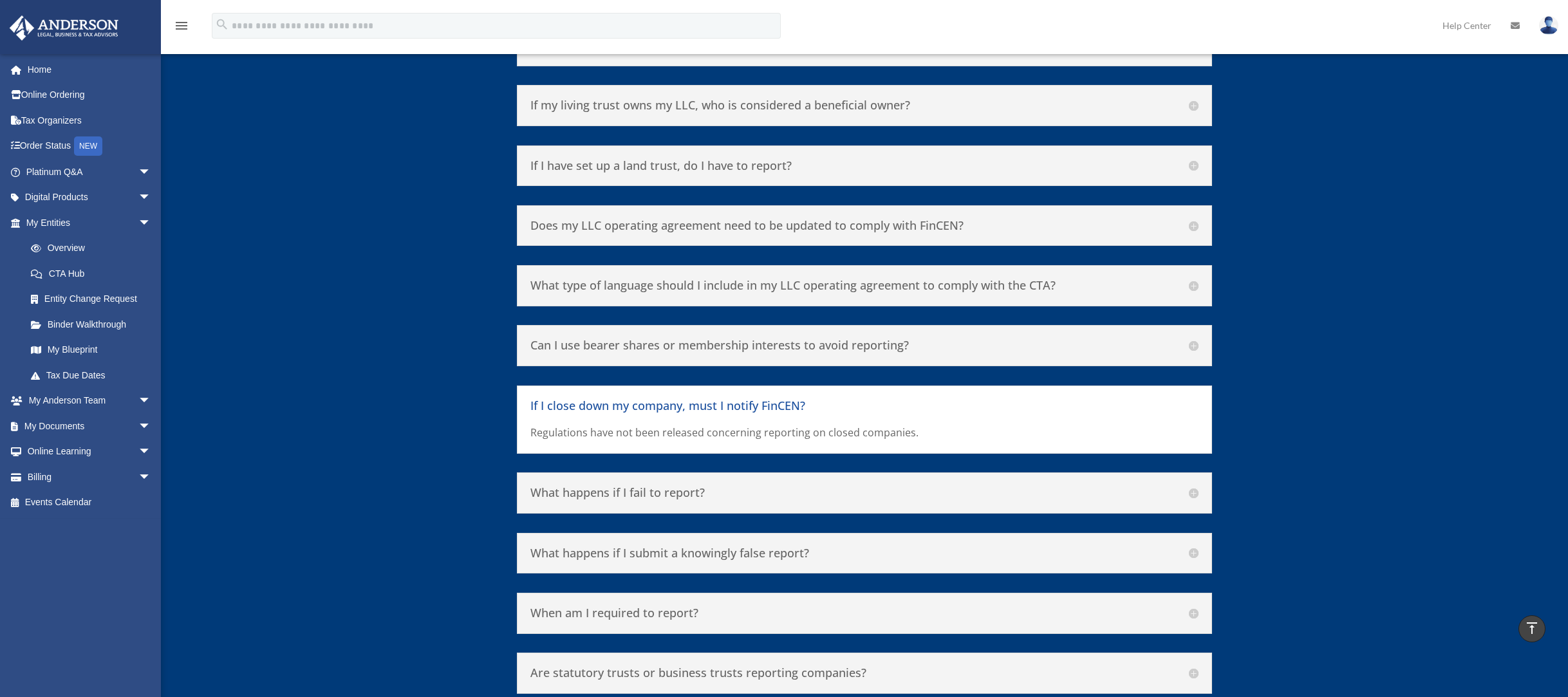
click at [636, 486] on h5 "What happens if I fail to report?" at bounding box center [865, 493] width 669 height 14
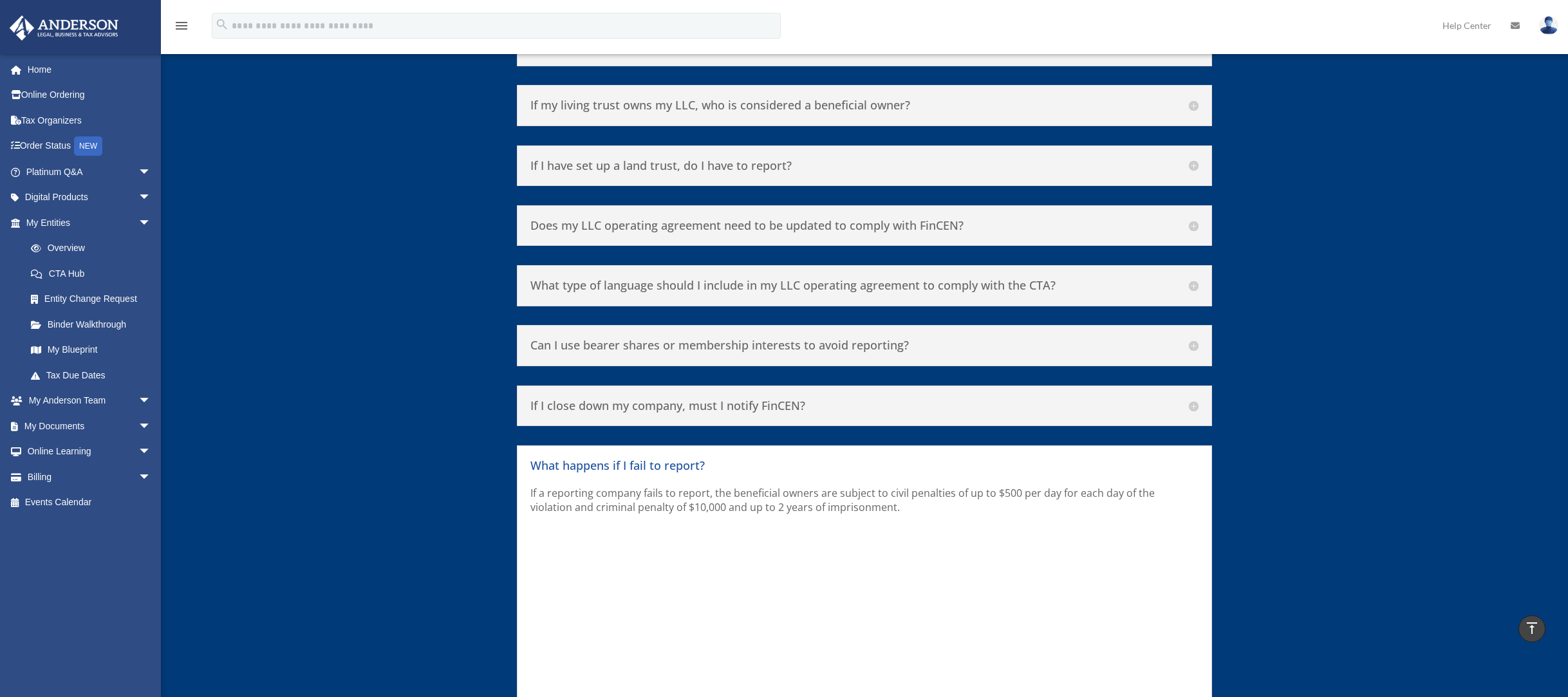
click at [715, 459] on h5 "What happens if I fail to report?" at bounding box center [865, 466] width 669 height 14
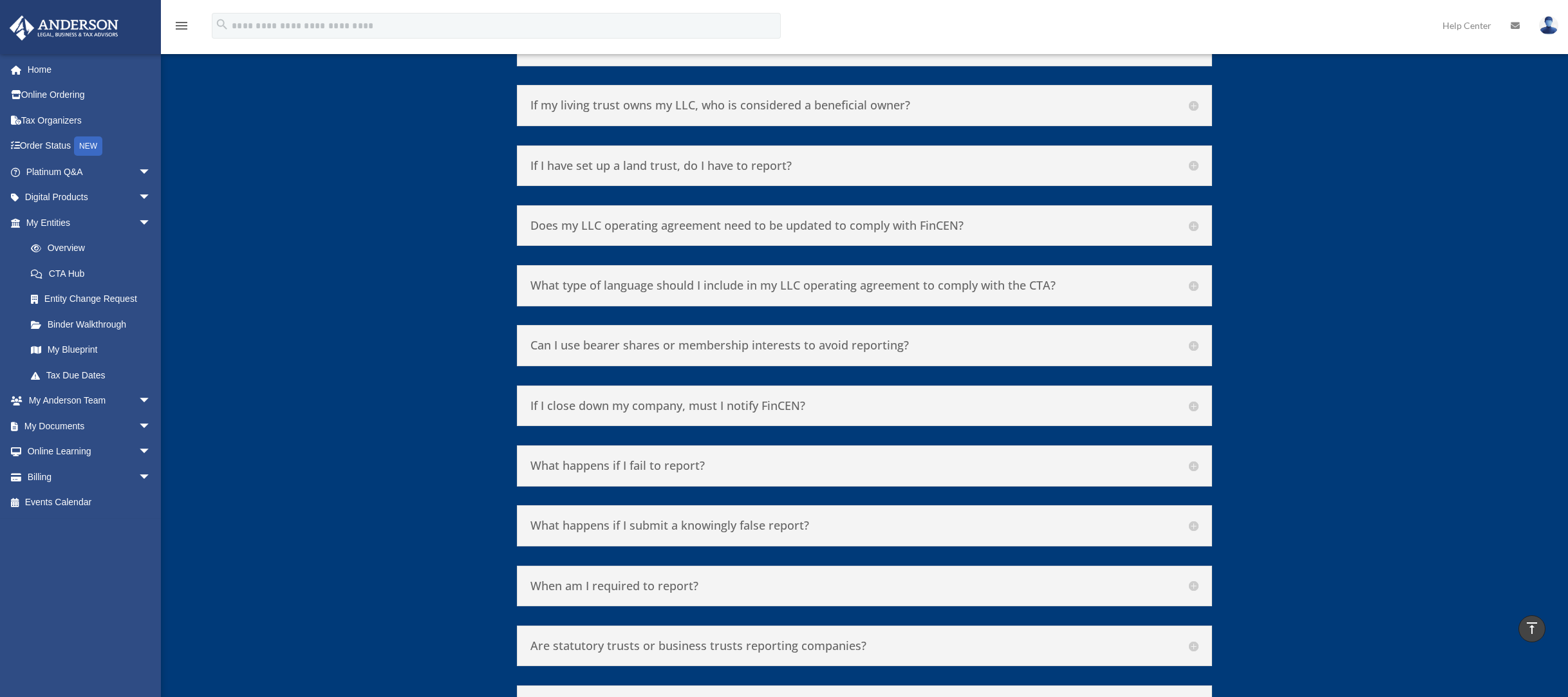
click at [715, 459] on h5 "What happens if I fail to report?" at bounding box center [865, 466] width 669 height 14
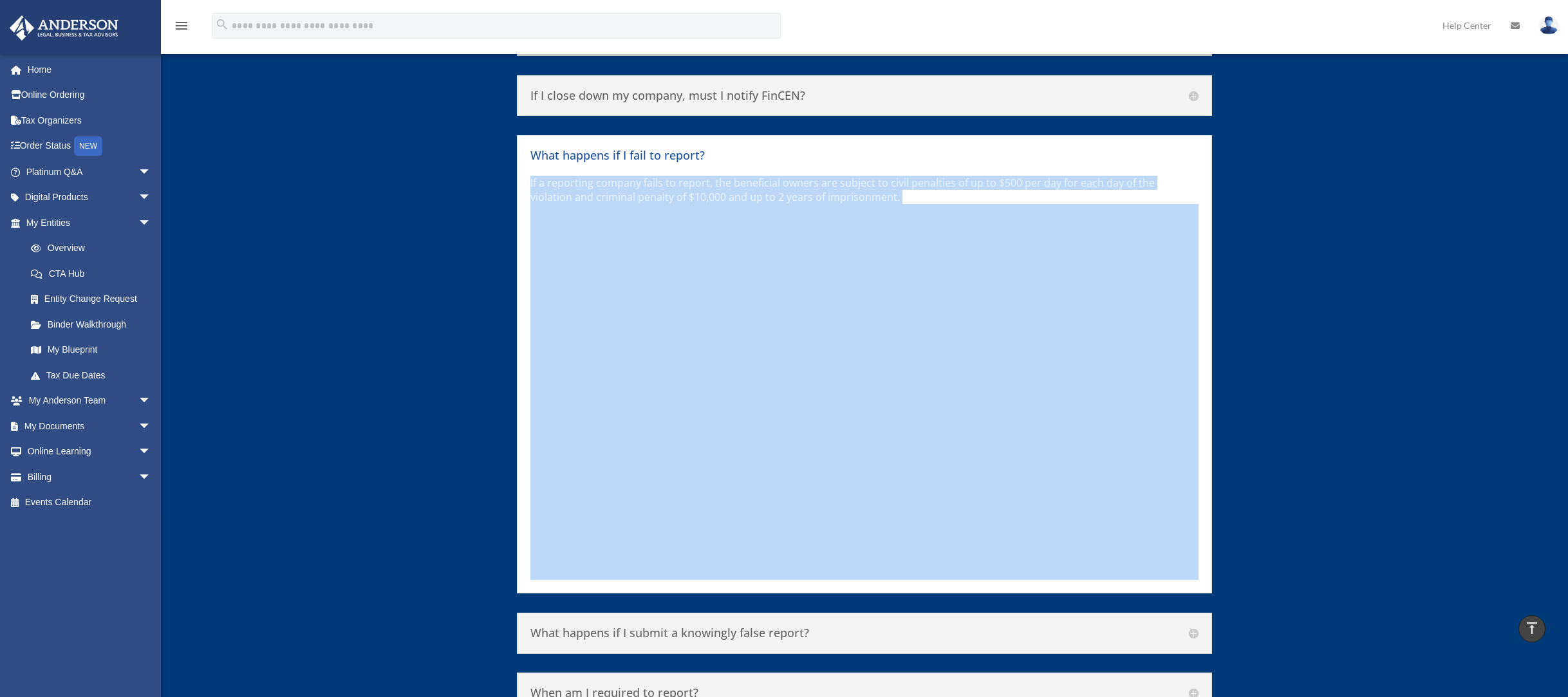
scroll to position [6558, 0]
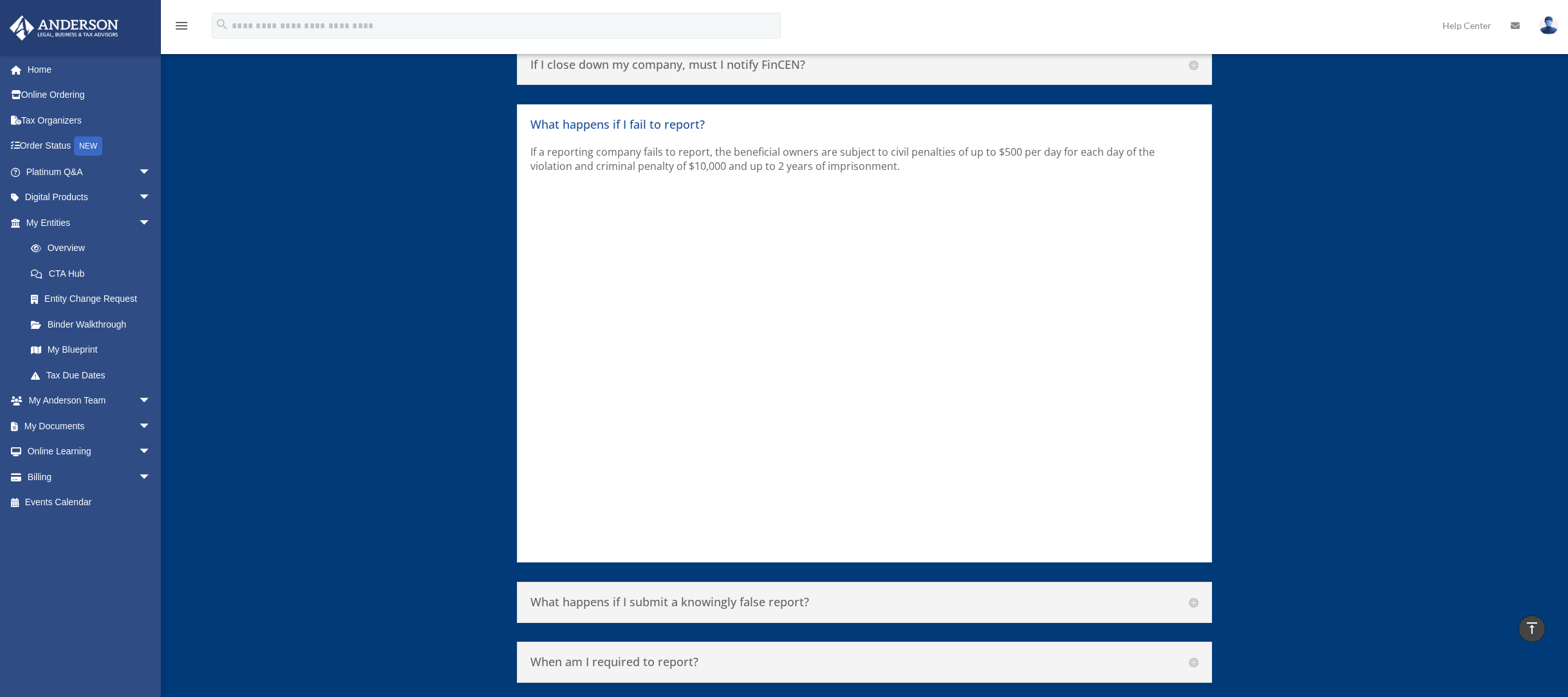
scroll to position [6716, 0]
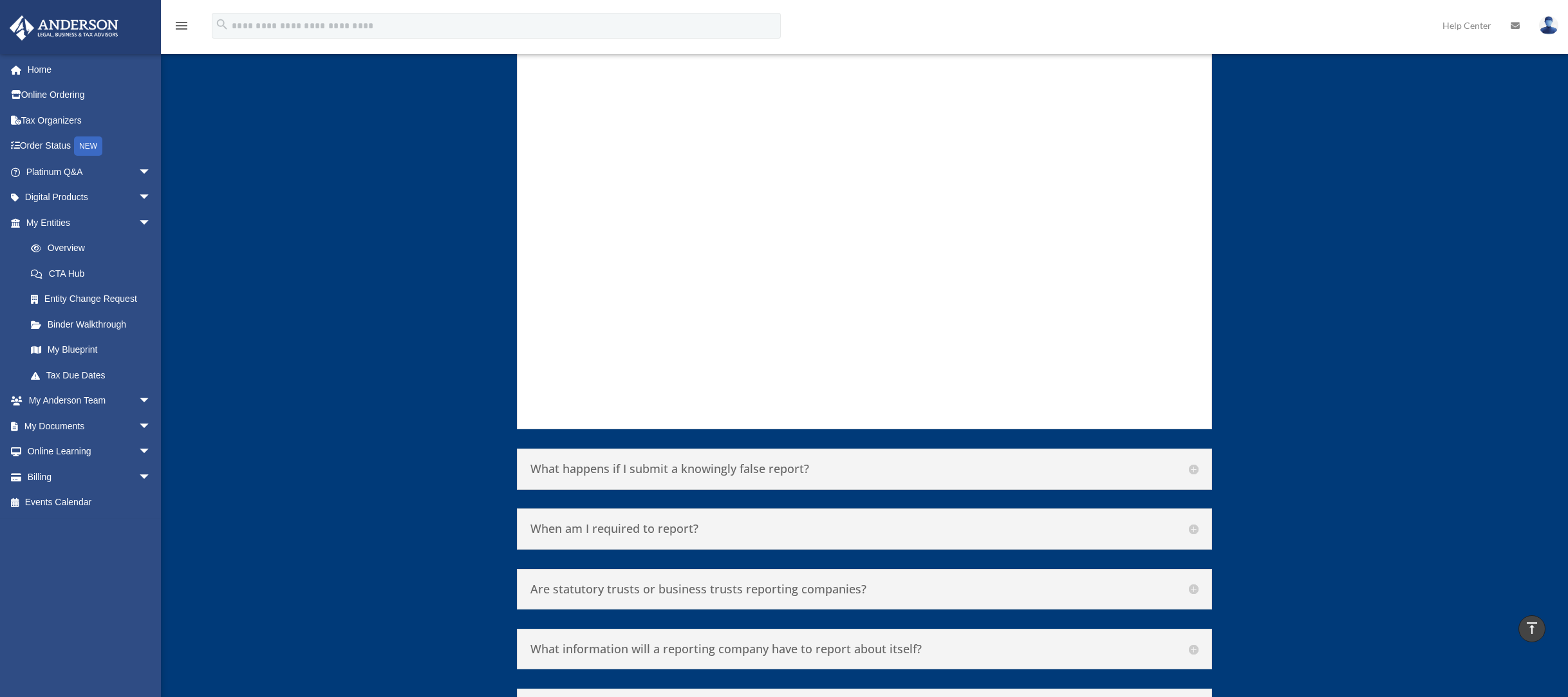
click at [762, 462] on h5 "What happens if I submit a knowingly false report?" at bounding box center [865, 469] width 669 height 14
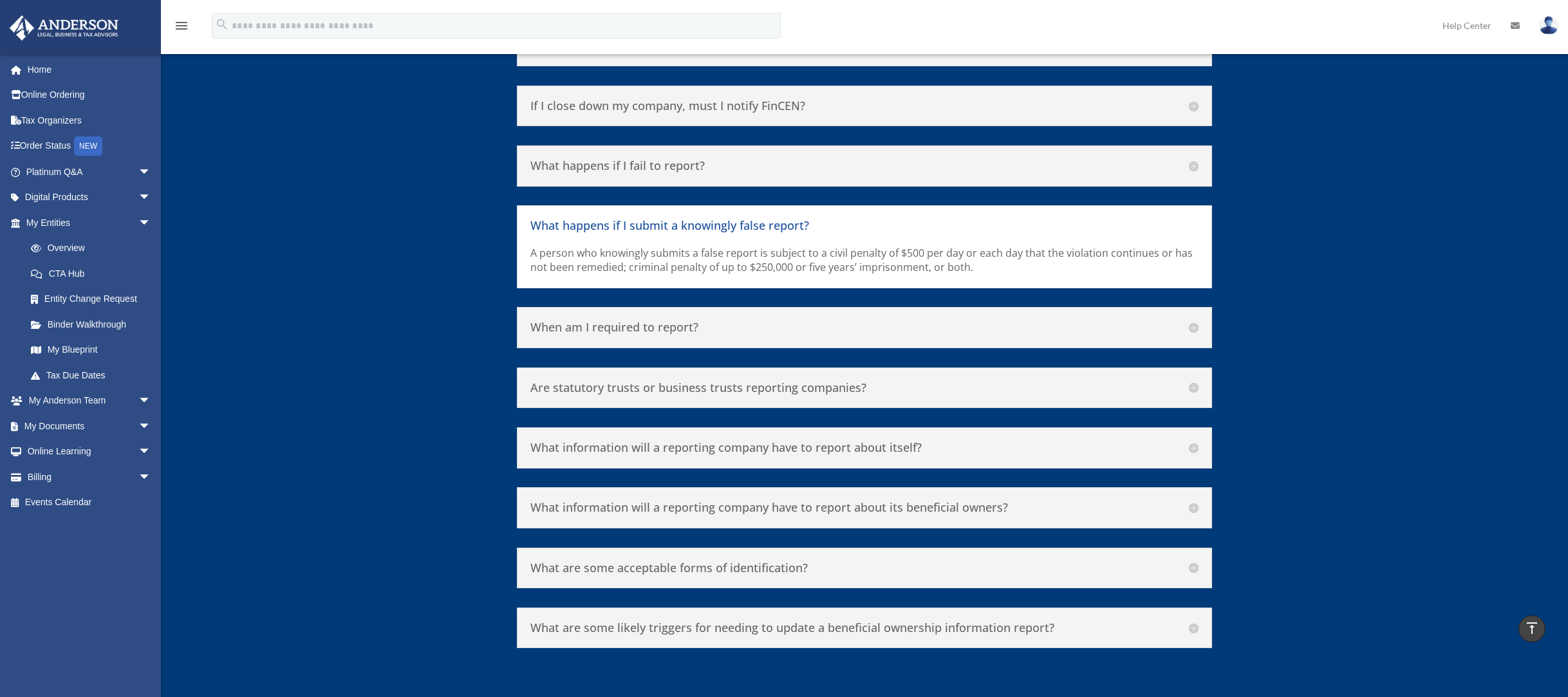
scroll to position [6530, 0]
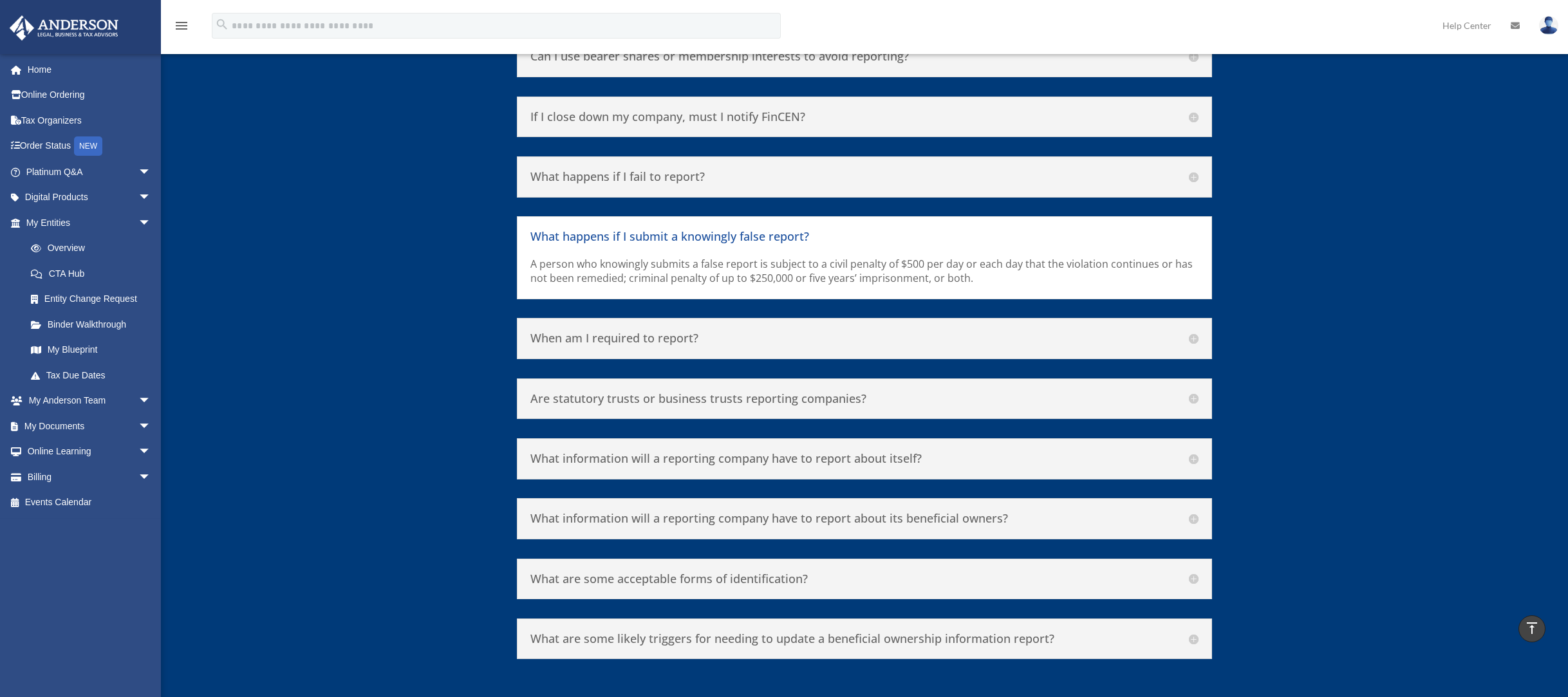
click at [678, 331] on h5 "When am I required to report?" at bounding box center [865, 339] width 669 height 14
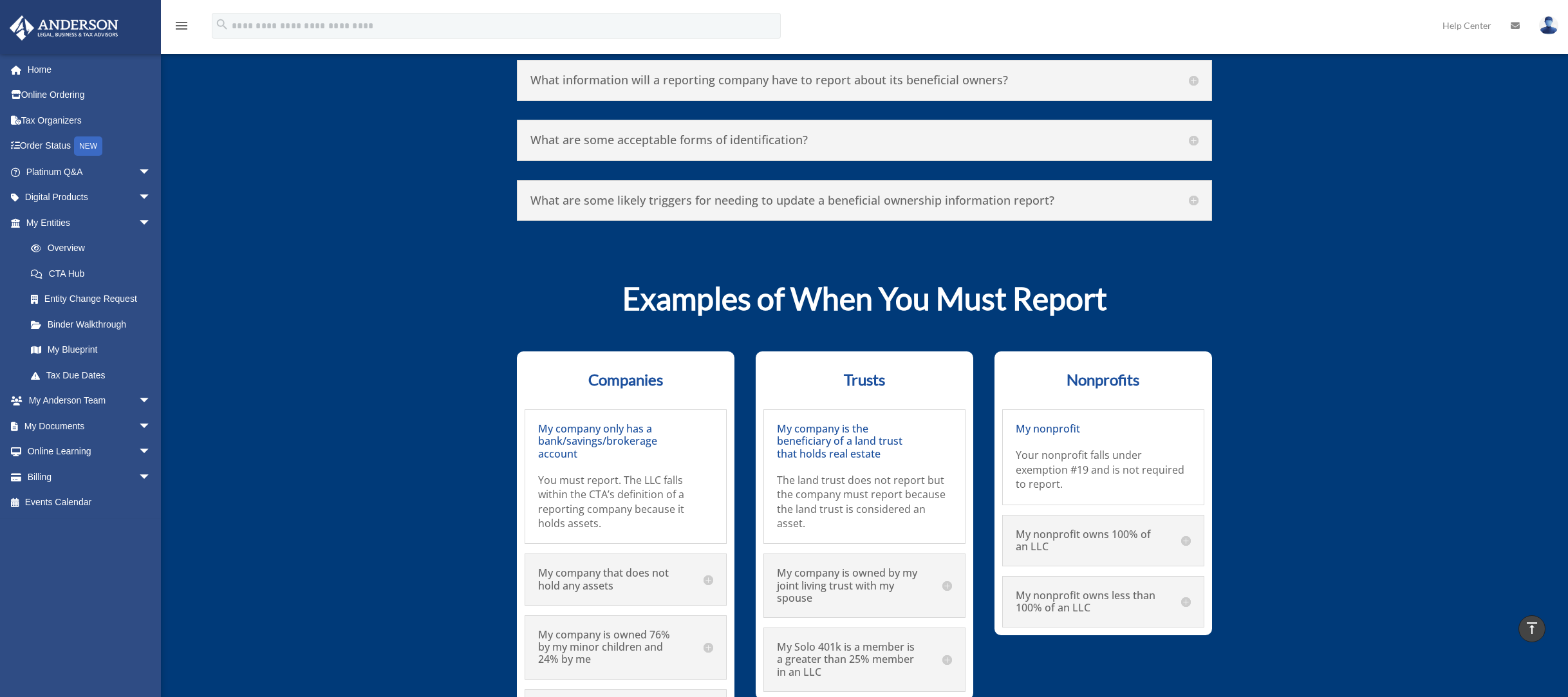
scroll to position [7576, 0]
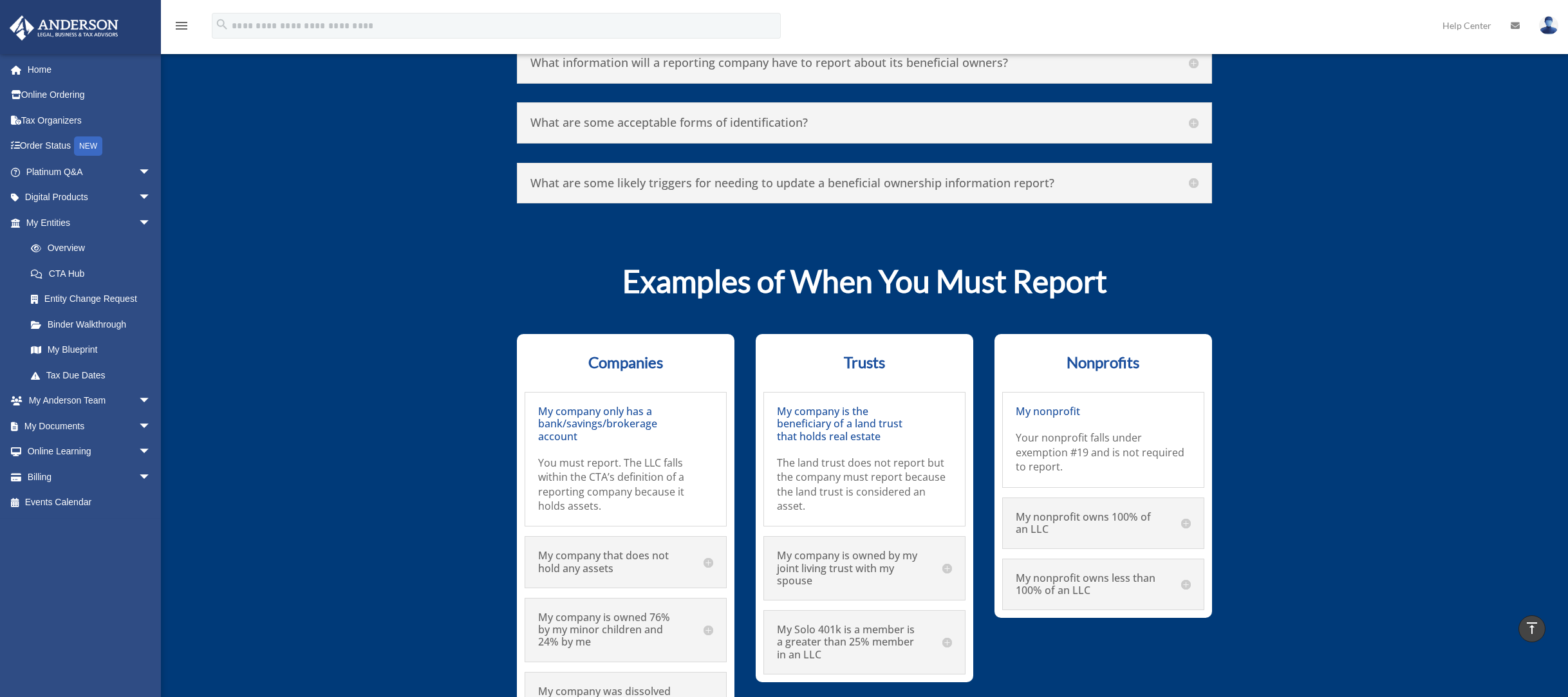
click at [549, 549] on h5 "My company that does not hold any assets" at bounding box center [626, 561] width 175 height 24
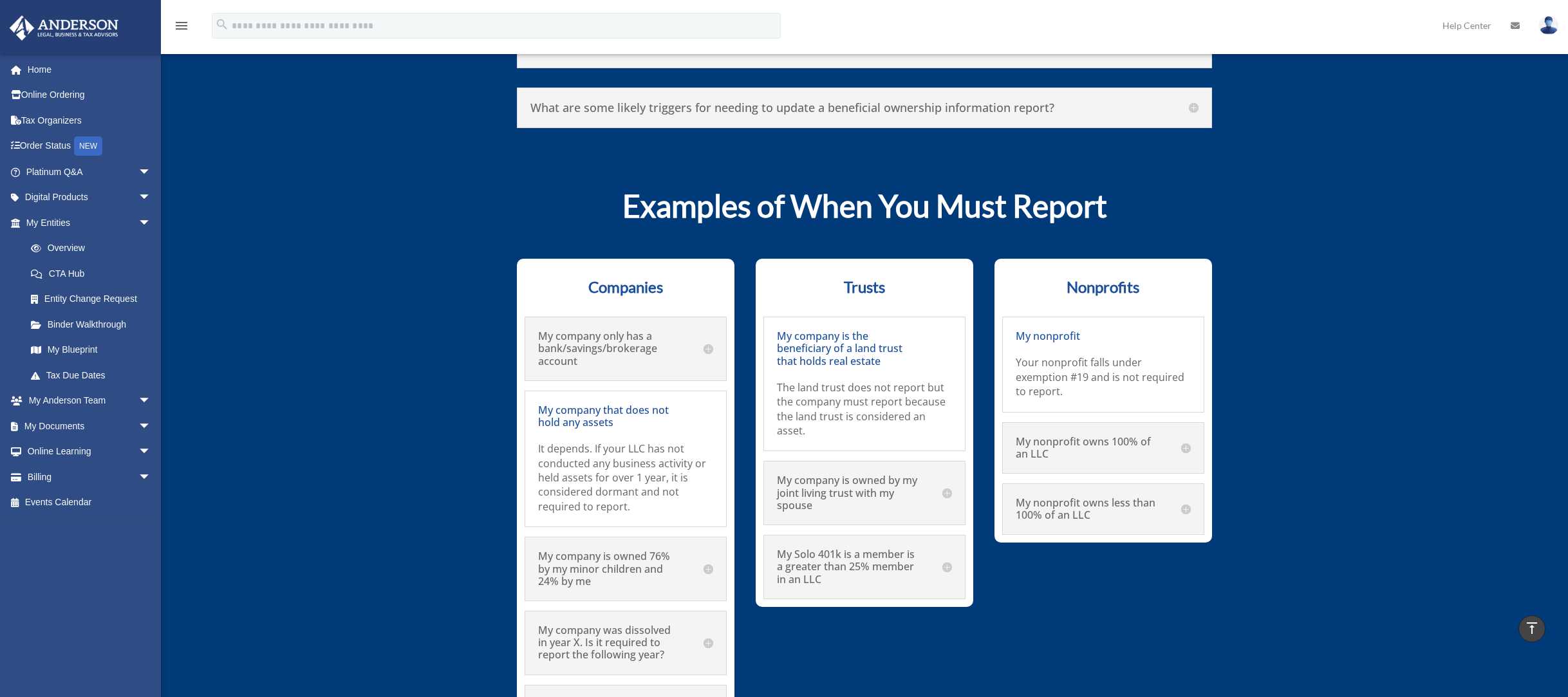
scroll to position [7651, 0]
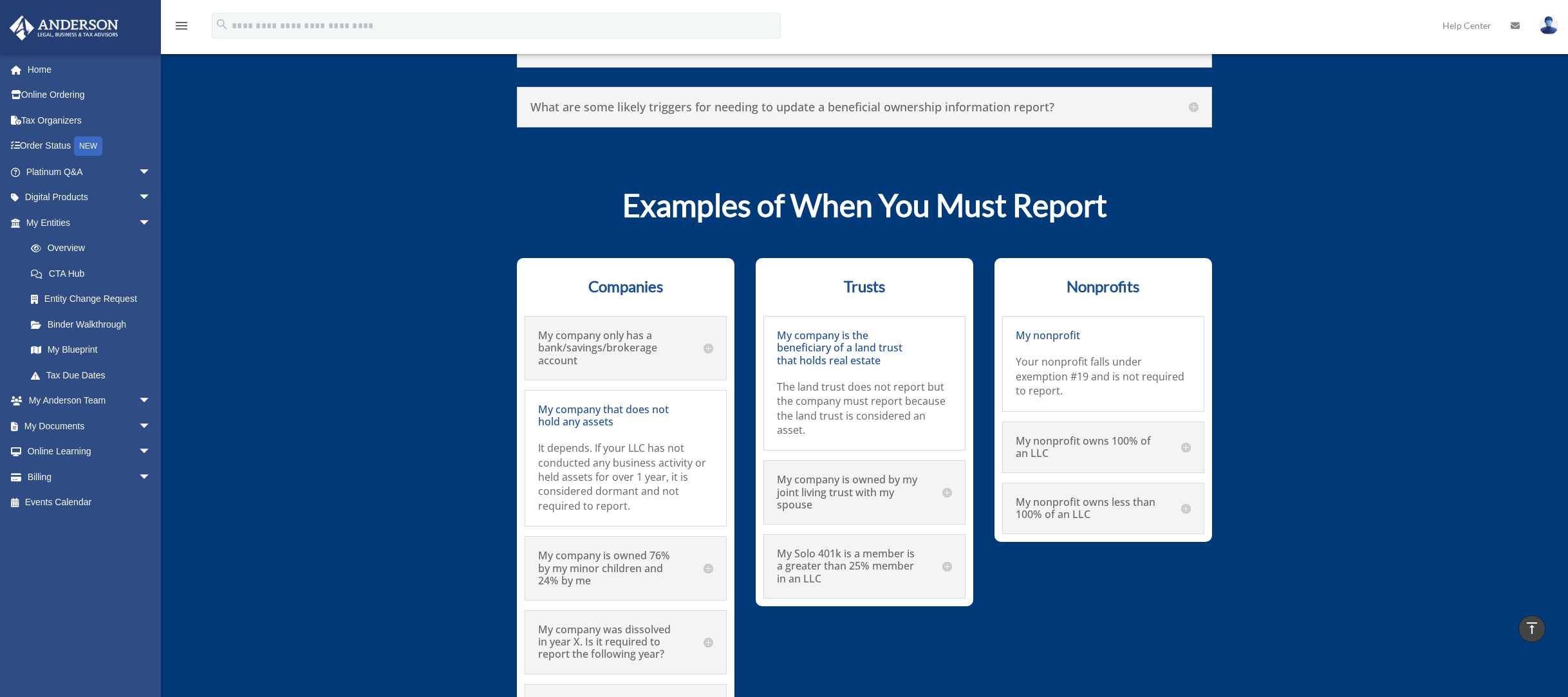
click at [591, 549] on h5 "My company is owned 76% by my minor children and 24% by me" at bounding box center [626, 567] width 175 height 37
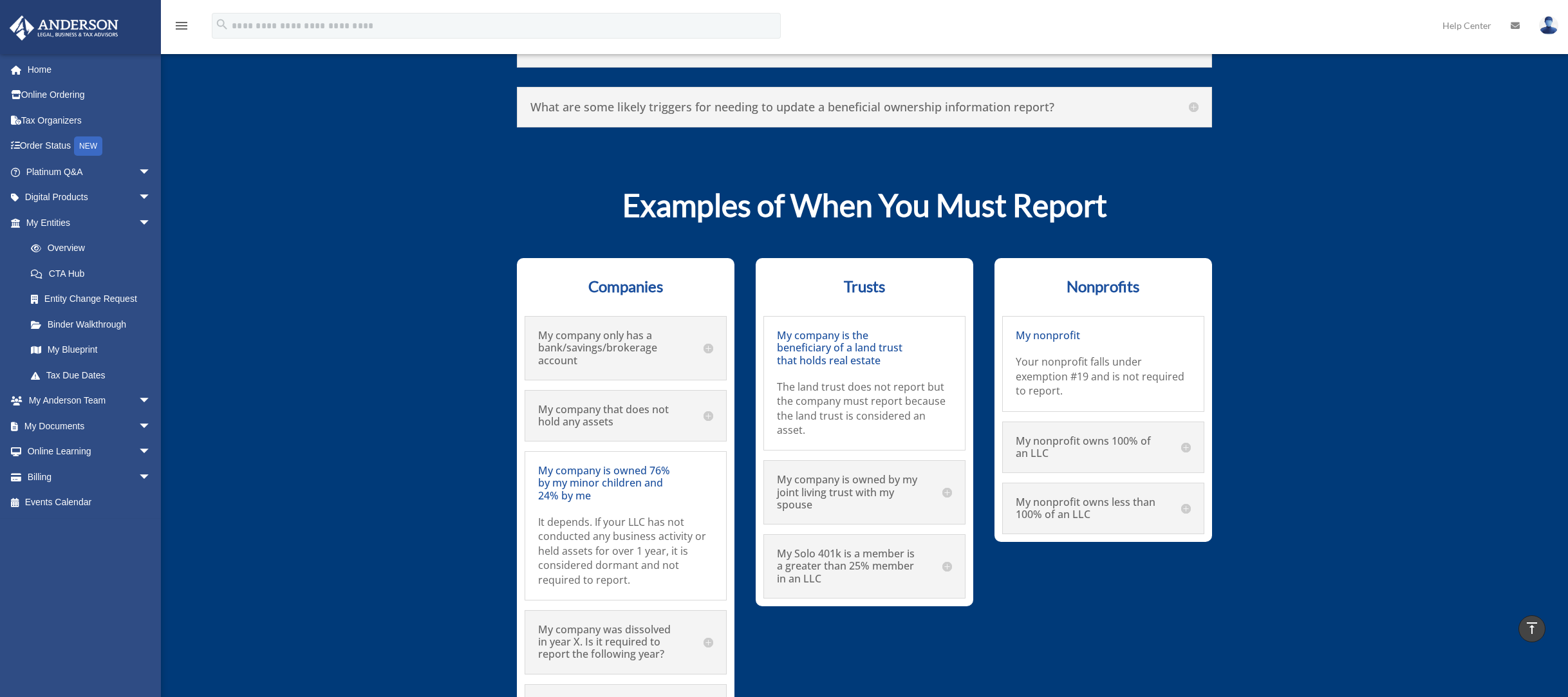
click at [588, 623] on h5 "My company was dissolved in year X. Is it required to report the following year?" at bounding box center [626, 642] width 175 height 37
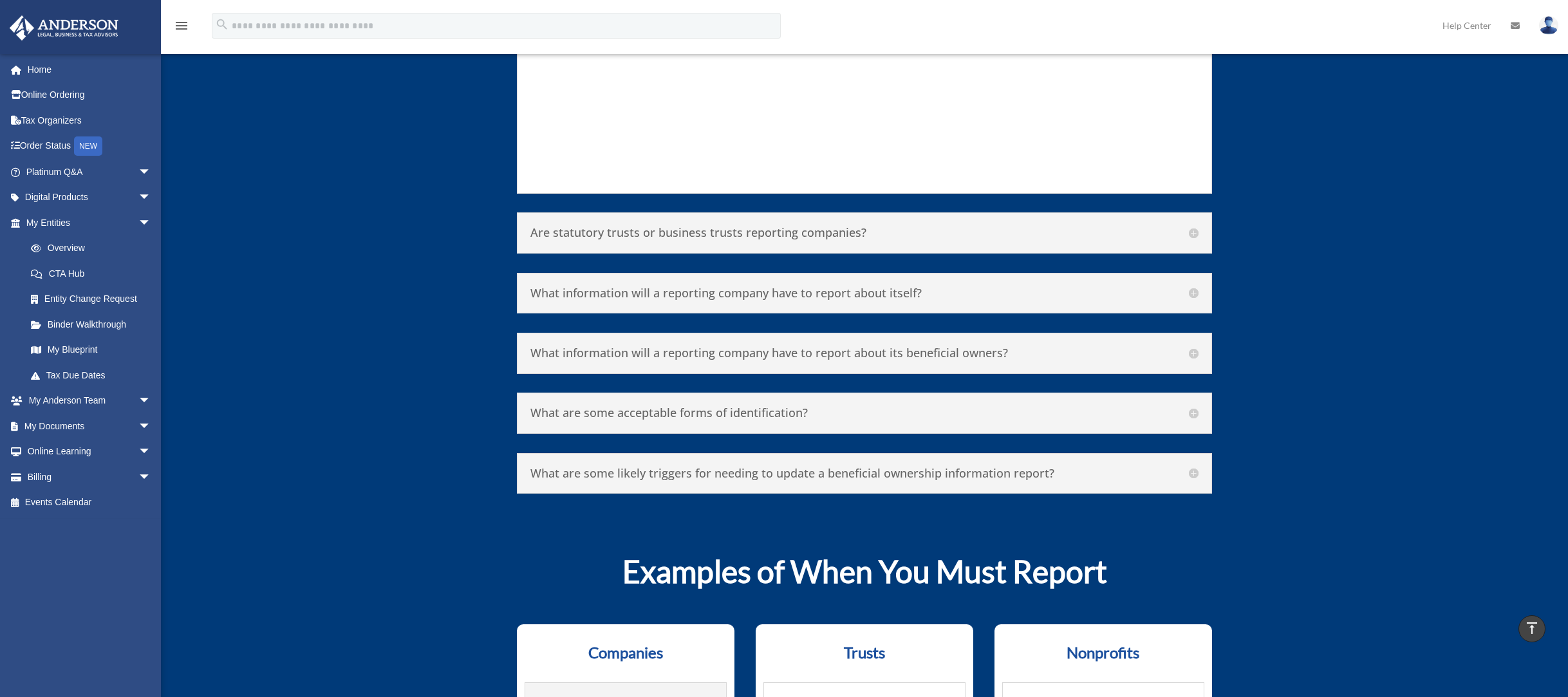
scroll to position [6432, 0]
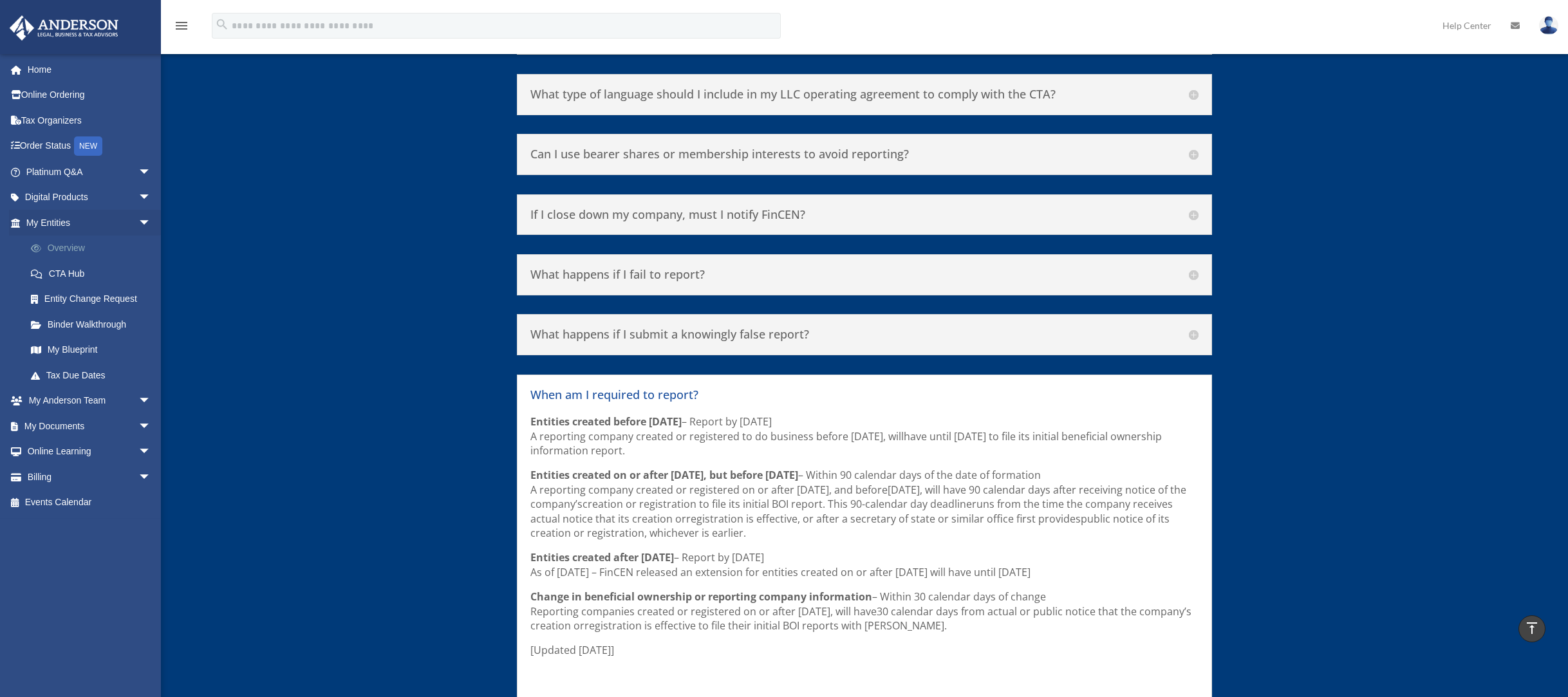
click at [75, 247] on link "Overview" at bounding box center [94, 248] width 153 height 26
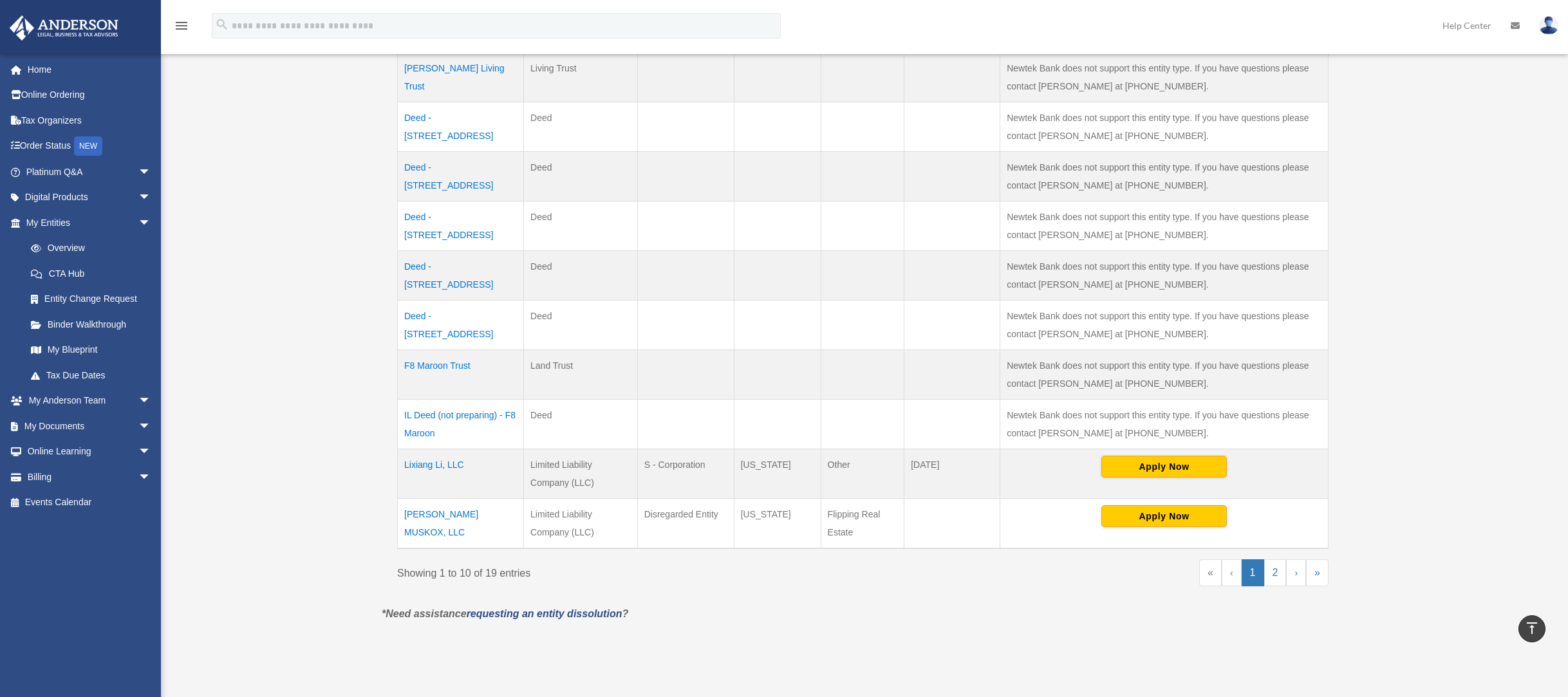
scroll to position [359, 0]
click at [1278, 579] on link "2" at bounding box center [1275, 571] width 22 height 27
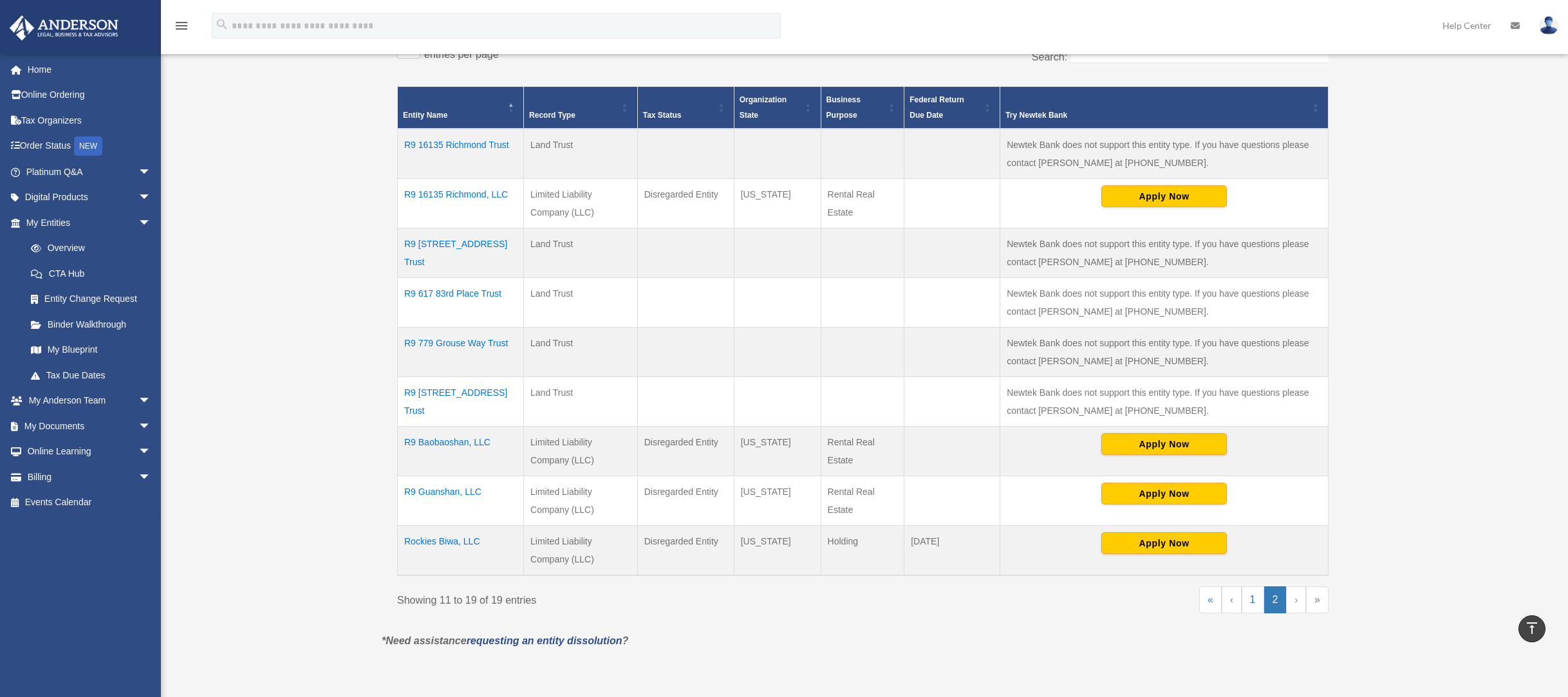
scroll to position [297, 0]
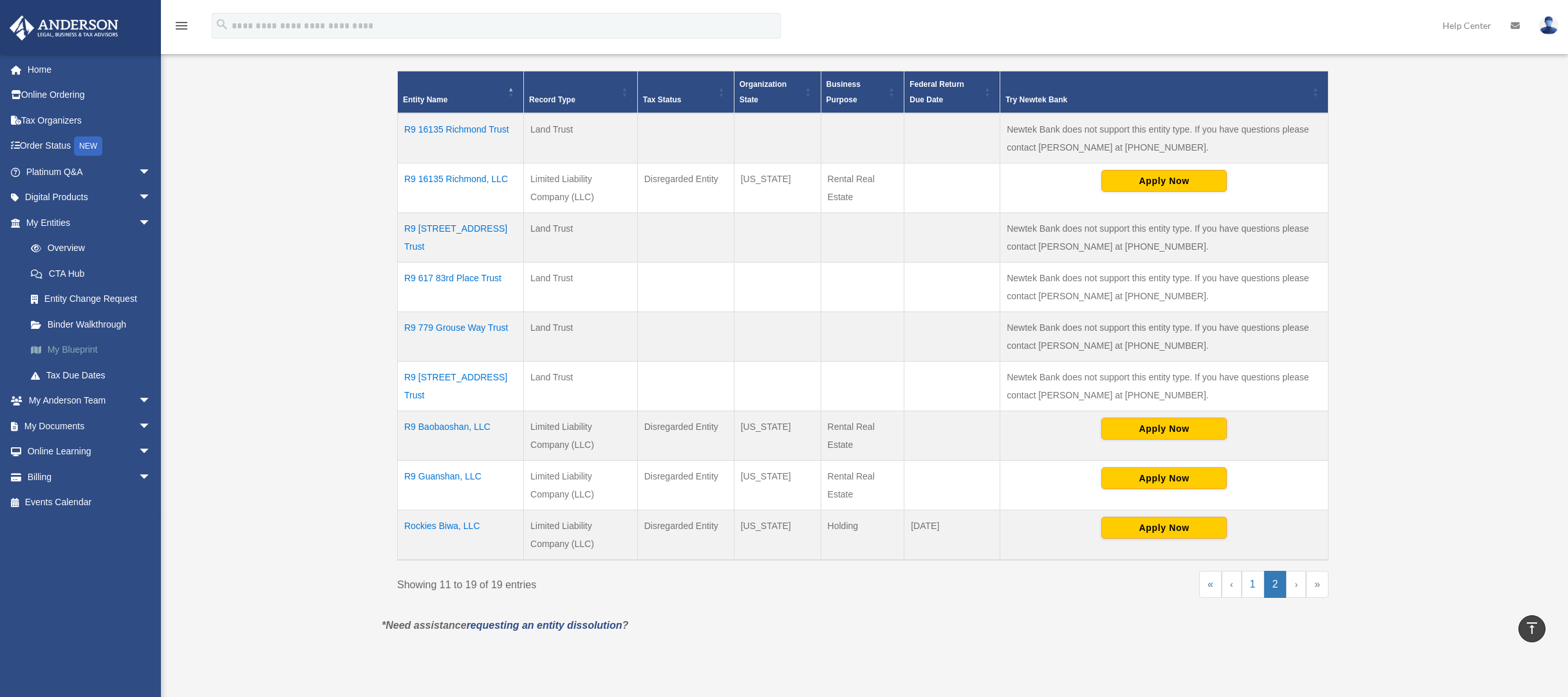
click at [82, 352] on link "My Blueprint" at bounding box center [94, 350] width 153 height 26
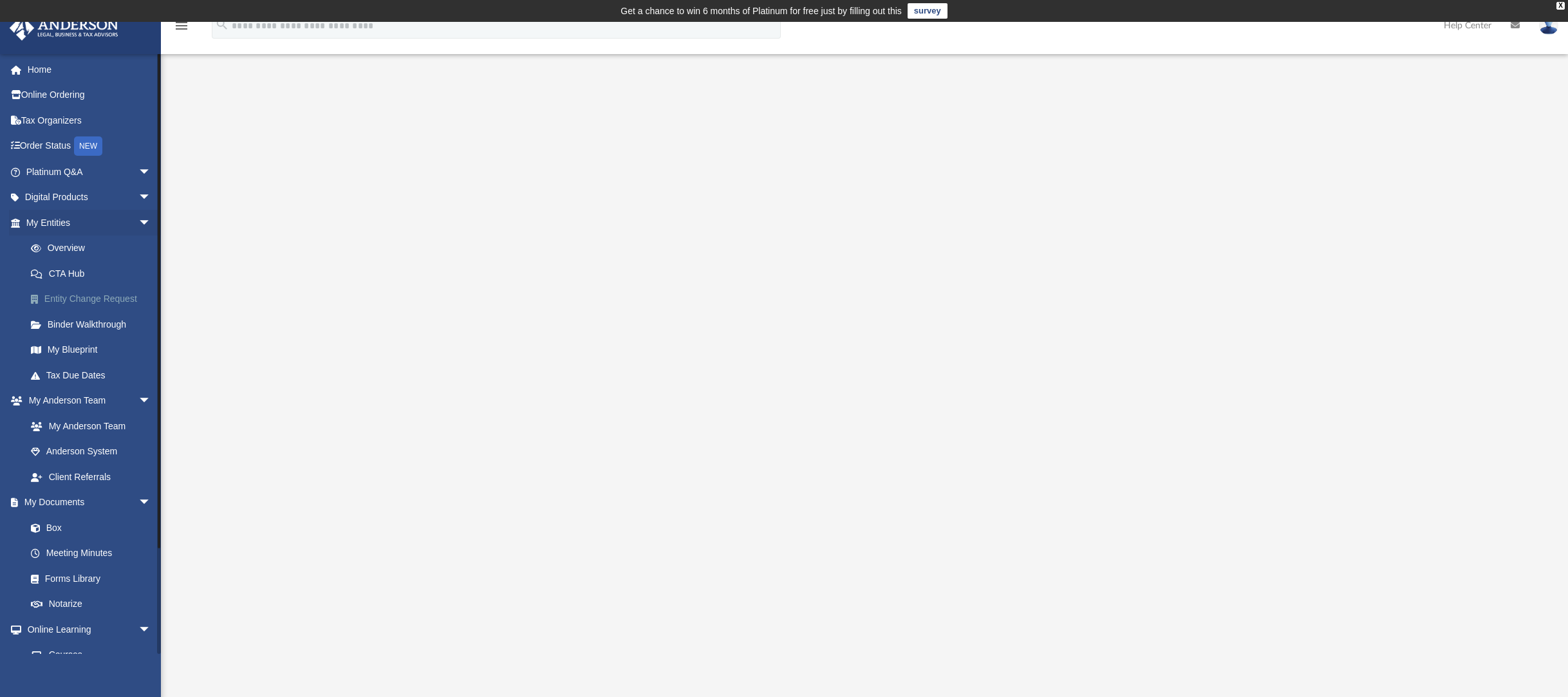
click at [122, 297] on link "Entity Change Request" at bounding box center [94, 299] width 153 height 26
